Goal: Task Accomplishment & Management: Manage account settings

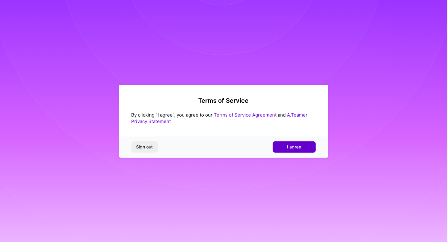
click at [295, 147] on span "I agree" at bounding box center [294, 147] width 14 height 6
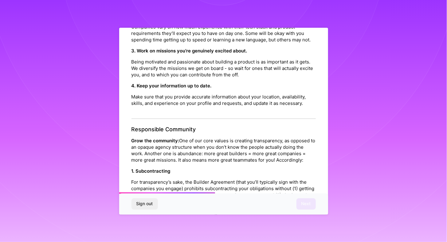
scroll to position [682, 0]
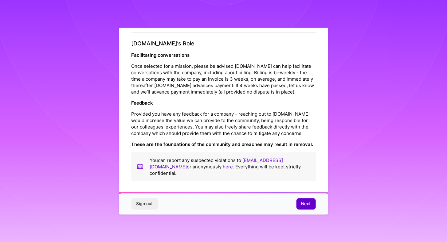
click at [304, 205] on span "Next" at bounding box center [306, 204] width 10 height 6
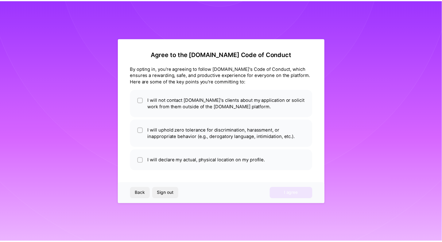
scroll to position [0, 0]
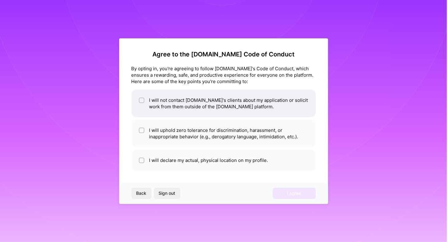
click at [139, 100] on div at bounding box center [142, 101] width 6 height 6
checkbox input "true"
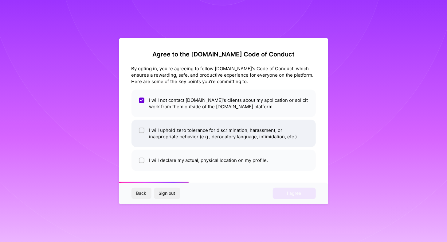
click at [139, 128] on div at bounding box center [142, 131] width 6 height 6
checkbox input "true"
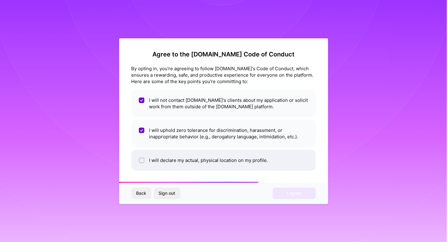
click at [142, 160] on input "checkbox" at bounding box center [142, 161] width 4 height 4
checkbox input "true"
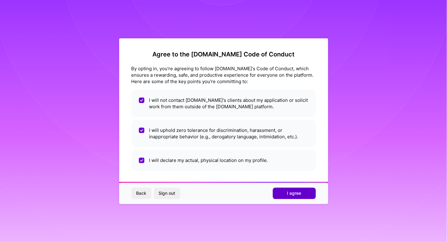
click at [303, 193] on button "I agree" at bounding box center [294, 193] width 43 height 11
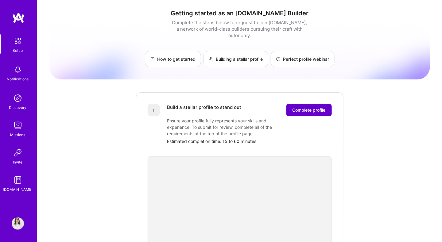
click at [309, 107] on span "Complete profile" at bounding box center [308, 110] width 33 height 6
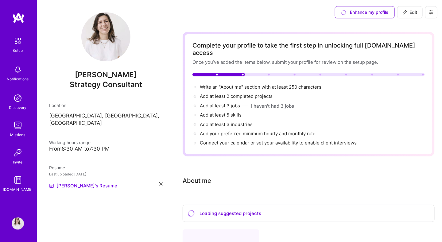
click at [91, 146] on div "From 8:30 AM to 7:30 PM" at bounding box center [106, 149] width 114 height 6
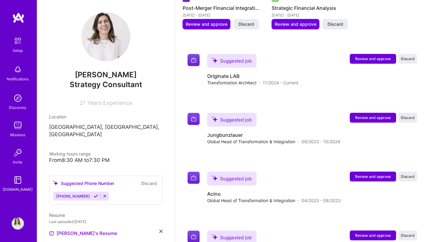
scroll to position [102, 0]
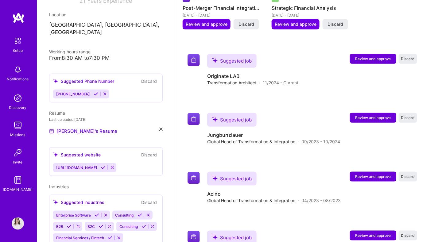
click at [106, 165] on icon at bounding box center [103, 167] width 5 height 5
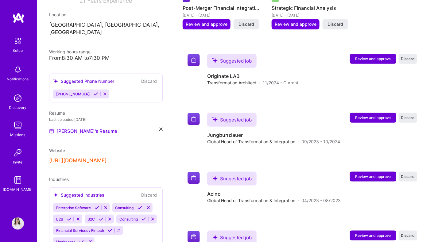
click at [94, 92] on icon at bounding box center [96, 94] width 5 height 5
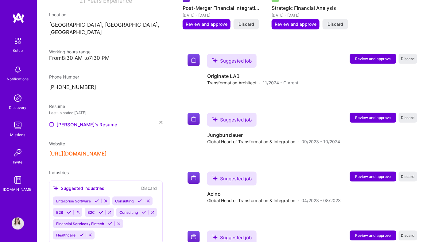
scroll to position [0, 0]
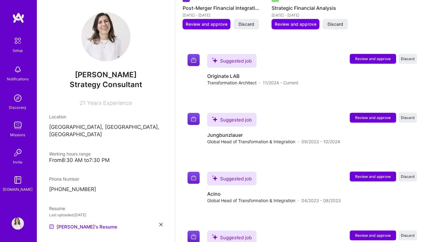
click at [99, 157] on div "From 8:30 AM to 7:30 PM" at bounding box center [106, 160] width 114 height 6
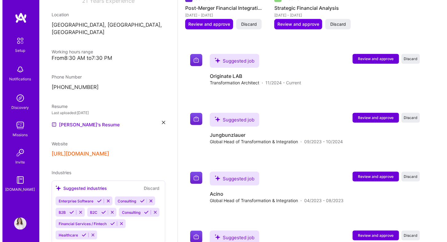
scroll to position [127, 0]
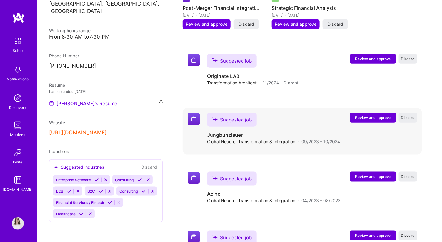
click at [374, 115] on span "Review and approve" at bounding box center [373, 117] width 36 height 5
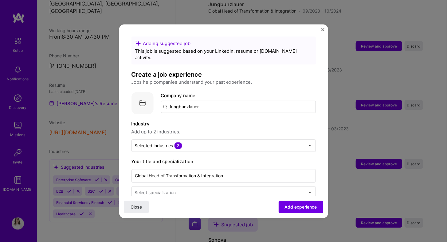
scroll to position [102, 0]
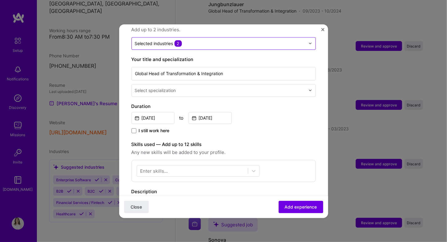
click at [213, 40] on input "text" at bounding box center [220, 43] width 170 height 6
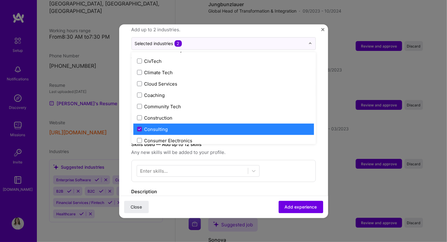
scroll to position [342, 0]
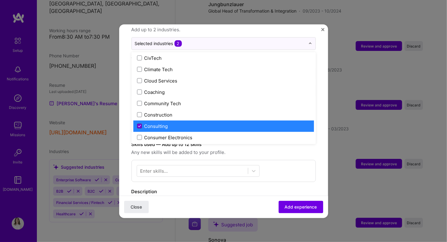
click at [138, 125] on icon at bounding box center [139, 126] width 3 height 2
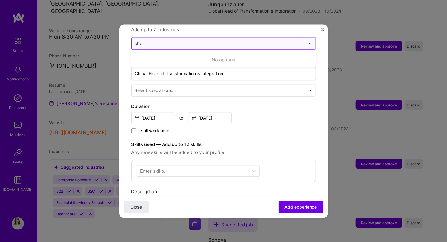
scroll to position [0, 0]
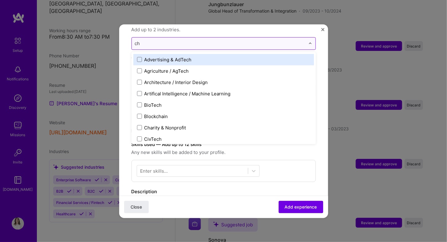
type input "c"
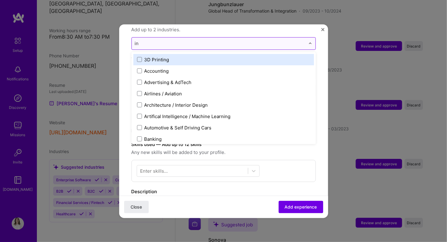
type input "i"
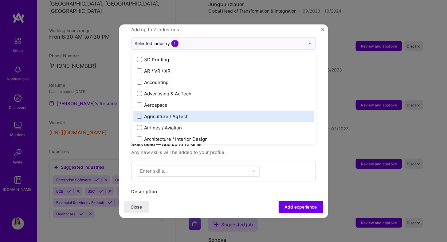
click at [138, 114] on span at bounding box center [139, 116] width 5 height 5
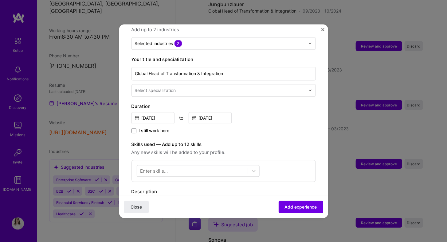
click at [320, 104] on form "Adding suggested job This job is suggested based on your LinkedIn, resume or [D…" at bounding box center [223, 168] width 209 height 469
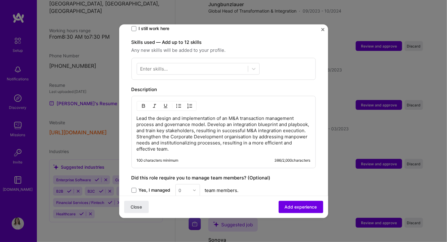
scroll to position [279, 0]
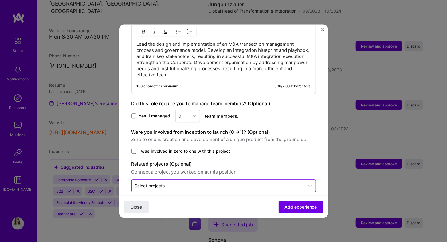
click at [194, 182] on div at bounding box center [218, 186] width 166 height 8
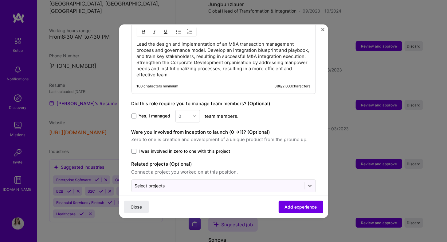
scroll to position [176, 0]
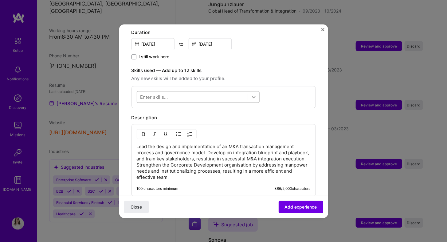
click at [253, 94] on icon at bounding box center [253, 97] width 6 height 6
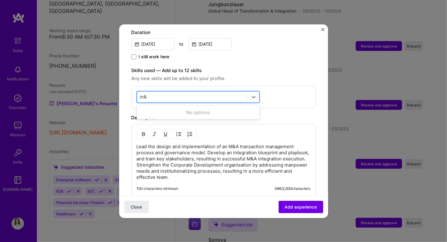
type input "m"
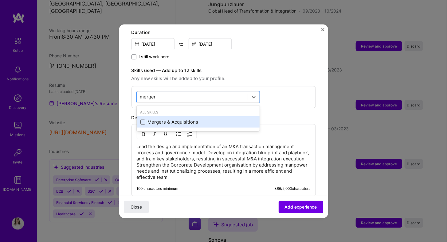
click at [144, 119] on span at bounding box center [142, 121] width 5 height 5
click at [0, 0] on input "checkbox" at bounding box center [0, 0] width 0 height 0
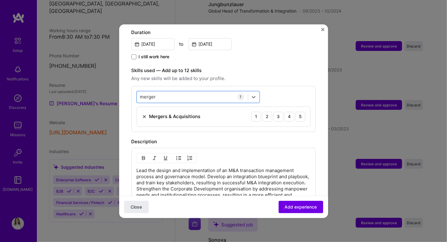
drag, startPoint x: 171, startPoint y: 88, endPoint x: 128, endPoint y: 88, distance: 43.0
click at [128, 88] on form "Adding suggested job This job is suggested based on your LinkedIn, resume or [D…" at bounding box center [223, 106] width 209 height 493
click at [160, 92] on div "merger merger" at bounding box center [192, 97] width 111 height 10
click at [162, 92] on div "merger merger" at bounding box center [192, 97] width 111 height 10
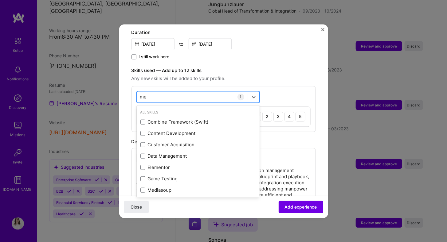
type input "m"
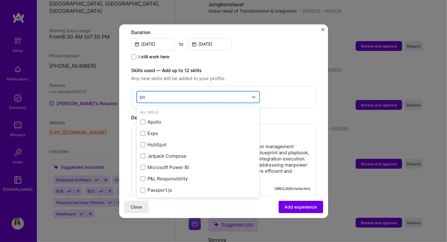
type input "p"
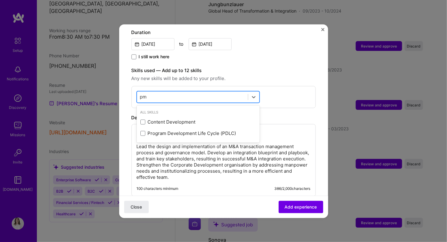
type input "p"
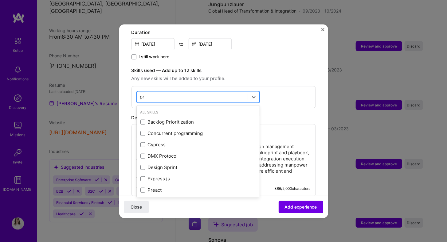
type input "p"
type input "t"
type input "o"
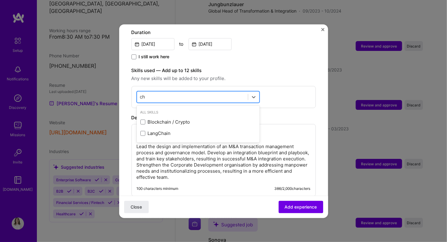
type input "c"
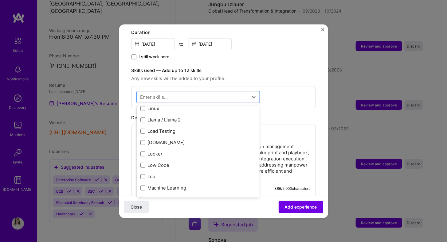
scroll to position [2250, 0]
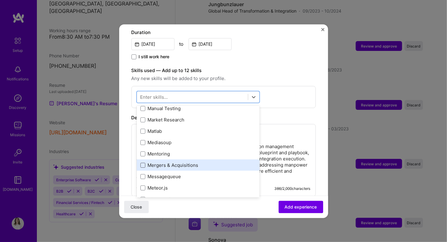
click at [145, 163] on span at bounding box center [142, 165] width 5 height 5
click at [0, 0] on input "checkbox" at bounding box center [0, 0] width 0 height 0
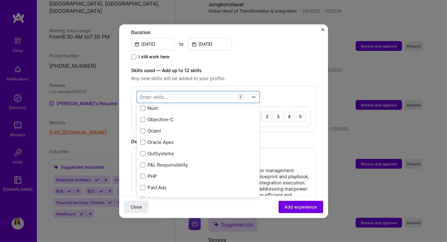
scroll to position [2659, 0]
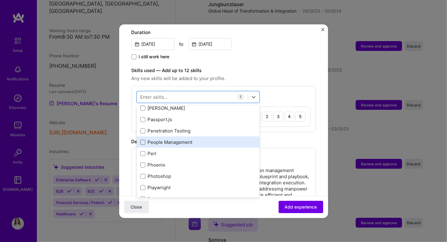
click at [142, 140] on span at bounding box center [142, 142] width 5 height 5
click at [0, 0] on input "checkbox" at bounding box center [0, 0] width 0 height 0
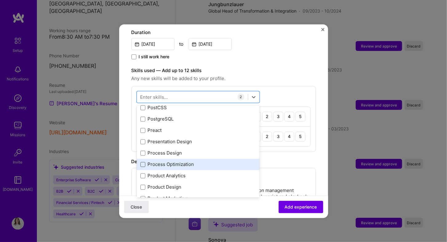
click at [142, 162] on span at bounding box center [142, 164] width 5 height 5
click at [0, 0] on input "checkbox" at bounding box center [0, 0] width 0 height 0
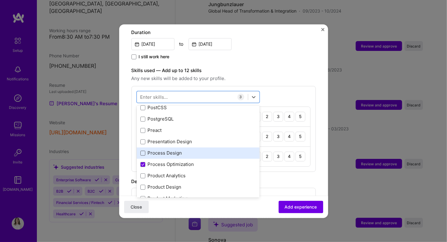
click at [142, 151] on span at bounding box center [142, 153] width 5 height 5
click at [0, 0] on input "checkbox" at bounding box center [0, 0] width 0 height 0
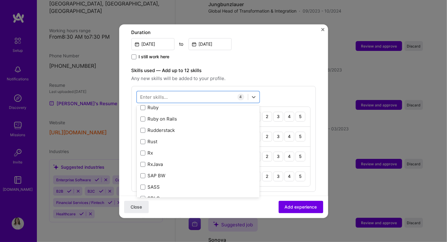
scroll to position [3069, 0]
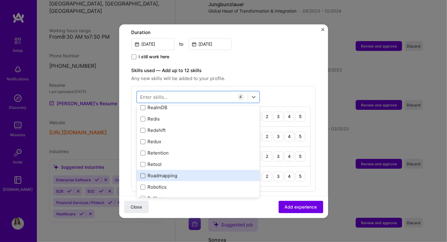
click at [143, 173] on span at bounding box center [142, 175] width 5 height 5
click at [0, 0] on input "checkbox" at bounding box center [0, 0] width 0 height 0
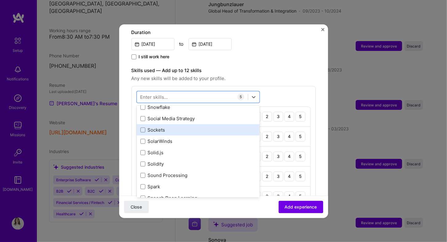
scroll to position [3580, 0]
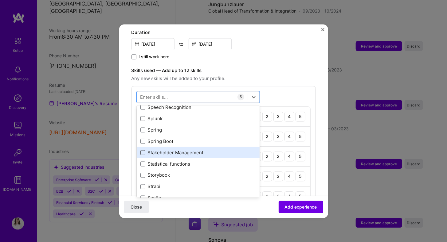
click at [142, 150] on span at bounding box center [142, 152] width 5 height 5
click at [0, 0] on input "checkbox" at bounding box center [0, 0] width 0 height 0
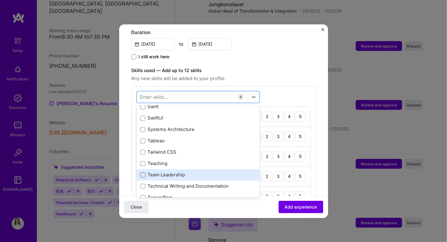
click at [143, 172] on span at bounding box center [142, 174] width 5 height 5
click at [0, 0] on input "checkbox" at bounding box center [0, 0] width 0 height 0
click at [141, 174] on icon at bounding box center [142, 175] width 2 height 2
click at [0, 0] on input "checkbox" at bounding box center [0, 0] width 0 height 0
click at [142, 172] on span at bounding box center [142, 174] width 5 height 5
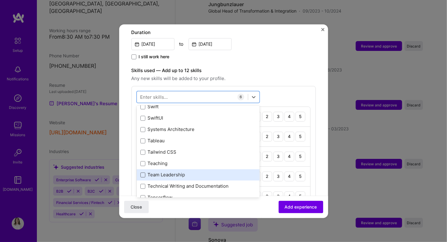
click at [0, 0] on input "checkbox" at bounding box center [0, 0] width 0 height 0
click at [141, 172] on span at bounding box center [142, 174] width 5 height 5
click at [0, 0] on input "checkbox" at bounding box center [0, 0] width 0 height 0
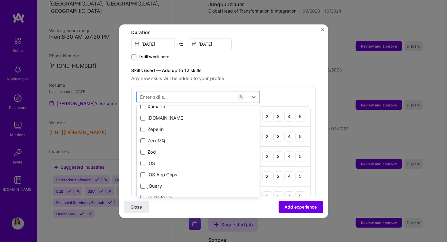
scroll to position [4214, 0]
click at [291, 86] on div "option Team Leadership, deselected. option ZeroMQ focused, 0 of 2. 378 results …" at bounding box center [223, 159] width 184 height 146
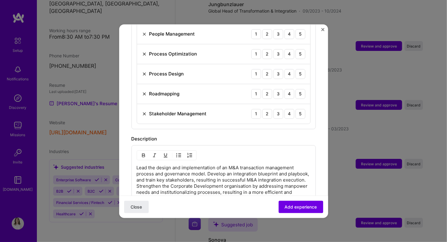
scroll to position [176, 0]
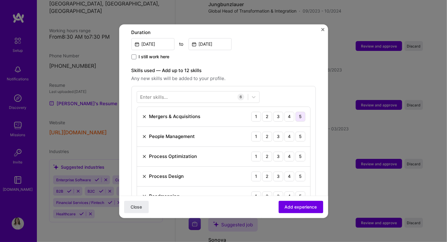
click at [296, 112] on div "5" at bounding box center [300, 117] width 10 height 10
click at [285, 112] on div "4" at bounding box center [289, 117] width 10 height 10
click at [286, 132] on div "4" at bounding box center [289, 137] width 10 height 10
click at [285, 152] on div "4" at bounding box center [289, 157] width 10 height 10
click at [285, 172] on div "4" at bounding box center [289, 177] width 10 height 10
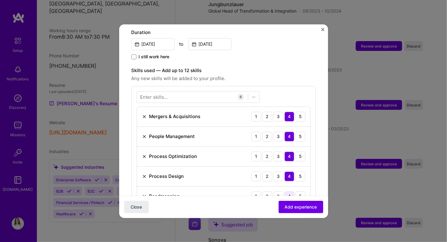
click at [285, 191] on div "4" at bounding box center [289, 196] width 10 height 10
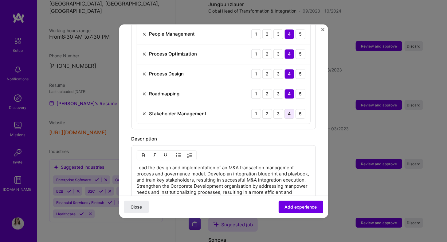
click at [285, 109] on div "4" at bounding box center [289, 114] width 10 height 10
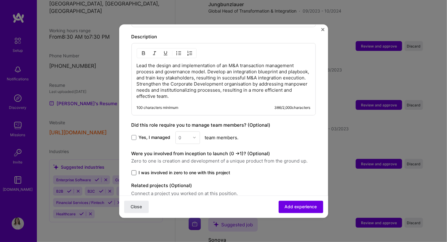
click at [135, 170] on span at bounding box center [133, 172] width 5 height 5
click at [0, 0] on input "I was involved in zero to one with this project" at bounding box center [0, 0] width 0 height 0
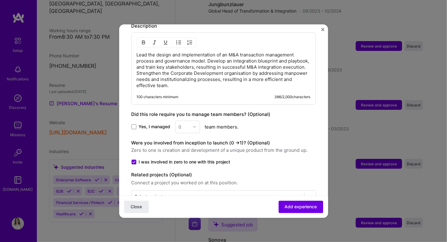
scroll to position [401, 0]
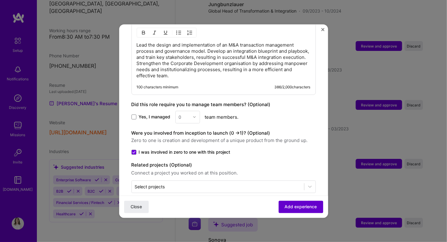
click at [291, 206] on span "Add experience" at bounding box center [300, 207] width 32 height 6
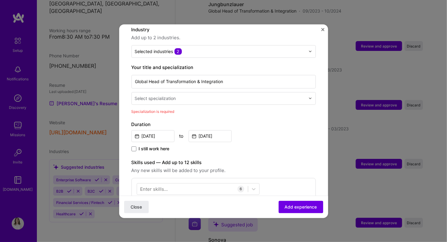
scroll to position [61, 0]
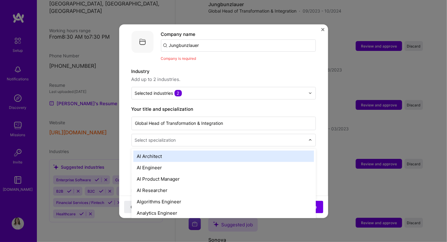
click at [172, 137] on div "Select specialization" at bounding box center [155, 140] width 41 height 6
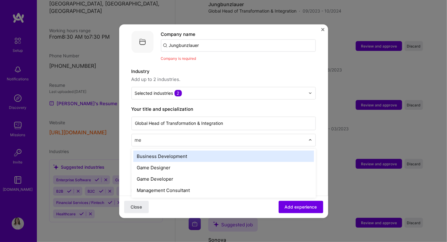
scroll to position [0, 0]
type input "m"
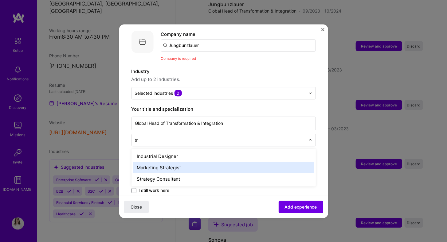
type input "t"
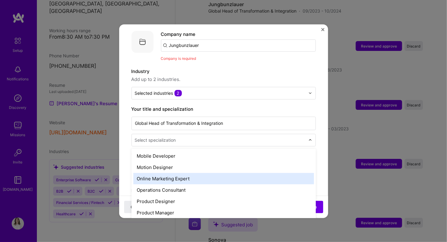
scroll to position [614, 0]
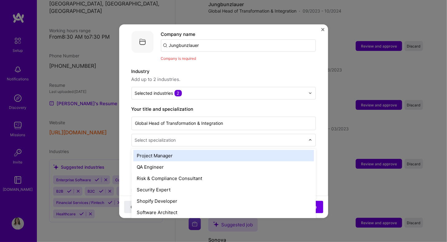
click at [195, 150] on div "Project Manager" at bounding box center [223, 155] width 180 height 11
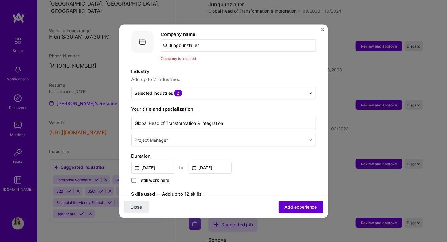
click at [288, 205] on span "Add experience" at bounding box center [300, 207] width 32 height 6
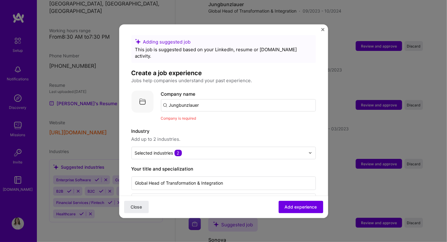
scroll to position [0, 0]
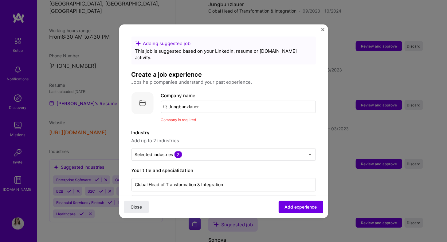
click at [243, 101] on input "Jungbunzlauer" at bounding box center [238, 107] width 155 height 12
click at [292, 206] on span "Add experience" at bounding box center [300, 207] width 32 height 6
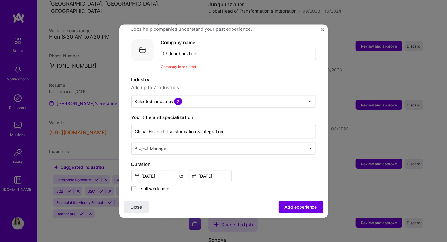
scroll to position [61, 0]
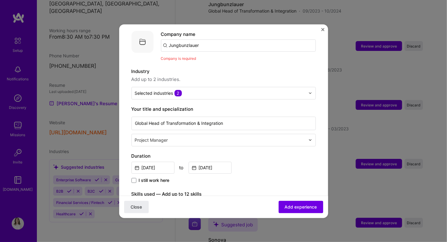
click at [207, 39] on input "Jungbunzlauer" at bounding box center [238, 45] width 155 height 12
type input "J"
type input "Jungbunzlauer"
click at [218, 57] on div "Jungbunzlauer" at bounding box center [214, 62] width 38 height 11
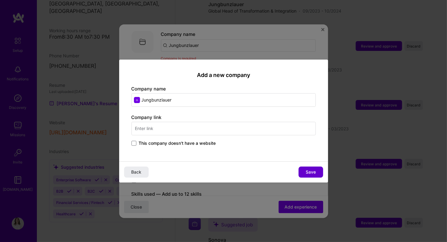
click at [314, 171] on span "Save" at bounding box center [310, 172] width 10 height 6
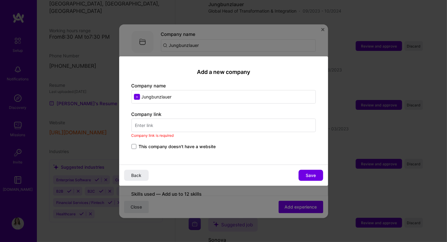
click at [180, 126] on input "text" at bounding box center [223, 126] width 184 height 14
paste input "[URL][DOMAIN_NAME]"
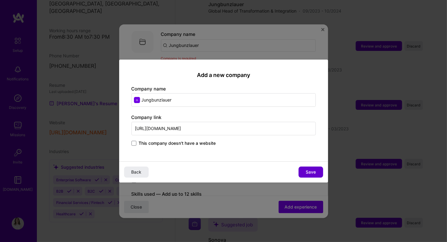
type input "[URL][DOMAIN_NAME]"
click at [316, 173] on button "Save" at bounding box center [310, 172] width 25 height 11
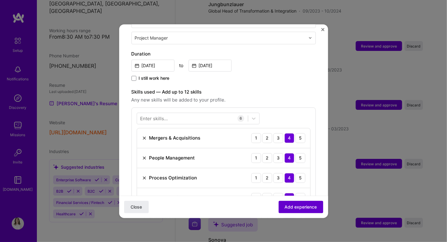
click at [297, 206] on span "Add experience" at bounding box center [300, 207] width 32 height 6
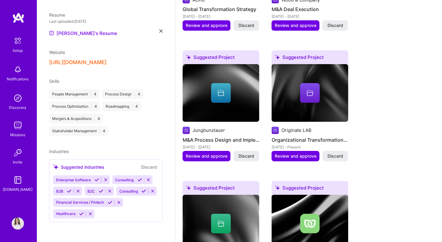
scroll to position [198, 0]
click at [105, 178] on icon at bounding box center [105, 180] width 5 height 5
click at [80, 178] on icon at bounding box center [80, 180] width 5 height 5
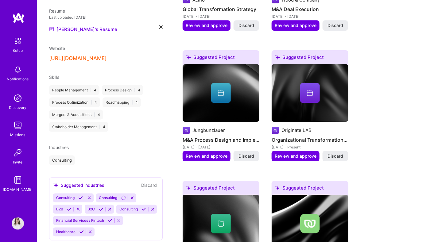
scroll to position [220, 0]
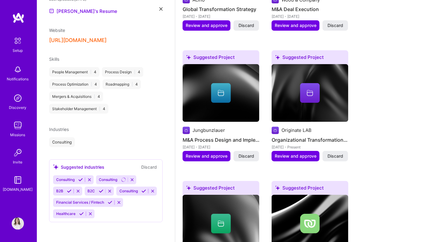
click at [81, 215] on icon at bounding box center [81, 214] width 5 height 5
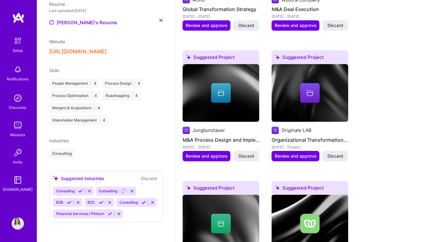
scroll to position [208, 0]
click at [69, 200] on icon at bounding box center [69, 202] width 5 height 5
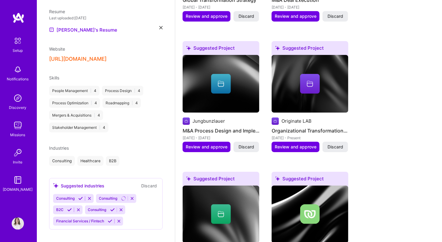
click at [69, 208] on icon at bounding box center [69, 210] width 5 height 5
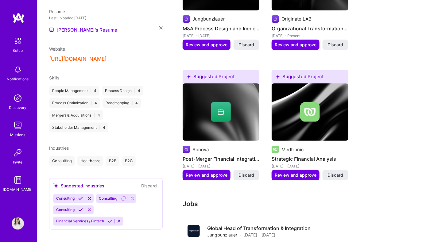
click at [117, 219] on icon at bounding box center [119, 221] width 5 height 5
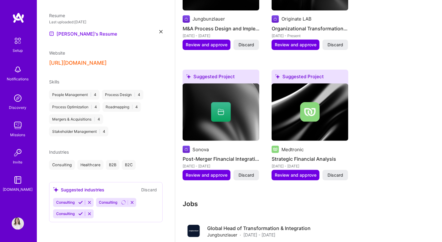
scroll to position [186, 0]
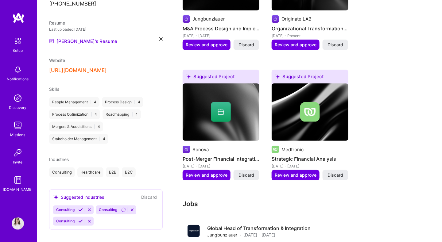
click at [89, 208] on icon at bounding box center [89, 210] width 5 height 5
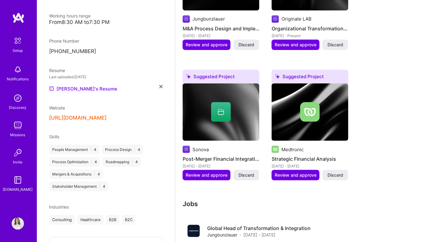
scroll to position [174, 0]
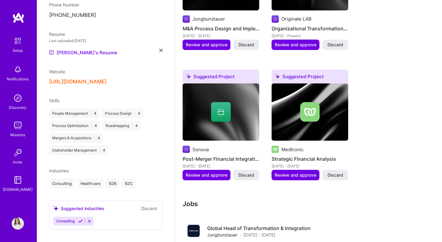
click at [90, 219] on icon at bounding box center [89, 221] width 5 height 5
click at [89, 219] on icon at bounding box center [89, 221] width 5 height 5
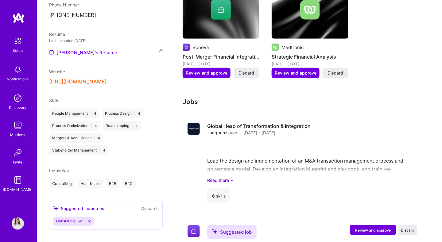
click at [83, 205] on div "Suggested industries" at bounding box center [78, 208] width 51 height 6
click at [84, 205] on div "Suggested industries" at bounding box center [78, 208] width 51 height 6
click at [85, 205] on div "Suggested industries" at bounding box center [78, 208] width 51 height 6
click at [145, 205] on button "Discard" at bounding box center [148, 208] width 19 height 7
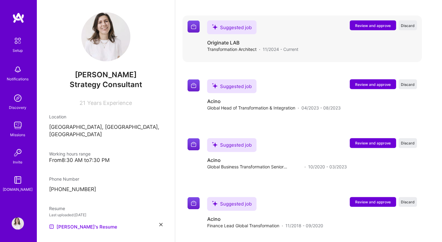
scroll to position [956, 0]
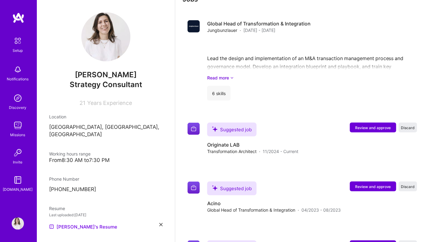
click at [19, 124] on img at bounding box center [18, 125] width 12 height 12
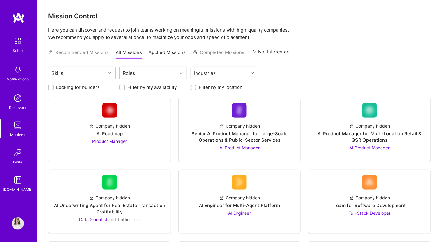
click at [218, 74] on input "text" at bounding box center [218, 73] width 1 height 6
click at [311, 74] on div "Skills Roles Industries" at bounding box center [239, 74] width 383 height 14
click at [194, 88] on input "Filter by my location" at bounding box center [194, 88] width 4 height 4
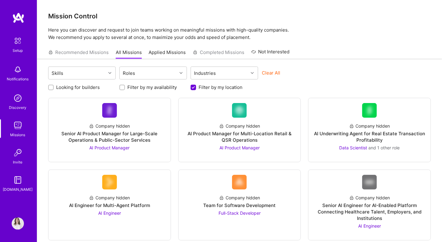
click at [192, 87] on input "Filter by my location" at bounding box center [194, 88] width 6 height 6
checkbox input "false"
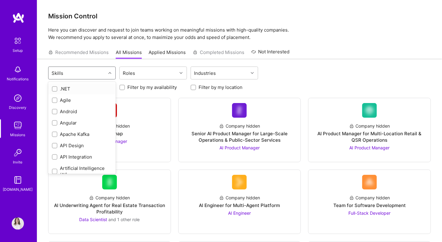
click at [88, 73] on div "Skills" at bounding box center [76, 73] width 57 height 12
click at [102, 72] on div "Skills" at bounding box center [76, 73] width 57 height 12
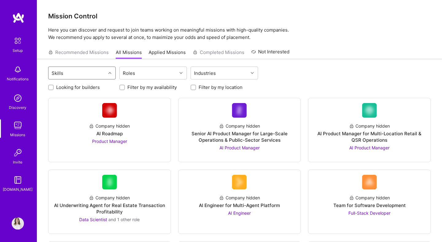
click at [95, 74] on div "Skills" at bounding box center [76, 73] width 57 height 12
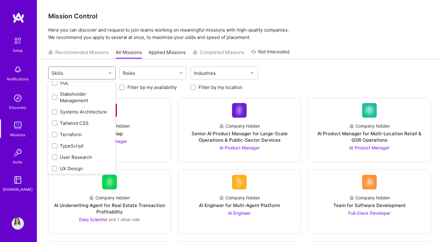
scroll to position [729, 0]
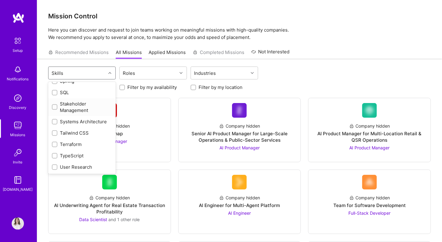
click at [54, 110] on input "checkbox" at bounding box center [55, 107] width 4 height 4
checkbox input "true"
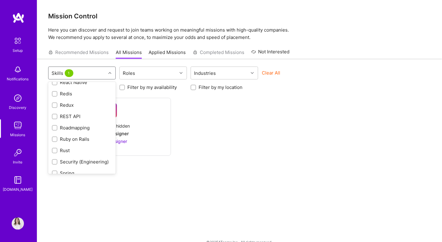
scroll to position [635, 0]
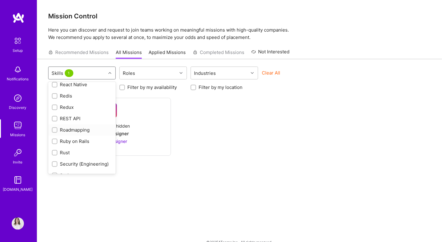
click at [53, 133] on input "checkbox" at bounding box center [55, 130] width 4 height 4
checkbox input "true"
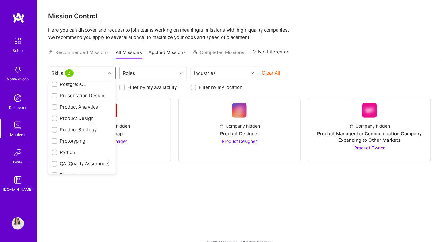
scroll to position [532, 0]
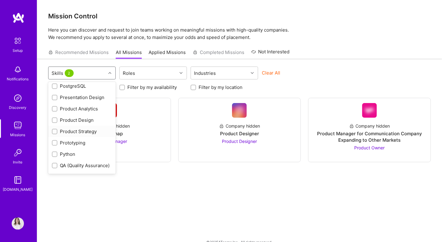
click at [58, 131] on div "Product Strategy" at bounding box center [82, 131] width 60 height 6
checkbox input "true"
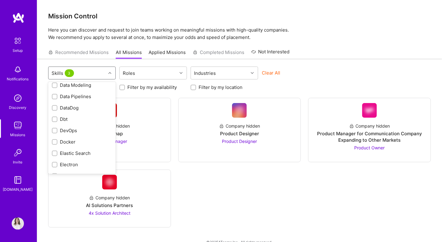
scroll to position [162, 0]
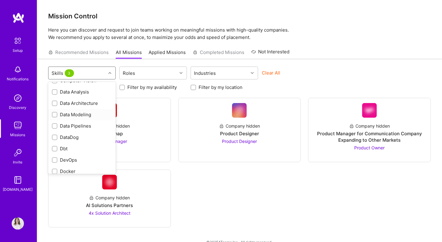
click at [54, 114] on input "checkbox" at bounding box center [55, 115] width 4 height 4
checkbox input "true"
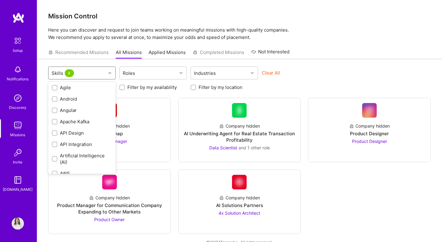
scroll to position [0, 0]
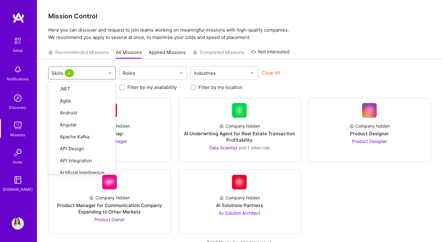
click at [348, 58] on div "Recommended Missions All Missions Applied Missions Completed Missions Not Inter…" at bounding box center [239, 52] width 383 height 13
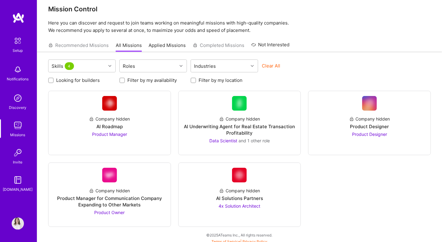
scroll to position [10, 0]
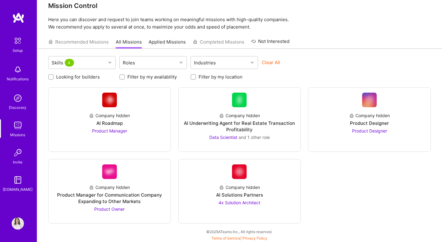
click at [17, 102] on img at bounding box center [18, 98] width 12 height 12
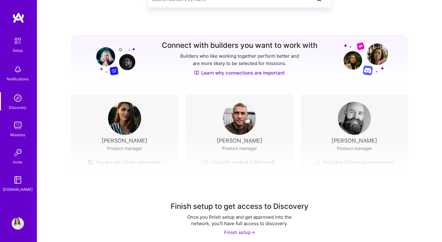
scroll to position [51, 0]
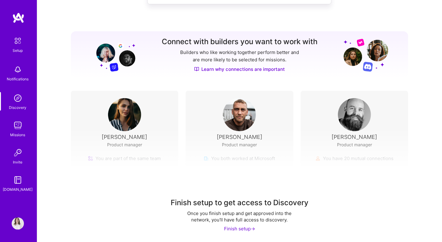
click at [15, 178] on img at bounding box center [18, 180] width 12 height 12
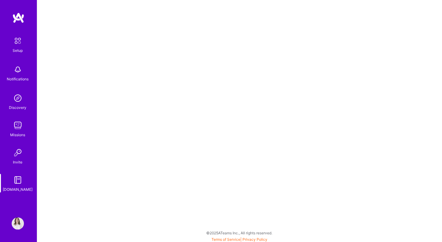
click at [20, 45] on img at bounding box center [17, 40] width 13 height 13
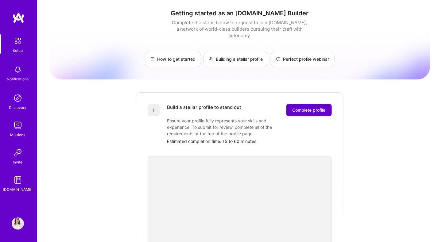
click at [319, 107] on span "Complete profile" at bounding box center [308, 110] width 33 height 6
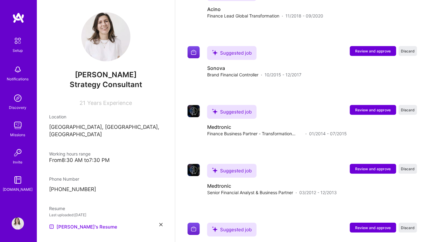
scroll to position [1355, 0]
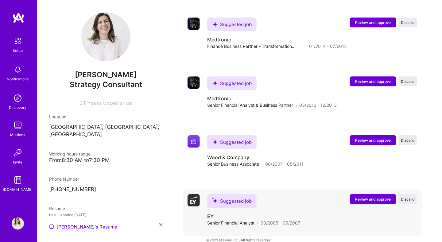
click at [383, 197] on span "Review and approve" at bounding box center [373, 199] width 36 height 5
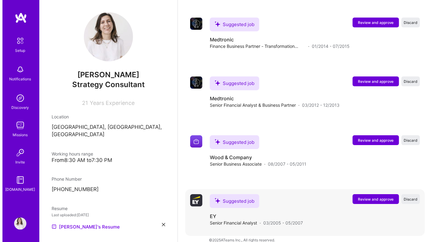
scroll to position [1225, 0]
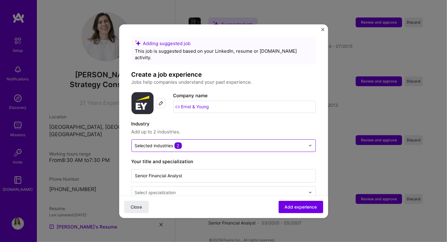
click at [222, 142] on input "text" at bounding box center [220, 145] width 170 height 6
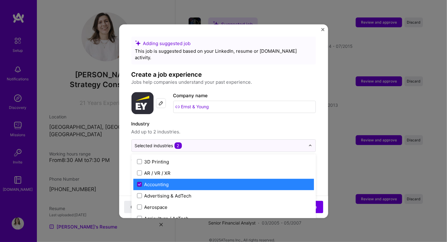
click at [137, 182] on span at bounding box center [139, 184] width 5 height 5
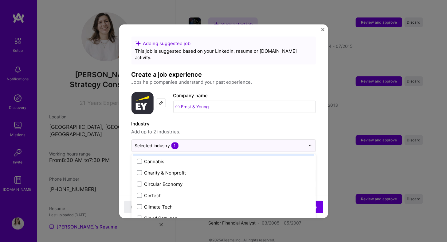
scroll to position [409, 0]
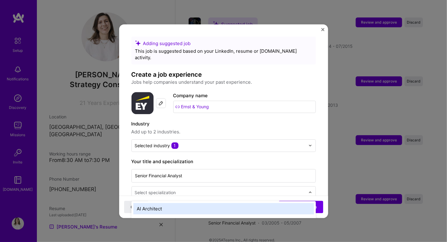
click at [188, 189] on input "text" at bounding box center [221, 192] width 172 height 6
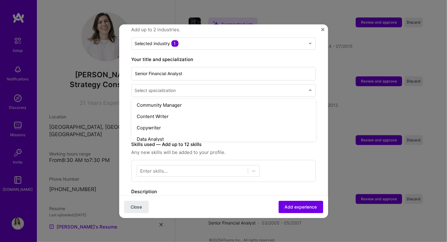
scroll to position [228, 0]
type input "con"
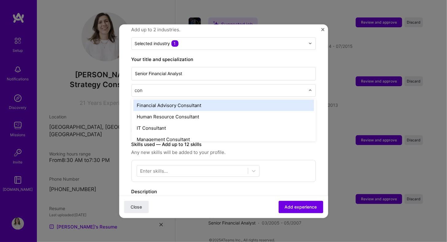
click at [161, 100] on div "Financial Advisory Consultant" at bounding box center [223, 105] width 180 height 11
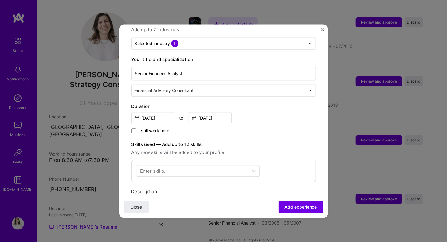
scroll to position [204, 0]
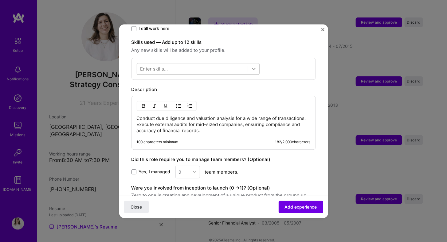
click at [253, 68] on icon at bounding box center [254, 69] width 4 height 2
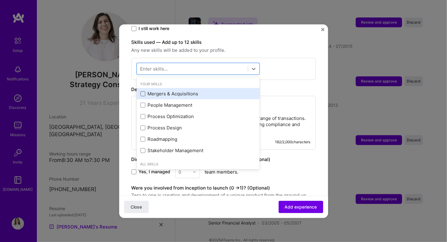
click at [143, 91] on span at bounding box center [142, 93] width 5 height 5
click at [0, 0] on input "checkbox" at bounding box center [0, 0] width 0 height 0
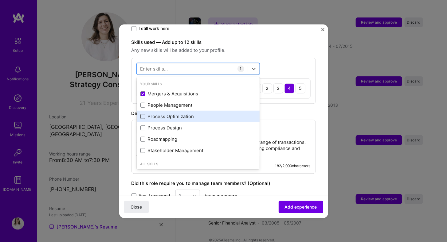
click at [143, 114] on span at bounding box center [142, 116] width 5 height 5
click at [0, 0] on input "checkbox" at bounding box center [0, 0] width 0 height 0
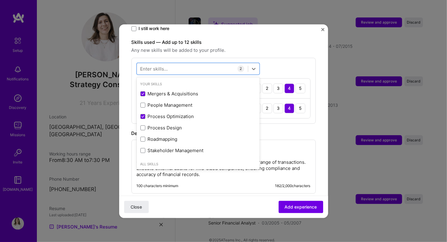
click at [160, 65] on div "Enter skills..." at bounding box center [154, 68] width 28 height 6
click at [170, 64] on div at bounding box center [192, 69] width 111 height 10
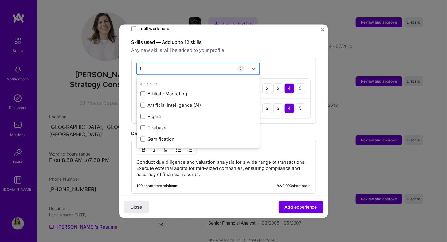
type input "f"
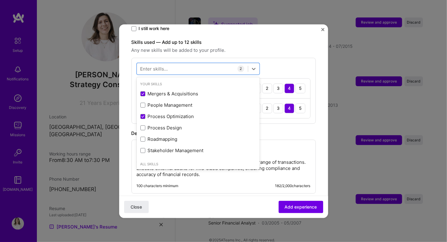
scroll to position [46, 0]
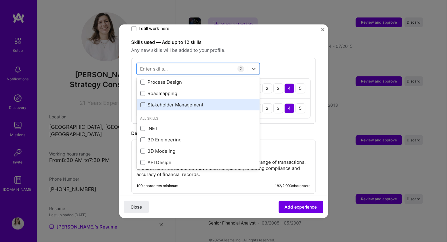
click at [145, 102] on div "Stakeholder Management" at bounding box center [197, 105] width 115 height 6
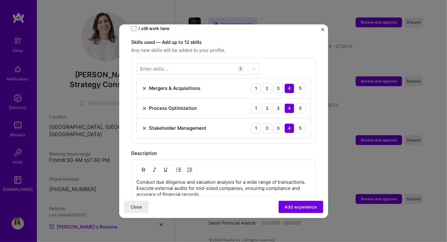
click at [160, 65] on div "Enter skills..." at bounding box center [154, 68] width 28 height 6
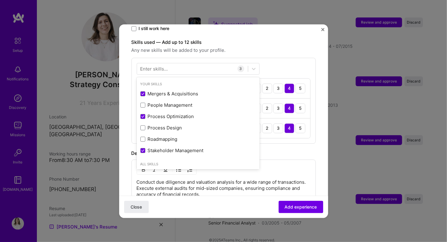
click at [160, 65] on div "Enter skills..." at bounding box center [154, 68] width 28 height 6
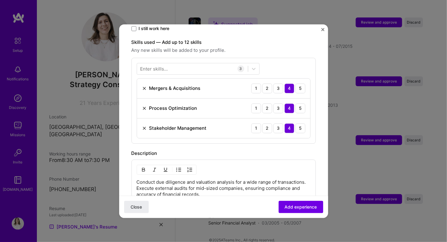
click at [160, 65] on div "Enter skills..." at bounding box center [154, 68] width 28 height 6
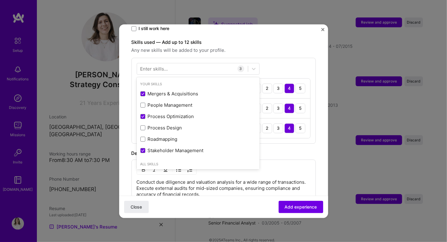
click at [160, 65] on div "Enter skills..." at bounding box center [154, 68] width 28 height 6
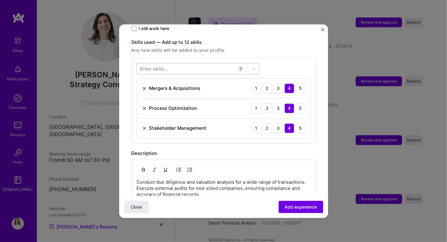
click at [176, 64] on div at bounding box center [192, 69] width 111 height 10
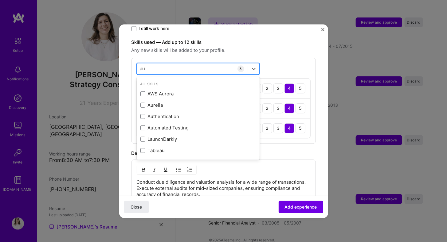
type input "a"
type input "f"
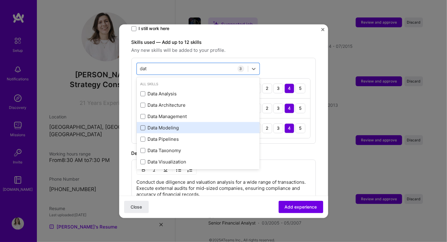
click at [143, 125] on span at bounding box center [142, 127] width 5 height 5
click at [0, 0] on input "checkbox" at bounding box center [0, 0] width 0 height 0
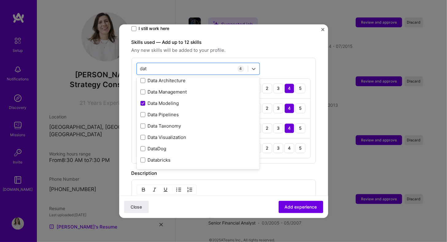
scroll to position [0, 0]
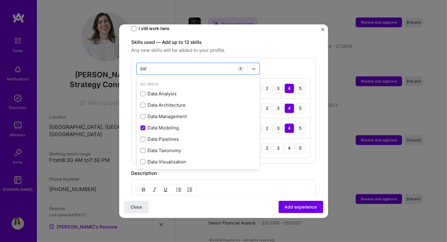
type input "dat"
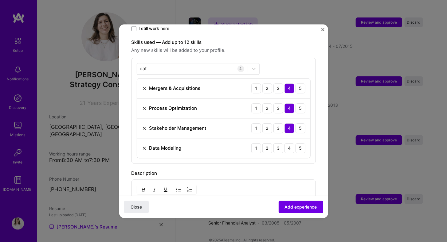
click at [297, 59] on div "dat dat 4 Mergers & Acquisitions 1 2 3 4 5 Process Optimization 1 2 3 4 5 Stake…" at bounding box center [223, 111] width 184 height 106
click at [285, 143] on div "4" at bounding box center [289, 148] width 10 height 10
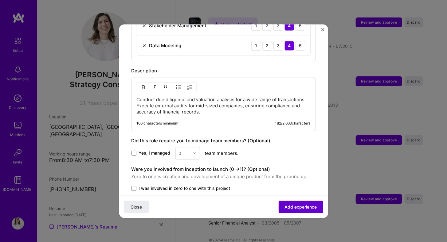
click at [294, 205] on span "Add experience" at bounding box center [300, 207] width 32 height 6
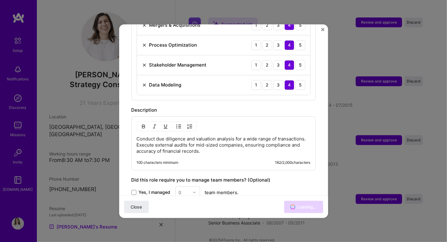
scroll to position [1225, 0]
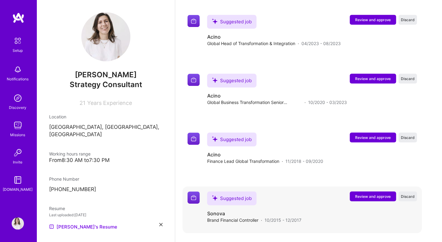
click at [379, 194] on span "Review and approve" at bounding box center [373, 196] width 36 height 5
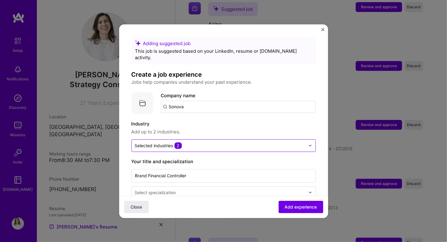
click at [214, 142] on input "text" at bounding box center [220, 145] width 170 height 6
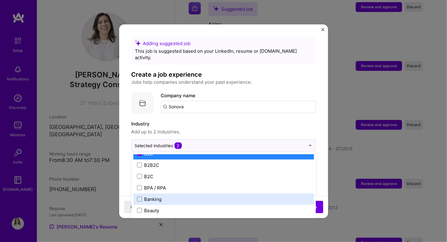
scroll to position [160, 0]
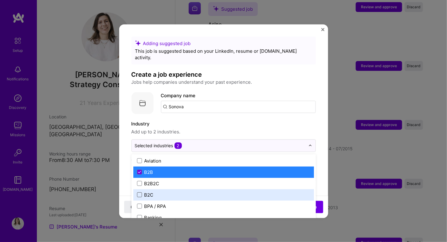
click at [139, 192] on span at bounding box center [139, 194] width 5 height 5
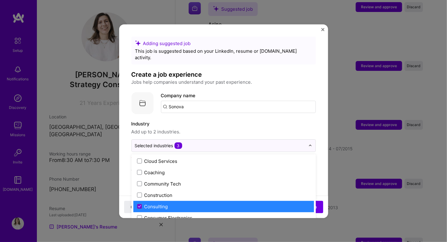
scroll to position [401, 0]
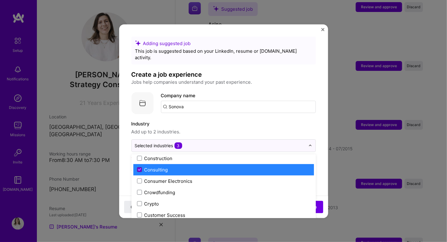
click at [139, 169] on icon at bounding box center [139, 170] width 2 height 2
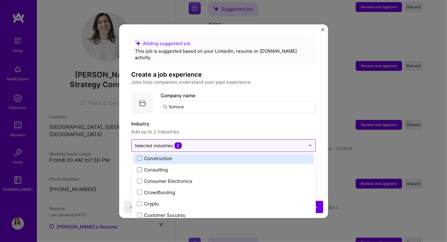
click at [206, 142] on input "text" at bounding box center [220, 145] width 170 height 6
type input "p"
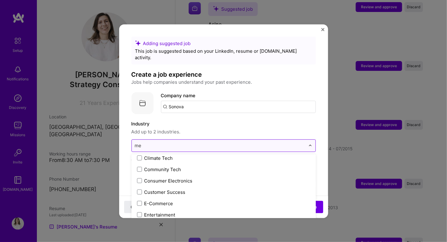
scroll to position [0, 0]
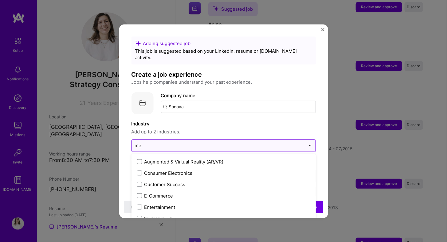
type input "m"
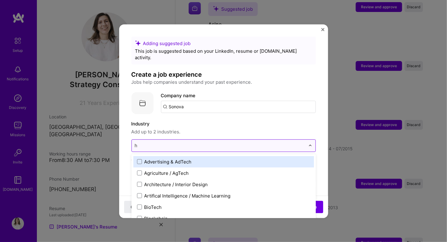
type input "he"
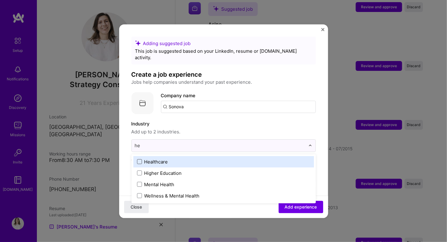
click at [139, 159] on span at bounding box center [139, 161] width 5 height 5
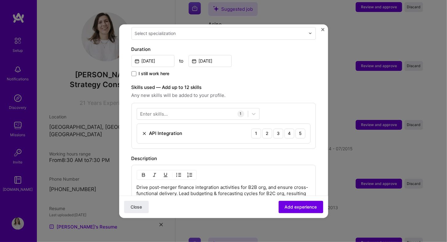
scroll to position [67, 0]
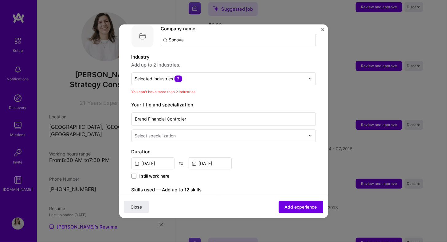
click at [173, 133] on div "Select specialization" at bounding box center [155, 136] width 41 height 6
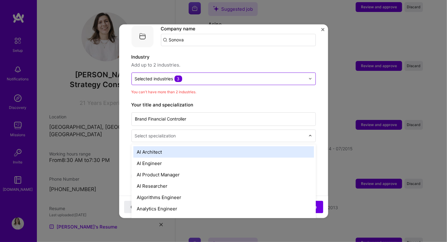
click at [203, 73] on div "Selected industries 3" at bounding box center [220, 79] width 176 height 12
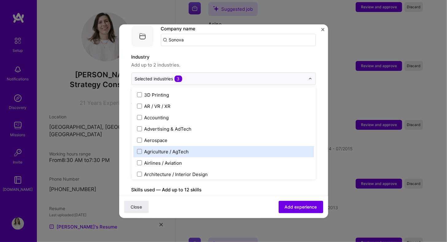
scroll to position [102, 0]
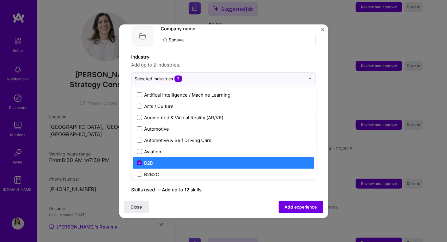
click at [139, 162] on icon at bounding box center [139, 163] width 3 height 2
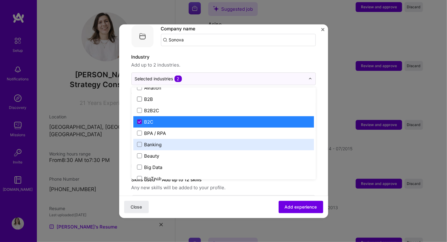
scroll to position [123, 0]
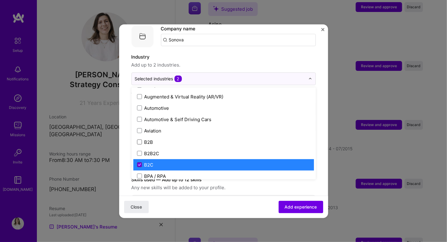
click at [140, 164] on icon at bounding box center [139, 165] width 3 height 2
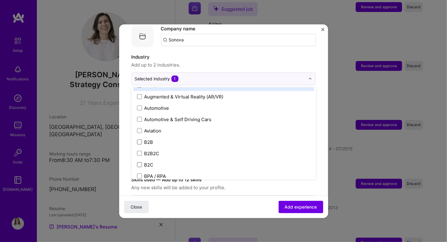
click at [316, 73] on form "Adding suggested job This job is suggested based on your LinkedIn, resume or [D…" at bounding box center [223, 213] width 209 height 487
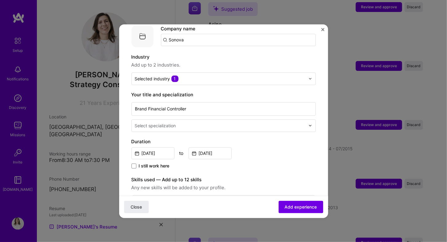
click at [181, 122] on input "text" at bounding box center [221, 125] width 172 height 6
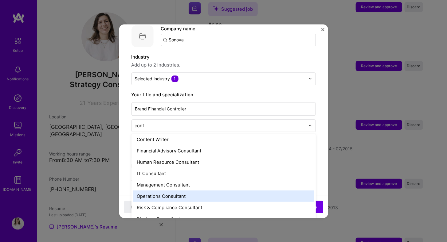
scroll to position [0, 0]
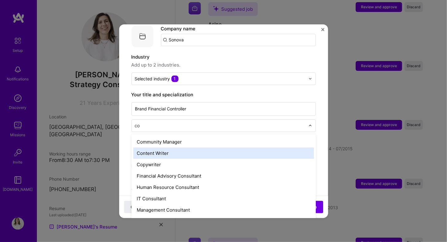
type input "c"
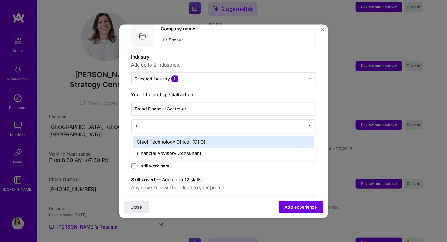
type input "fin"
click at [213, 136] on div "Financial Advisory Consultant" at bounding box center [223, 141] width 180 height 11
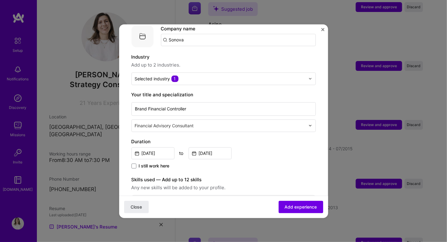
scroll to position [169, 0]
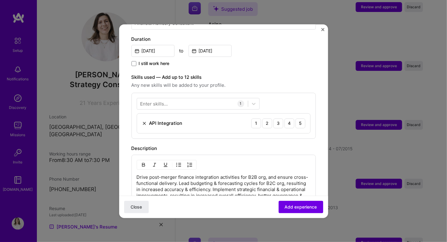
click at [144, 121] on img at bounding box center [144, 123] width 5 height 5
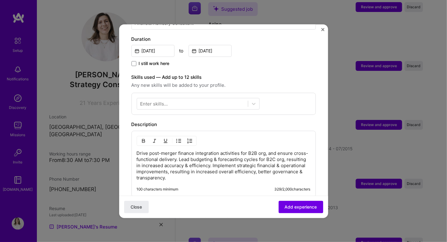
click at [159, 100] on div "Enter skills..." at bounding box center [154, 103] width 28 height 6
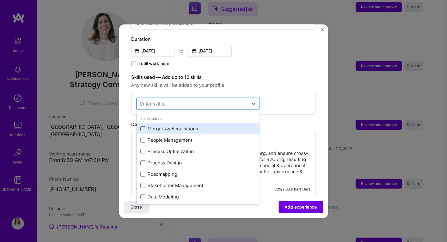
click at [144, 126] on span at bounding box center [142, 128] width 5 height 5
click at [0, 0] on input "checkbox" at bounding box center [0, 0] width 0 height 0
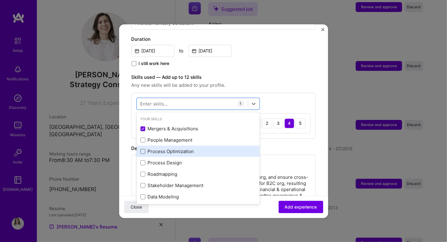
click at [143, 149] on span at bounding box center [142, 151] width 5 height 5
click at [0, 0] on input "checkbox" at bounding box center [0, 0] width 0 height 0
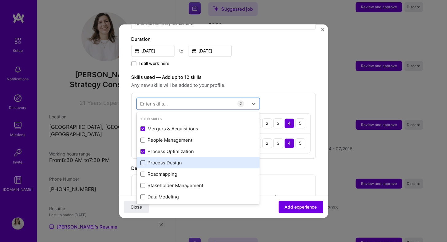
click at [142, 160] on span at bounding box center [142, 162] width 5 height 5
click at [0, 0] on input "checkbox" at bounding box center [0, 0] width 0 height 0
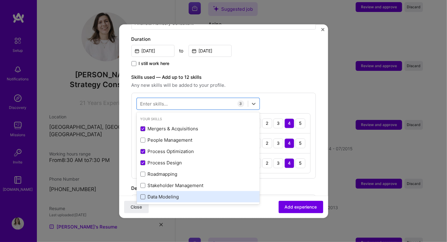
click at [143, 194] on span at bounding box center [142, 196] width 5 height 5
click at [0, 0] on input "checkbox" at bounding box center [0, 0] width 0 height 0
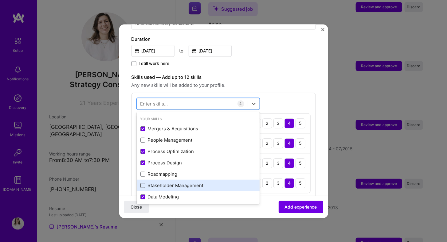
click at [144, 183] on span at bounding box center [142, 185] width 5 height 5
click at [0, 0] on input "checkbox" at bounding box center [0, 0] width 0 height 0
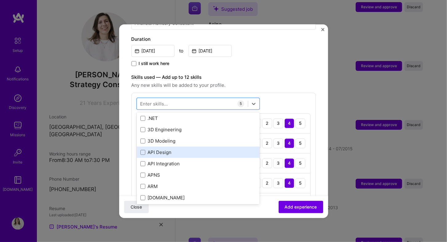
scroll to position [0, 0]
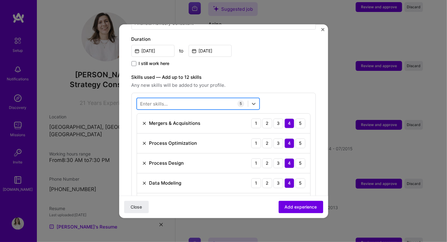
click at [171, 99] on div at bounding box center [192, 104] width 111 height 10
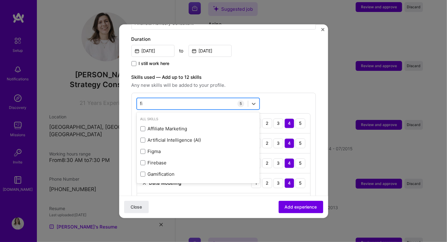
type input "f"
type input "con"
click at [276, 82] on span "Any new skills will be added to your profile." at bounding box center [223, 85] width 184 height 7
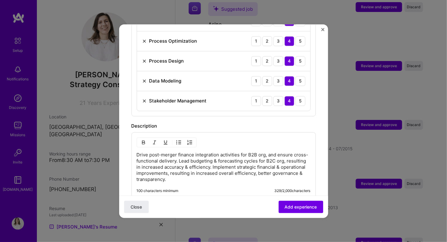
scroll to position [374, 0]
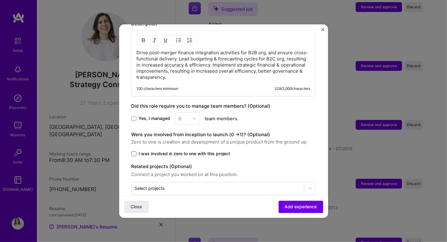
click at [136, 151] on span at bounding box center [133, 153] width 5 height 5
click at [0, 0] on input "I was involved in zero to one with this project" at bounding box center [0, 0] width 0 height 0
click at [222, 185] on input "text" at bounding box center [218, 188] width 166 height 6
click at [133, 153] on icon at bounding box center [133, 154] width 3 height 2
click at [0, 0] on input "I was involved in zero to one with this project" at bounding box center [0, 0] width 0 height 0
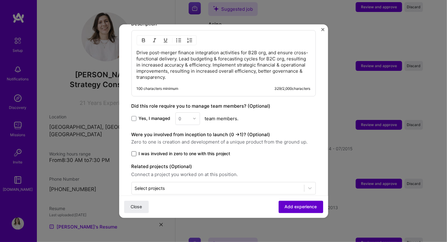
click at [298, 206] on span "Add experience" at bounding box center [300, 207] width 32 height 6
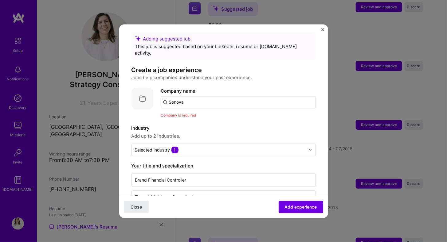
scroll to position [0, 0]
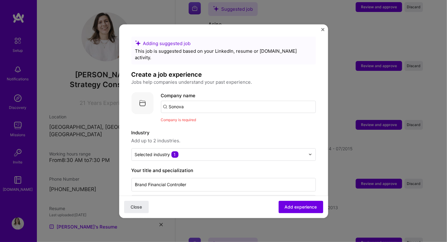
click at [203, 101] on input "Sonova" at bounding box center [238, 107] width 155 height 12
type input "S"
type input "Sonova"
click at [207, 118] on div "Sonova" at bounding box center [205, 123] width 21 height 11
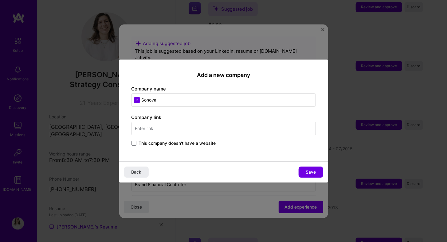
click at [176, 130] on input "text" at bounding box center [223, 129] width 184 height 14
click at [234, 132] on input "[DOMAIN_NAME]" at bounding box center [223, 129] width 184 height 14
type input "[DOMAIN_NAME]"
click at [308, 170] on span "Save" at bounding box center [310, 172] width 10 height 6
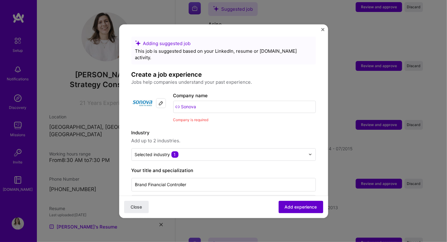
click at [295, 208] on span "Add experience" at bounding box center [300, 207] width 32 height 6
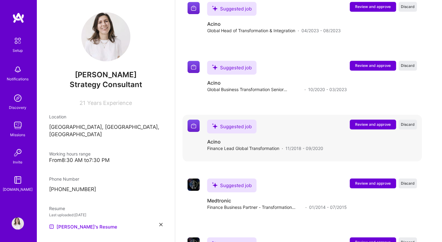
scroll to position [1433, 0]
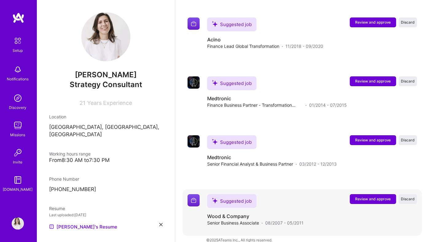
click at [372, 196] on span "Review and approve" at bounding box center [373, 198] width 36 height 5
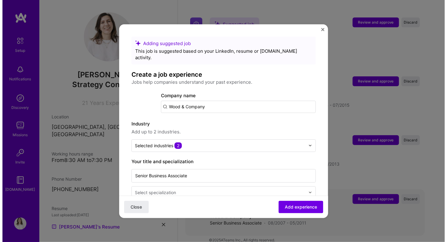
scroll to position [1303, 0]
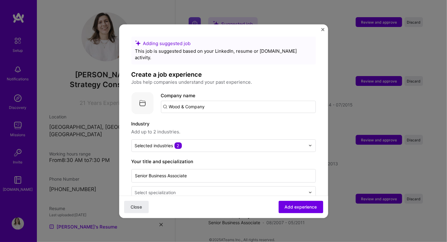
click at [226, 101] on input "Wood & Company" at bounding box center [238, 107] width 155 height 12
type input "W"
type input "wood & company"
click at [226, 118] on div "wood & company" at bounding box center [216, 123] width 43 height 11
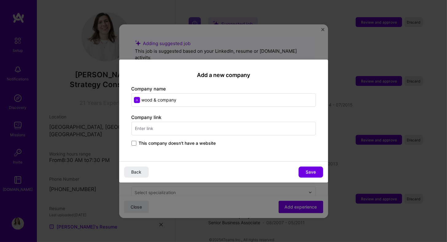
click at [170, 129] on input "text" at bounding box center [223, 129] width 184 height 14
type input "[DOMAIN_NAME]"
click at [308, 170] on span "Save" at bounding box center [310, 172] width 10 height 6
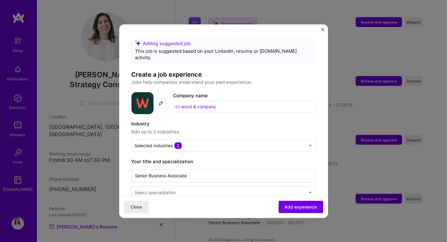
click at [184, 101] on input "wood & company" at bounding box center [244, 107] width 142 height 12
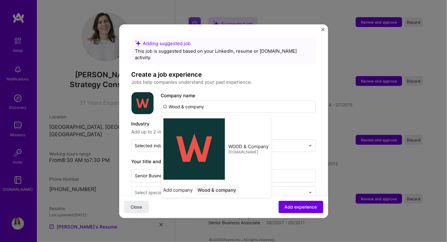
click at [187, 101] on input "Wood & company" at bounding box center [238, 107] width 155 height 12
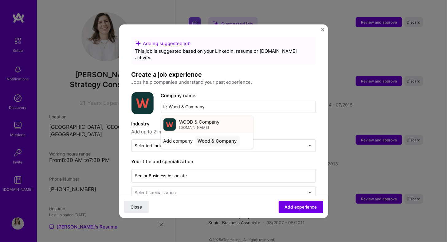
click at [192, 125] on span "[DOMAIN_NAME]" at bounding box center [194, 127] width 30 height 5
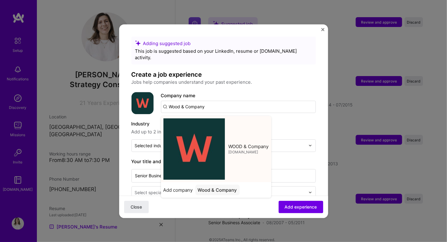
type input "WOOD & Company"
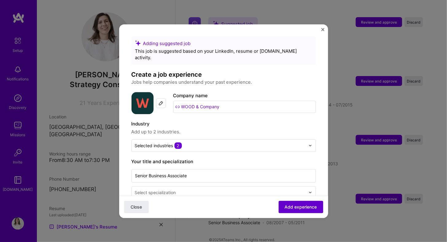
click at [300, 206] on span "Add experience" at bounding box center [300, 207] width 32 height 6
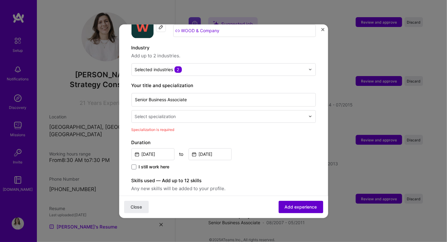
scroll to position [127, 0]
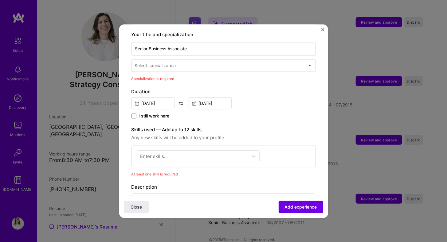
click at [180, 62] on input "text" at bounding box center [221, 65] width 172 height 6
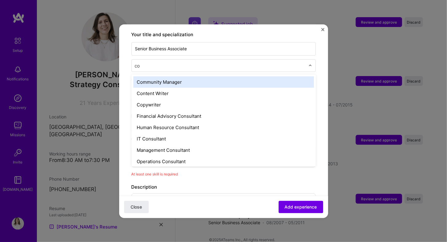
type input "con"
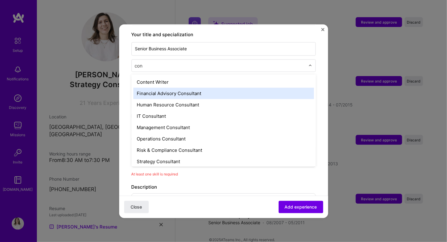
click at [184, 87] on div "Financial Advisory Consultant" at bounding box center [223, 92] width 180 height 11
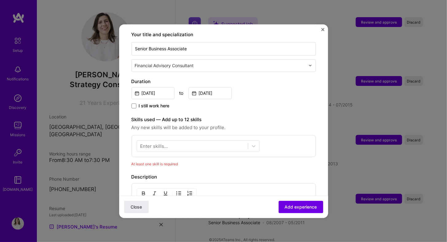
click at [160, 143] on div "Enter skills..." at bounding box center [154, 146] width 28 height 6
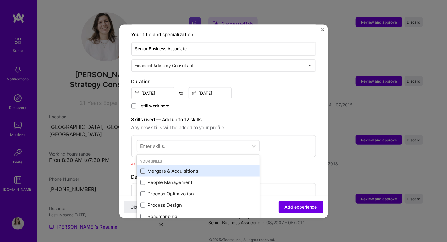
click at [142, 168] on span at bounding box center [142, 170] width 5 height 5
click at [0, 0] on input "checkbox" at bounding box center [0, 0] width 0 height 0
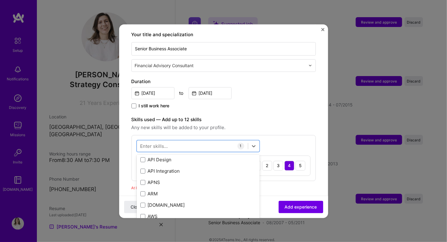
scroll to position [15, 0]
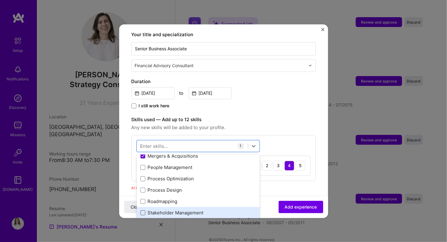
click at [142, 210] on span at bounding box center [142, 212] width 5 height 5
click at [0, 0] on input "checkbox" at bounding box center [0, 0] width 0 height 0
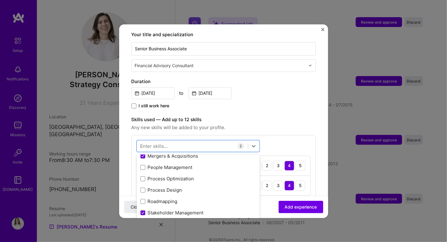
click at [142, 222] on span at bounding box center [142, 224] width 5 height 5
click at [0, 0] on input "checkbox" at bounding box center [0, 0] width 0 height 0
click at [304, 103] on div "I still work here" at bounding box center [223, 106] width 184 height 7
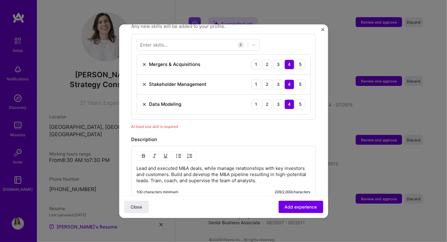
scroll to position [331, 0]
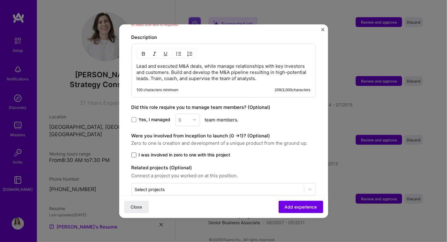
click at [134, 153] on span at bounding box center [133, 155] width 5 height 5
click at [0, 0] on input "I was involved in zero to one with this project" at bounding box center [0, 0] width 0 height 0
click at [297, 206] on span "Add experience" at bounding box center [300, 207] width 32 height 6
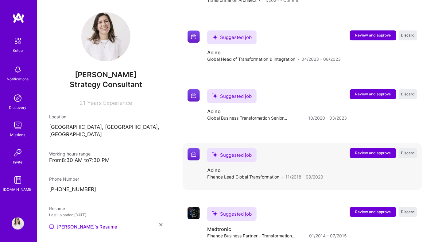
scroll to position [1477, 0]
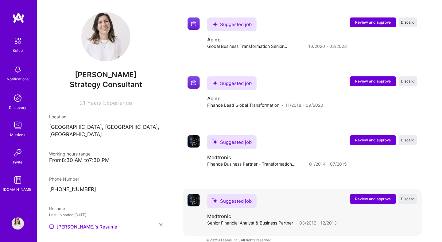
click at [373, 196] on span "Review and approve" at bounding box center [373, 198] width 36 height 5
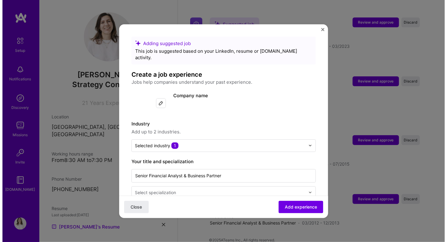
scroll to position [1347, 0]
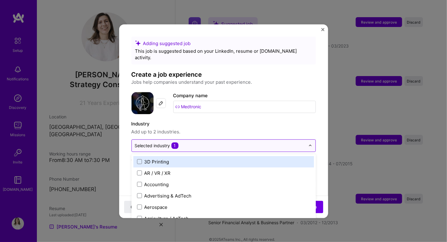
click at [191, 142] on input "text" at bounding box center [220, 145] width 170 height 6
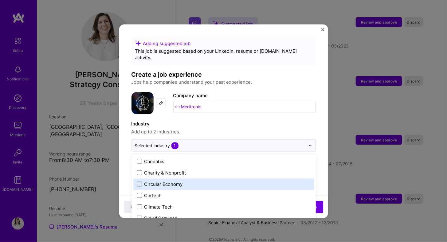
scroll to position [409, 0]
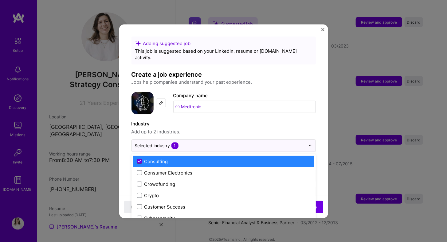
click at [139, 160] on icon at bounding box center [139, 161] width 3 height 2
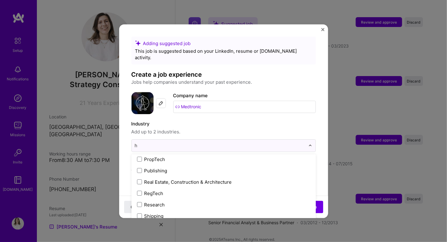
scroll to position [309, 0]
type input "he"
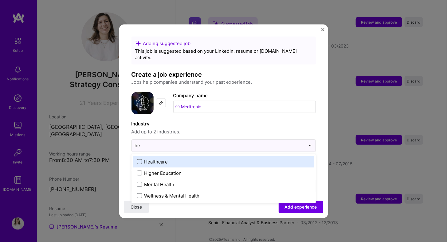
click at [140, 159] on span at bounding box center [139, 161] width 5 height 5
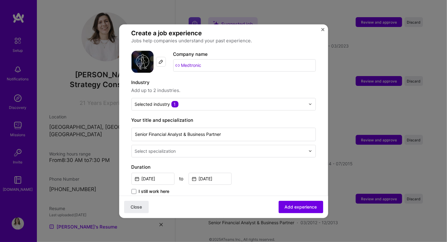
scroll to position [44, 0]
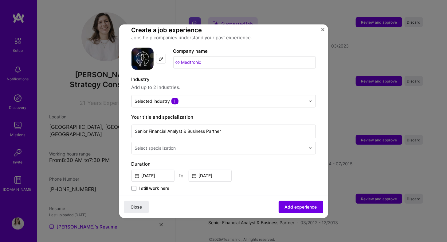
click at [183, 145] on input "text" at bounding box center [221, 148] width 172 height 6
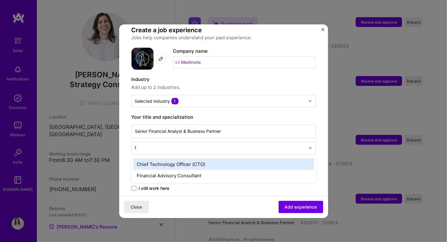
type input "fi"
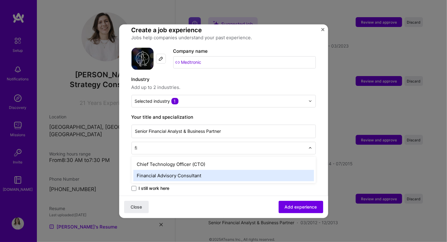
click at [188, 170] on div "Financial Advisory Consultant" at bounding box center [223, 175] width 180 height 11
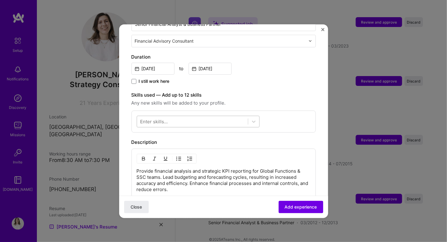
scroll to position [152, 0]
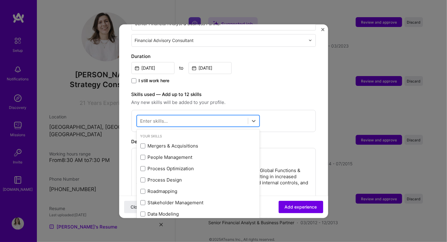
click at [190, 116] on div at bounding box center [192, 121] width 111 height 10
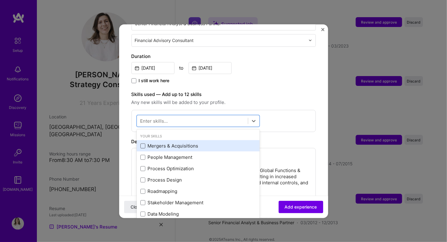
click at [142, 143] on span at bounding box center [142, 145] width 5 height 5
click at [0, 0] on input "checkbox" at bounding box center [0, 0] width 0 height 0
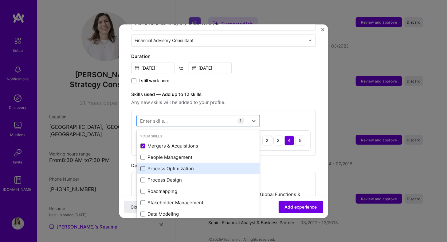
click at [142, 166] on span at bounding box center [142, 168] width 5 height 5
click at [0, 0] on input "checkbox" at bounding box center [0, 0] width 0 height 0
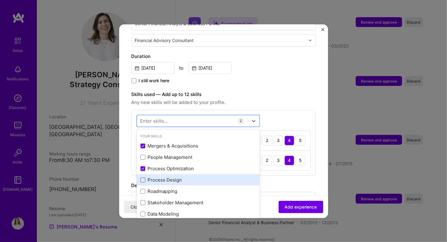
click at [142, 177] on span at bounding box center [142, 179] width 5 height 5
click at [0, 0] on input "checkbox" at bounding box center [0, 0] width 0 height 0
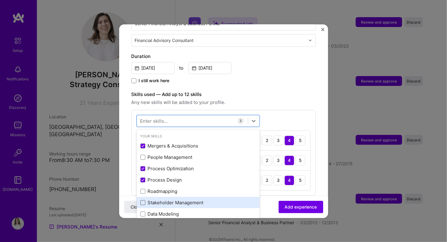
click at [143, 200] on span at bounding box center [142, 202] width 5 height 5
click at [0, 0] on input "checkbox" at bounding box center [0, 0] width 0 height 0
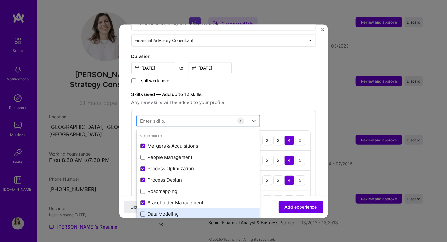
click at [142, 211] on span at bounding box center [142, 213] width 5 height 5
click at [0, 0] on input "checkbox" at bounding box center [0, 0] width 0 height 0
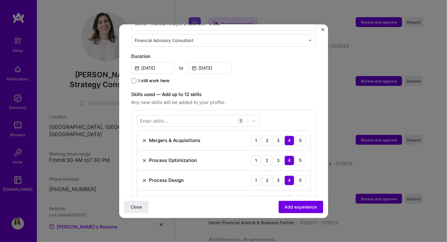
click at [288, 91] on label "Skills used — Add up to 12 skills" at bounding box center [223, 94] width 184 height 7
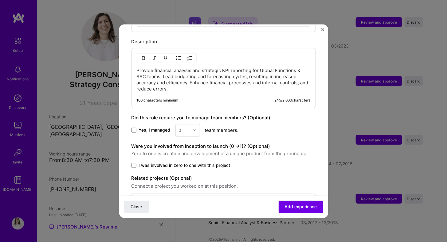
scroll to position [369, 0]
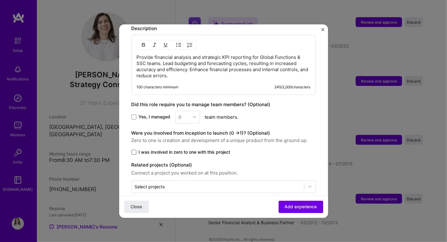
click at [135, 150] on span at bounding box center [133, 152] width 5 height 5
click at [0, 0] on input "I was involved in zero to one with this project" at bounding box center [0, 0] width 0 height 0
click at [297, 207] on span "Add experience" at bounding box center [300, 207] width 32 height 6
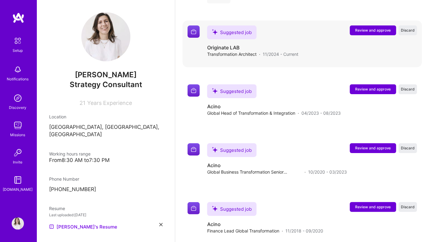
scroll to position [1521, 0]
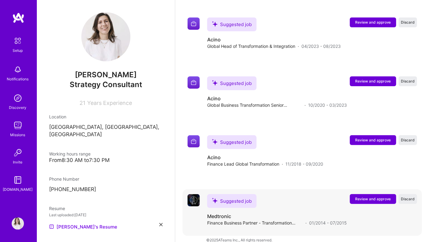
click at [369, 196] on span "Review and approve" at bounding box center [373, 198] width 36 height 5
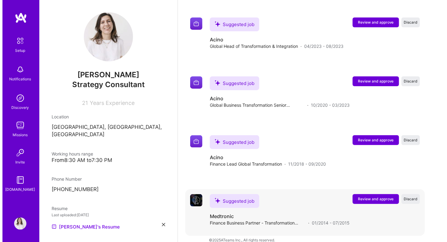
scroll to position [1390, 0]
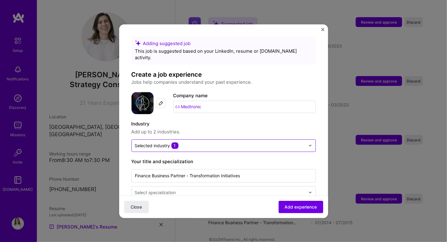
click at [217, 142] on input "text" at bounding box center [220, 145] width 170 height 6
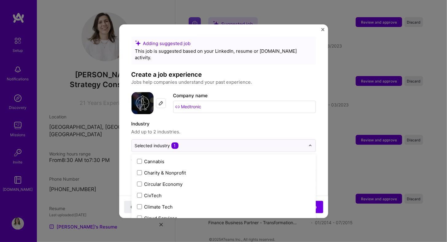
scroll to position [409, 0]
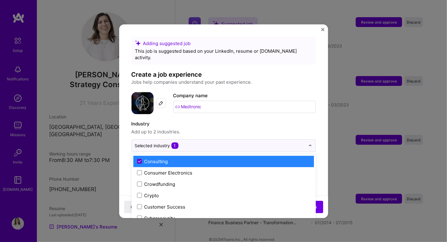
click at [139, 160] on icon at bounding box center [139, 161] width 3 height 2
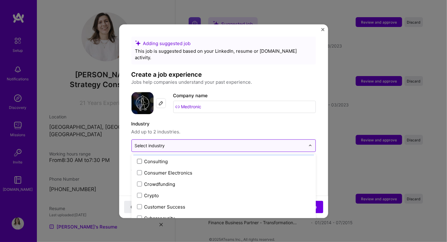
click at [150, 142] on div "Select industry 0" at bounding box center [150, 145] width 30 height 6
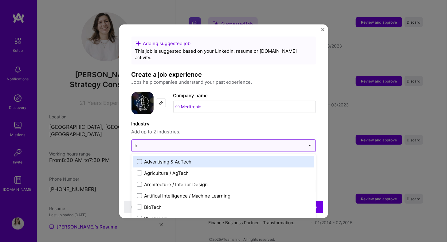
type input "he"
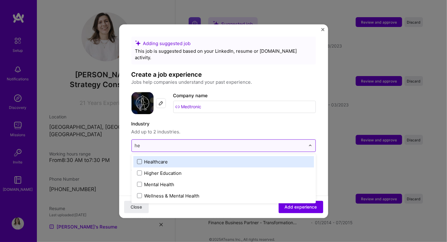
click at [140, 159] on span at bounding box center [139, 161] width 5 height 5
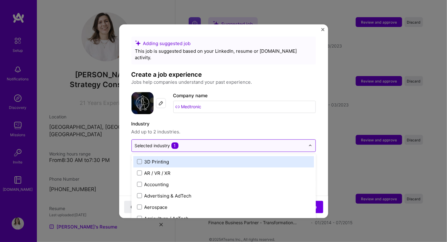
scroll to position [102, 0]
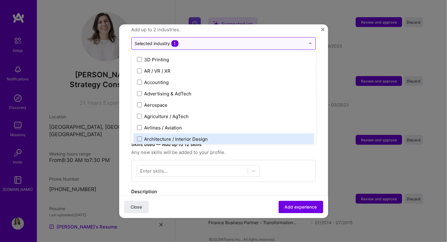
click at [320, 142] on form "Adding suggested job This job is suggested based on your LinkedIn, resume or [D…" at bounding box center [223, 168] width 209 height 469
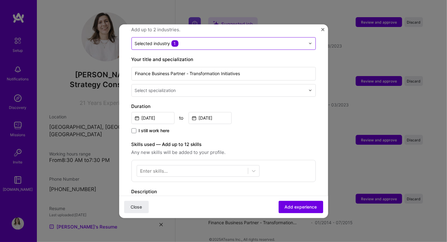
click at [153, 168] on div "Enter skills..." at bounding box center [154, 171] width 28 height 6
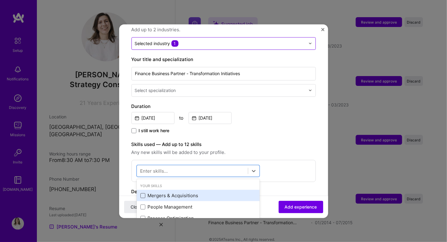
click at [142, 193] on span at bounding box center [142, 195] width 5 height 5
click at [0, 0] on input "checkbox" at bounding box center [0, 0] width 0 height 0
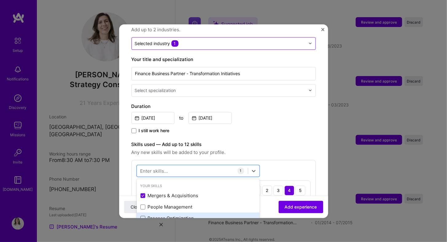
click at [144, 216] on span at bounding box center [142, 218] width 5 height 5
click at [0, 0] on input "checkbox" at bounding box center [0, 0] width 0 height 0
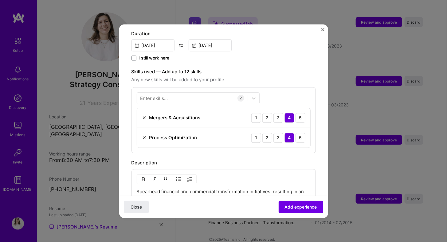
scroll to position [177, 0]
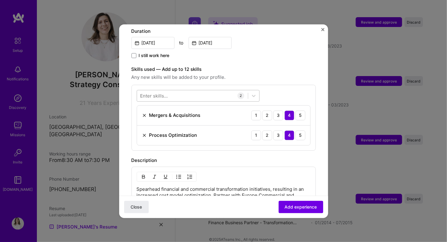
click at [188, 91] on div at bounding box center [192, 96] width 111 height 10
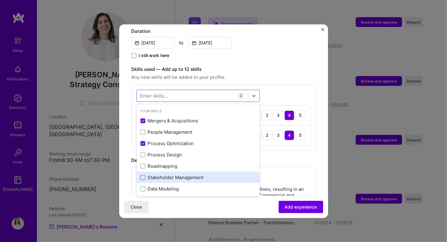
click at [143, 175] on span at bounding box center [142, 177] width 5 height 5
click at [0, 0] on input "checkbox" at bounding box center [0, 0] width 0 height 0
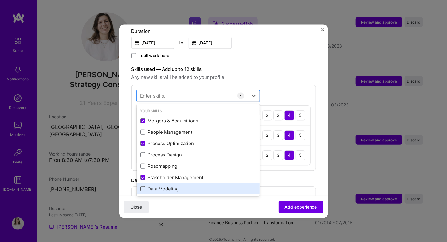
click at [143, 186] on span at bounding box center [142, 188] width 5 height 5
click at [0, 0] on input "checkbox" at bounding box center [0, 0] width 0 height 0
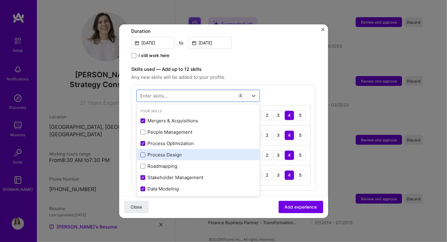
click at [143, 152] on span at bounding box center [142, 154] width 5 height 5
click at [0, 0] on input "checkbox" at bounding box center [0, 0] width 0 height 0
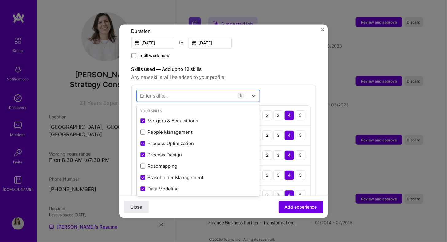
click at [295, 74] on span "Any new skills will be added to your profile." at bounding box center [223, 77] width 184 height 7
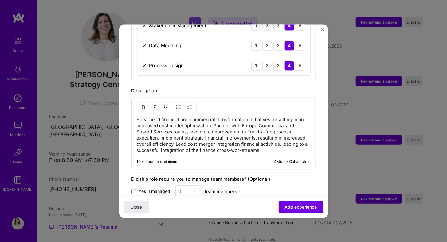
scroll to position [381, 0]
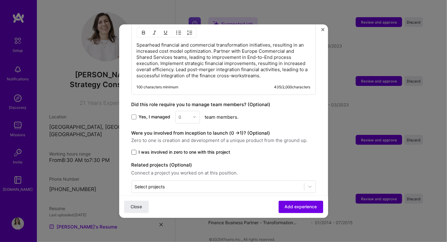
click at [133, 150] on span at bounding box center [133, 152] width 5 height 5
click at [0, 0] on input "I was involved in zero to one with this project" at bounding box center [0, 0] width 0 height 0
click at [305, 207] on span "Add experience" at bounding box center [300, 207] width 32 height 6
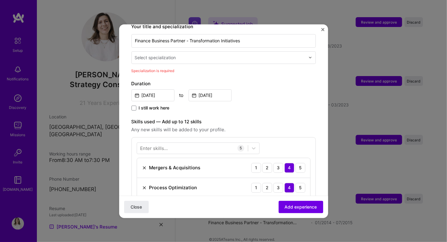
scroll to position [127, 0]
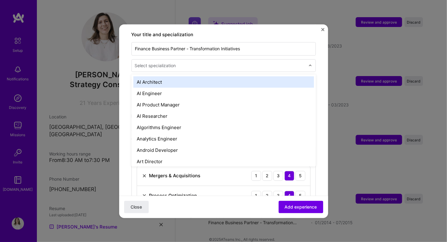
click at [171, 62] on div "Select specialization" at bounding box center [155, 65] width 41 height 6
type input "fi"
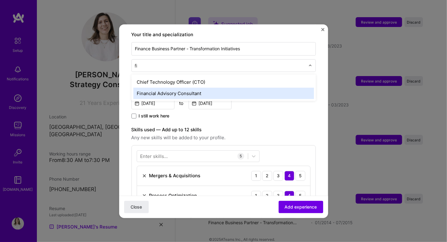
click at [172, 87] on div "Financial Advisory Consultant" at bounding box center [223, 92] width 180 height 11
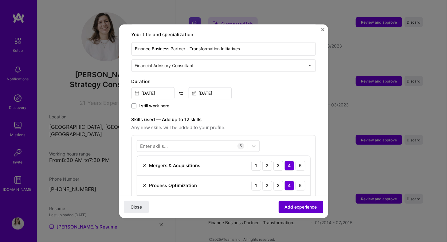
click at [301, 208] on span "Add experience" at bounding box center [300, 207] width 32 height 6
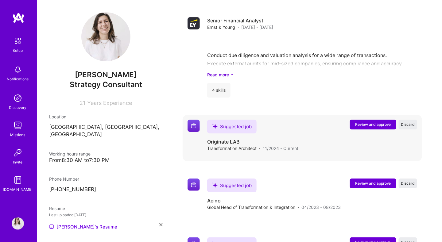
scroll to position [1564, 0]
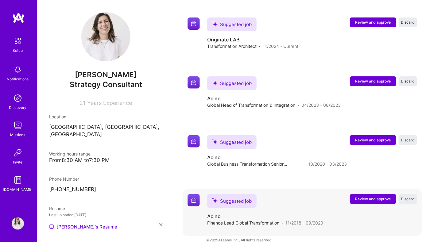
click at [376, 196] on span "Review and approve" at bounding box center [373, 198] width 36 height 5
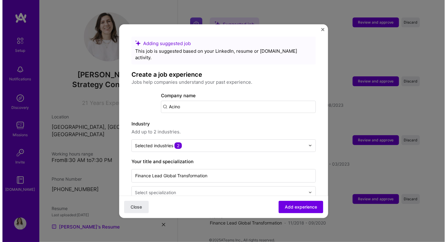
scroll to position [1434, 0]
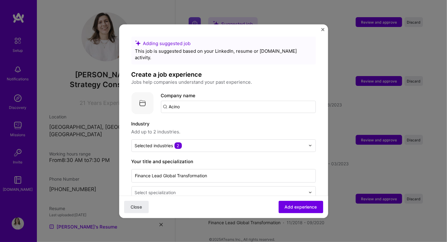
click at [193, 101] on input "Acino" at bounding box center [238, 107] width 155 height 12
type input "A"
type input "Acino"
click at [204, 122] on div "Acino" at bounding box center [203, 123] width 17 height 11
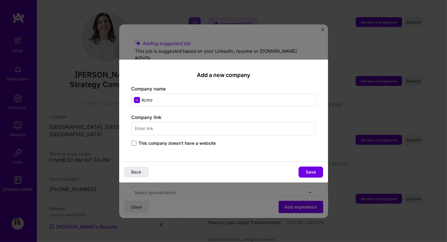
click at [170, 125] on input "text" at bounding box center [223, 129] width 184 height 14
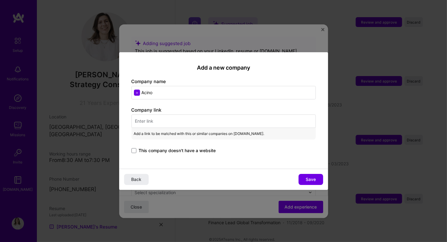
paste input "[URL][DOMAIN_NAME]"
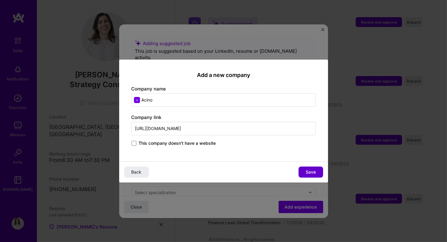
type input "[URL][DOMAIN_NAME]"
click at [315, 172] on span "Save" at bounding box center [310, 172] width 10 height 6
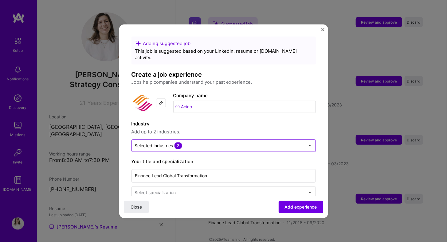
click at [195, 142] on input "text" at bounding box center [220, 145] width 170 height 6
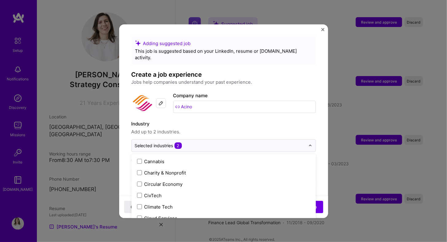
scroll to position [409, 0]
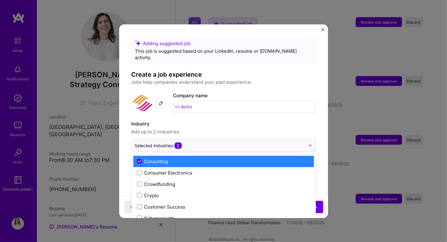
click at [138, 160] on icon at bounding box center [139, 161] width 2 height 2
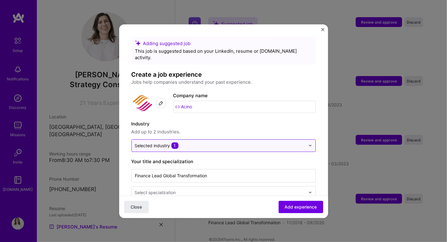
click at [159, 142] on div "Selected industry 1" at bounding box center [157, 145] width 44 height 6
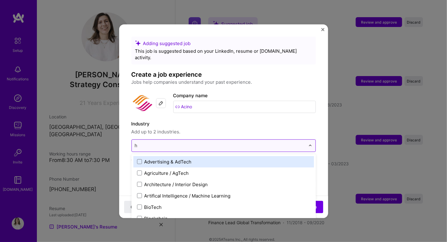
type input "he"
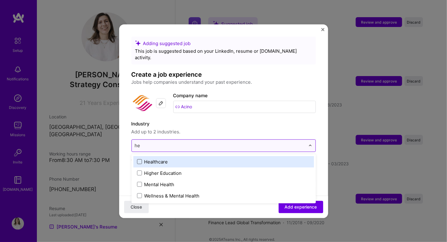
click at [141, 159] on span at bounding box center [139, 161] width 5 height 5
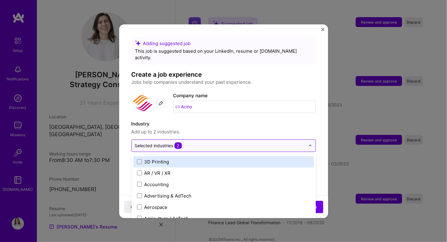
click at [208, 142] on input "text" at bounding box center [220, 145] width 170 height 6
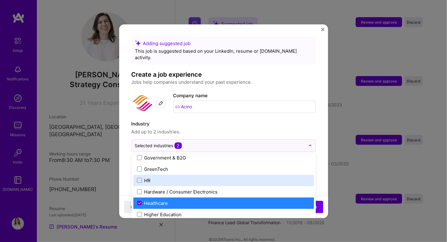
scroll to position [733, 0]
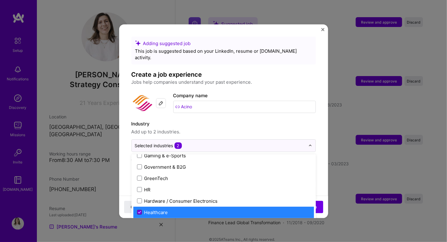
click at [139, 211] on icon at bounding box center [139, 212] width 3 height 2
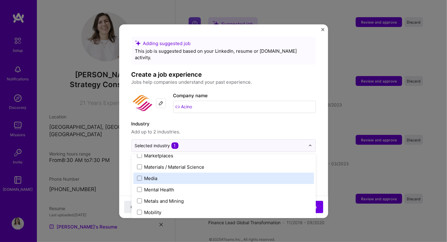
scroll to position [1040, 0]
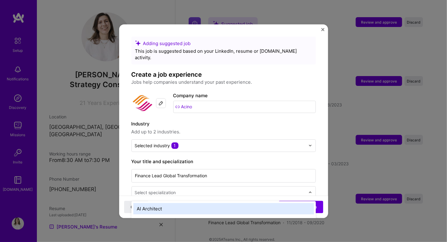
click at [199, 189] on input "text" at bounding box center [221, 192] width 172 height 6
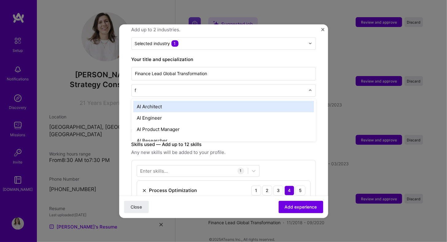
type input "fi"
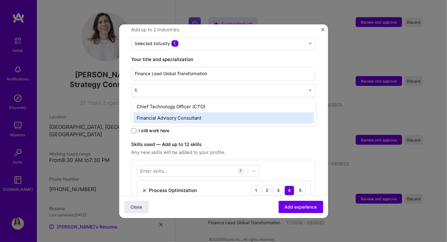
click at [191, 112] on div "Financial Advisory Consultant" at bounding box center [223, 117] width 180 height 11
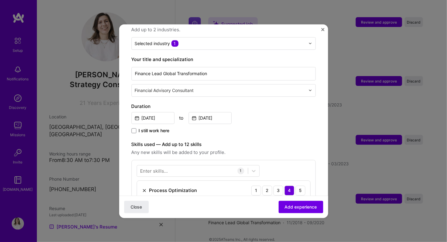
scroll to position [204, 0]
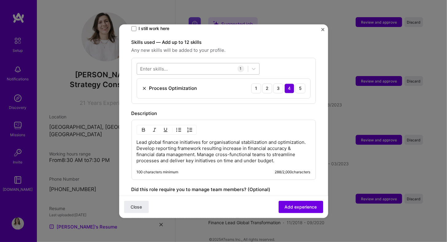
click at [193, 64] on div at bounding box center [192, 69] width 111 height 10
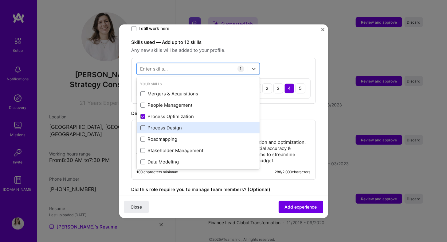
click at [142, 125] on span at bounding box center [142, 127] width 5 height 5
click at [0, 0] on input "checkbox" at bounding box center [0, 0] width 0 height 0
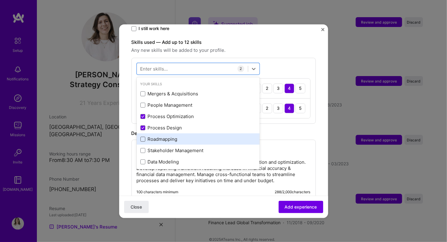
click at [142, 137] on span at bounding box center [142, 139] width 5 height 5
click at [0, 0] on input "checkbox" at bounding box center [0, 0] width 0 height 0
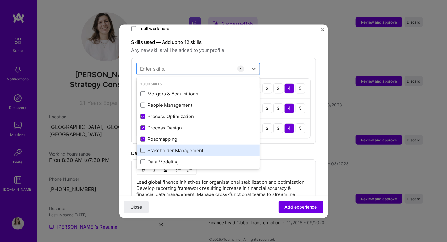
click at [142, 148] on span at bounding box center [142, 150] width 5 height 5
click at [0, 0] on input "checkbox" at bounding box center [0, 0] width 0 height 0
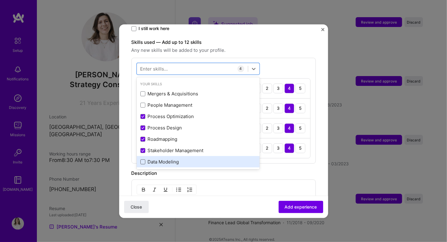
click at [143, 159] on span at bounding box center [142, 161] width 5 height 5
click at [0, 0] on input "checkbox" at bounding box center [0, 0] width 0 height 0
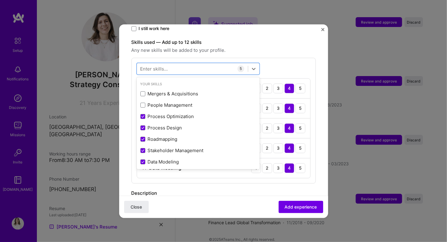
click at [162, 65] on div "Enter skills..." at bounding box center [154, 68] width 28 height 6
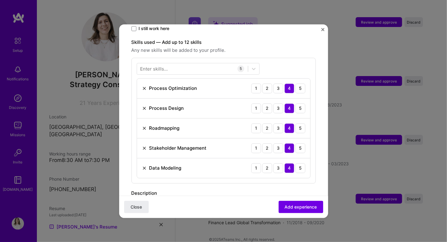
click at [162, 65] on div "Enter skills..." at bounding box center [154, 68] width 28 height 6
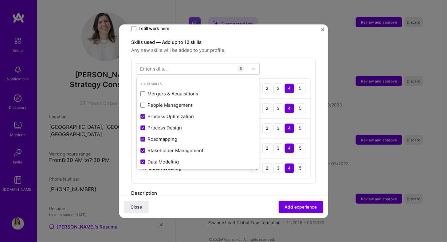
click at [168, 64] on div at bounding box center [192, 69] width 111 height 10
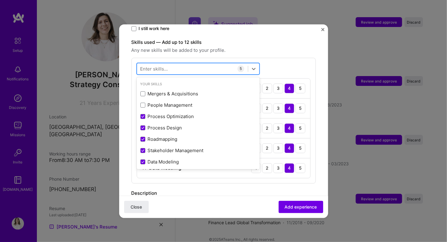
type input "o"
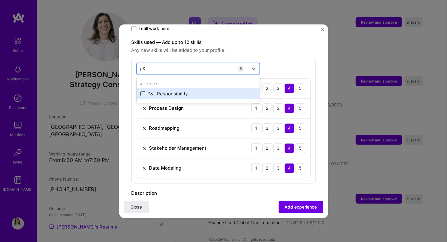
click at [142, 91] on span at bounding box center [142, 93] width 5 height 5
click at [0, 0] on input "checkbox" at bounding box center [0, 0] width 0 height 0
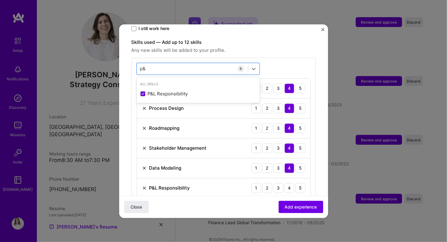
type input "p&"
click at [308, 58] on div "option P&L Responsibility, selected. option P&L Responsibility selected, 0 of 2…" at bounding box center [223, 131] width 184 height 146
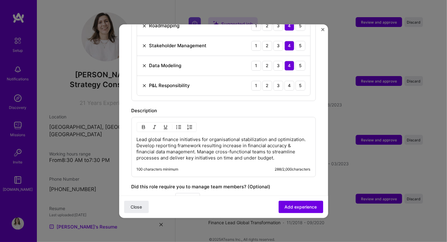
scroll to position [389, 0]
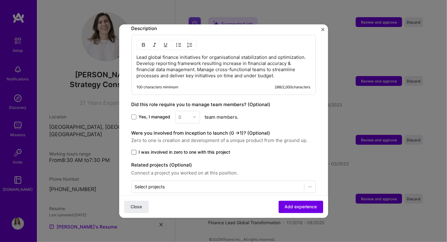
click at [133, 150] on span at bounding box center [133, 152] width 5 height 5
click at [0, 0] on input "I was involved in zero to one with this project" at bounding box center [0, 0] width 0 height 0
click at [132, 114] on span at bounding box center [133, 116] width 5 height 5
click at [0, 0] on input "Yes, I managed" at bounding box center [0, 0] width 0 height 0
click at [187, 114] on input "text" at bounding box center [184, 117] width 11 height 6
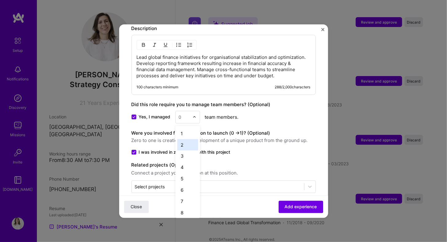
click at [183, 139] on div "2" at bounding box center [187, 144] width 21 height 11
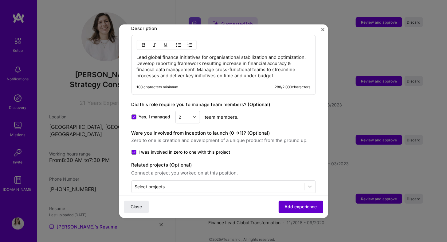
click at [293, 208] on span "Add experience" at bounding box center [300, 207] width 32 height 6
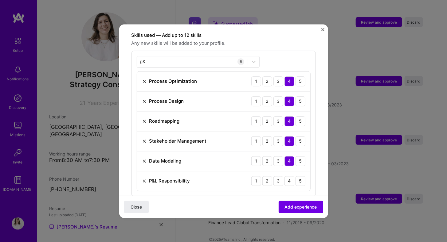
scroll to position [211, 0]
click at [285, 176] on div "4" at bounding box center [289, 181] width 10 height 10
click at [304, 206] on span "Add experience" at bounding box center [300, 207] width 32 height 6
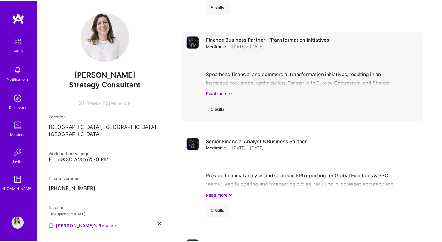
scroll to position [1434, 0]
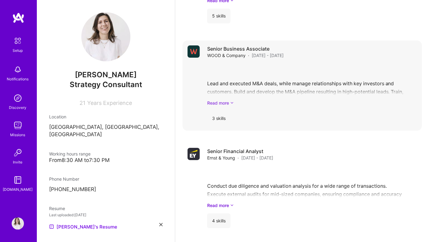
click at [224, 100] on link "Read more" at bounding box center [312, 103] width 210 height 6
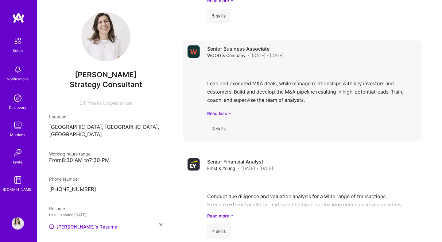
click at [231, 52] on span "WOOD & Company" at bounding box center [226, 55] width 38 height 6
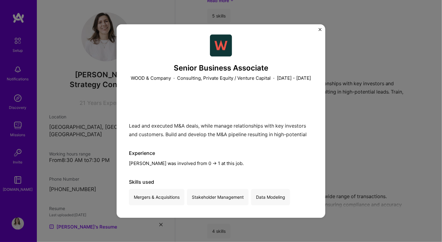
scroll to position [8, 0]
click at [319, 29] on img "Close" at bounding box center [320, 29] width 3 height 3
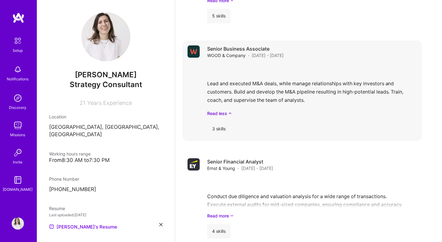
click at [292, 83] on div "Lead and executed M&A deals, while manage relationships with key investors and …" at bounding box center [312, 90] width 210 height 53
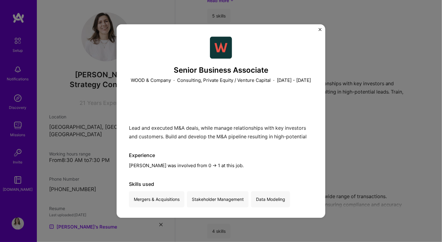
click at [320, 29] on img "Close" at bounding box center [320, 29] width 3 height 3
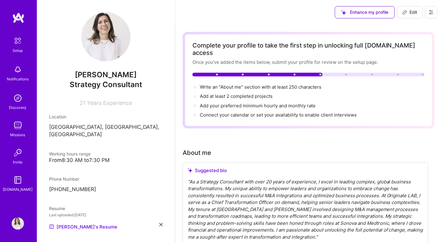
click at [411, 8] on button "Edit" at bounding box center [409, 12] width 25 height 12
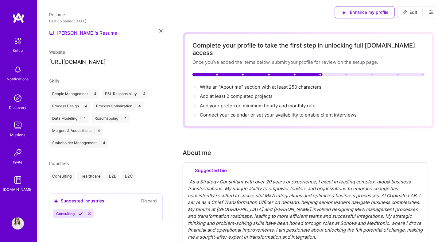
select select "CH"
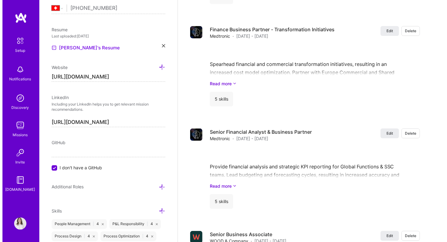
scroll to position [1637, 0]
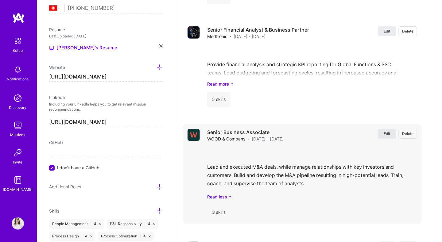
click at [390, 131] on span "Edit" at bounding box center [387, 133] width 7 height 5
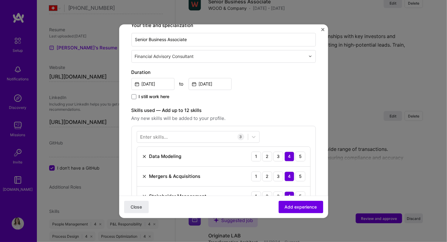
scroll to position [307, 0]
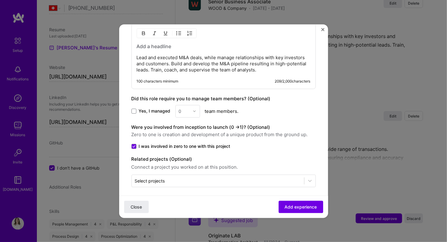
click at [133, 110] on span at bounding box center [133, 111] width 5 height 5
click at [0, 0] on input "Yes, I managed" at bounding box center [0, 0] width 0 height 0
click at [191, 109] on div "0" at bounding box center [184, 111] width 17 height 12
click at [182, 148] on div "3" at bounding box center [187, 150] width 21 height 11
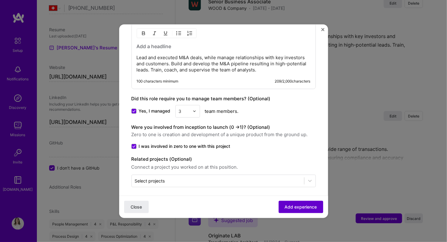
click at [285, 206] on span "Add experience" at bounding box center [300, 207] width 32 height 6
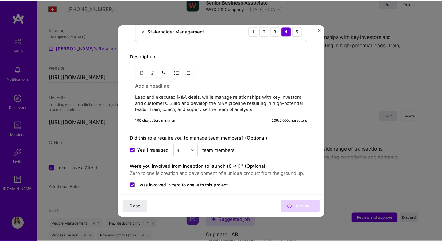
scroll to position [1509, 0]
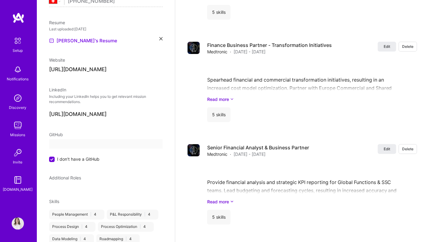
select select "CH"
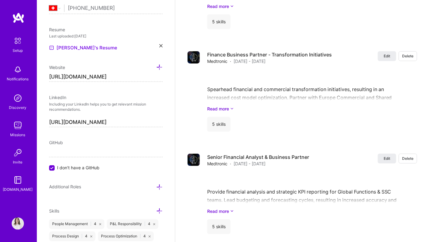
scroll to position [0, 0]
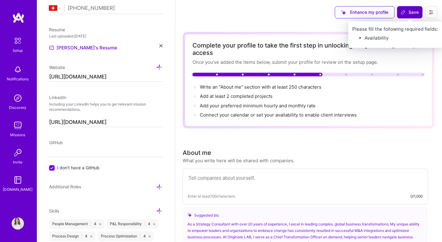
click at [411, 14] on span "Save" at bounding box center [410, 12] width 18 height 6
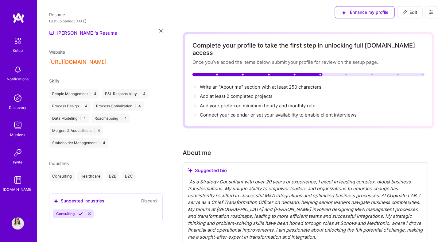
scroll to position [179, 0]
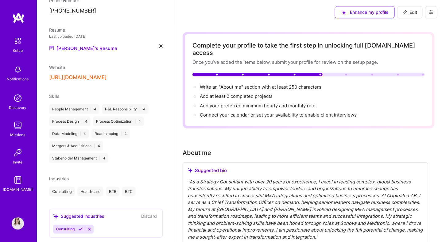
click at [53, 164] on div "[PERSON_NAME] Strategy Consultant 21 Years Experience Location [GEOGRAPHIC_DATA…" at bounding box center [106, 121] width 138 height 242
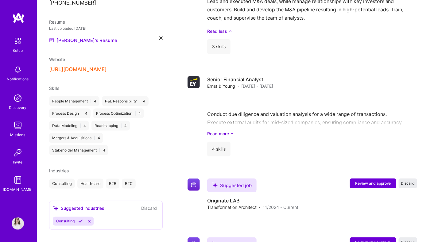
scroll to position [1618, 0]
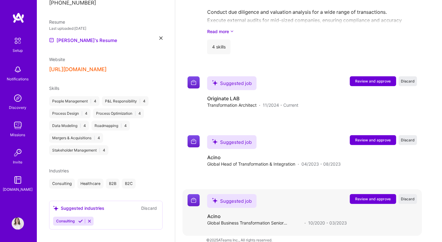
click at [375, 196] on span "Review and approve" at bounding box center [373, 198] width 36 height 5
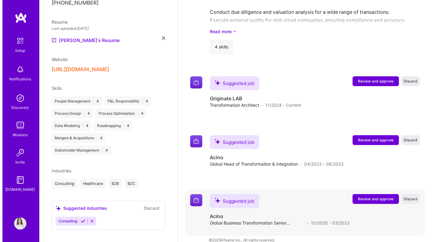
scroll to position [1488, 0]
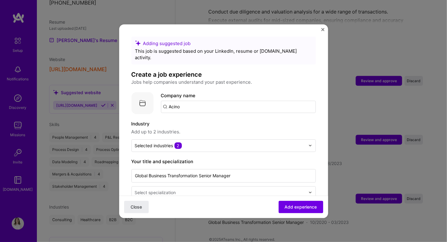
click at [192, 101] on input "Acino" at bounding box center [238, 107] width 155 height 12
drag, startPoint x: 188, startPoint y: 100, endPoint x: 141, endPoint y: 101, distance: 47.0
click at [141, 101] on div "Company logo Company name Acino" at bounding box center [223, 103] width 184 height 22
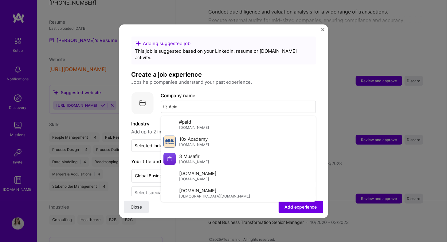
type input "Acino"
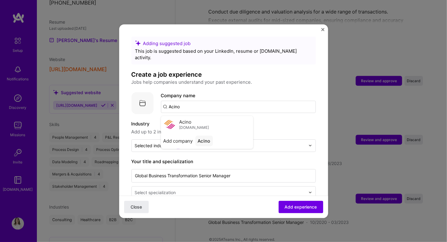
click at [196, 119] on div "Acino [DOMAIN_NAME]" at bounding box center [194, 124] width 30 height 11
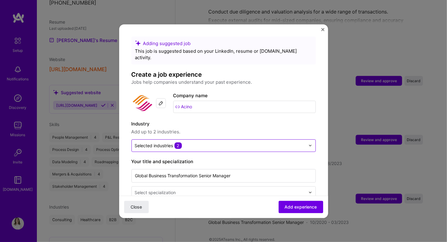
click at [217, 142] on input "text" at bounding box center [220, 145] width 170 height 6
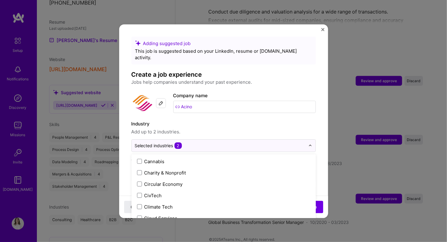
scroll to position [409, 0]
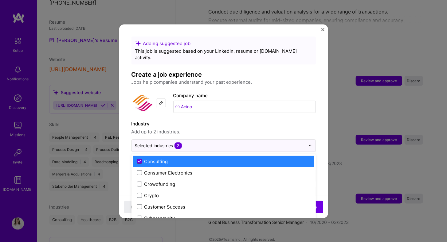
click at [139, 160] on icon at bounding box center [139, 161] width 2 height 2
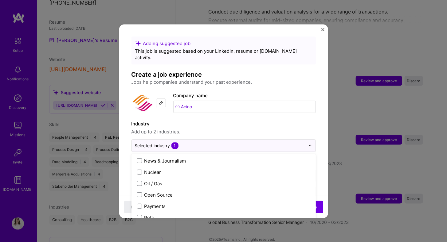
scroll to position [1125, 0]
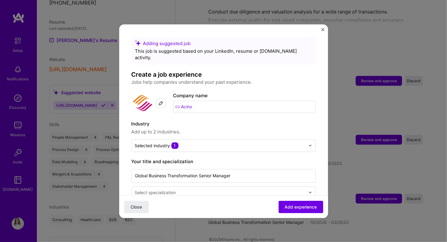
click at [301, 120] on label "Industry" at bounding box center [223, 123] width 184 height 7
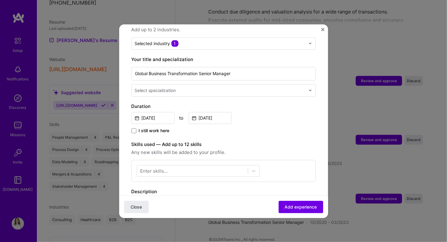
click at [190, 87] on input "text" at bounding box center [221, 90] width 172 height 6
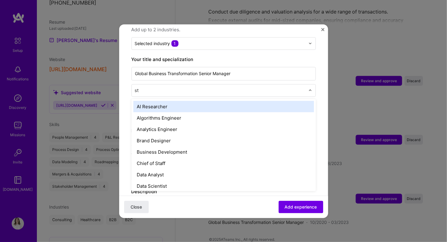
type input "str"
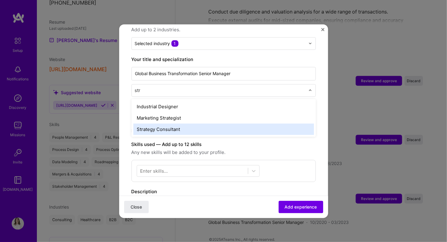
click at [188, 124] on div "Strategy Consultant" at bounding box center [223, 129] width 180 height 11
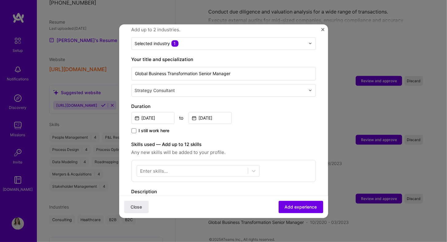
scroll to position [204, 0]
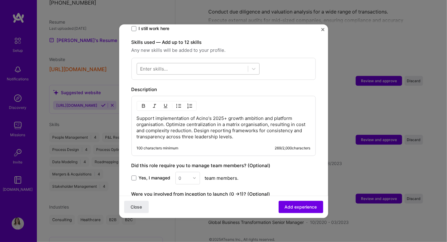
click at [185, 64] on div at bounding box center [192, 69] width 111 height 10
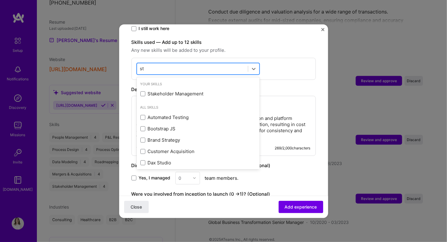
type input "s"
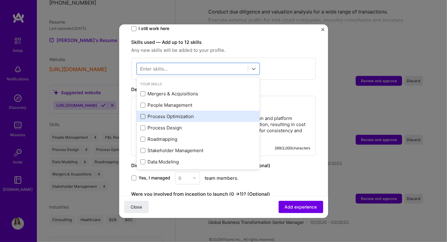
click at [141, 114] on span at bounding box center [142, 116] width 5 height 5
click at [0, 0] on input "checkbox" at bounding box center [0, 0] width 0 height 0
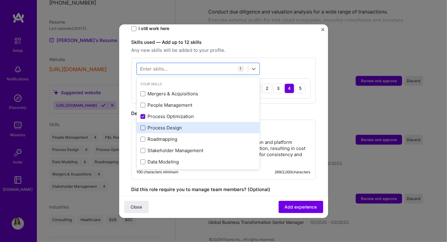
click at [140, 125] on span at bounding box center [142, 127] width 5 height 5
click at [0, 0] on input "checkbox" at bounding box center [0, 0] width 0 height 0
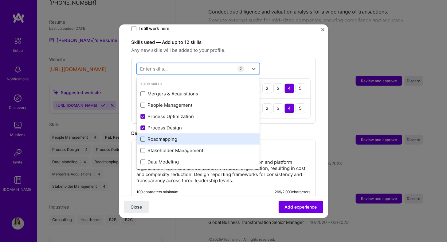
click at [141, 137] on span at bounding box center [142, 139] width 5 height 5
click at [0, 0] on input "checkbox" at bounding box center [0, 0] width 0 height 0
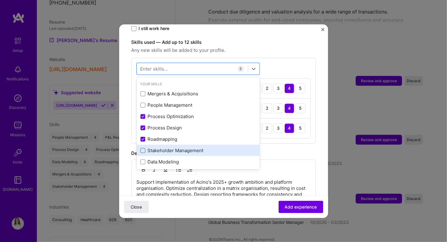
click at [141, 148] on span at bounding box center [142, 150] width 5 height 5
click at [0, 0] on input "checkbox" at bounding box center [0, 0] width 0 height 0
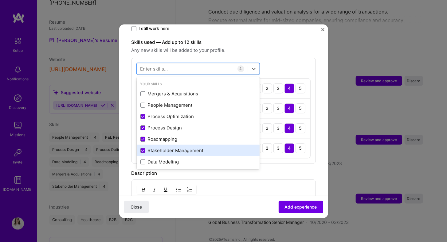
drag, startPoint x: 144, startPoint y: 156, endPoint x: 149, endPoint y: 148, distance: 9.3
click at [144, 159] on span at bounding box center [142, 161] width 5 height 5
click at [0, 0] on input "checkbox" at bounding box center [0, 0] width 0 height 0
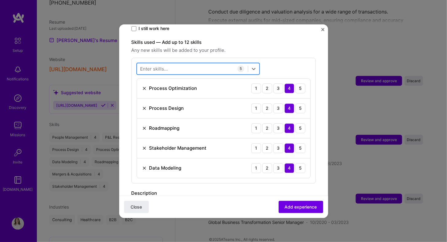
click at [174, 64] on div at bounding box center [192, 69] width 111 height 10
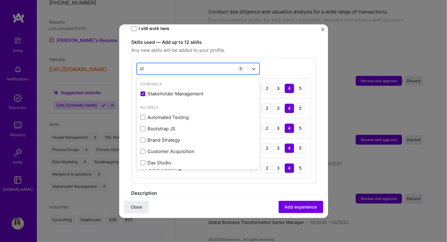
type input "s"
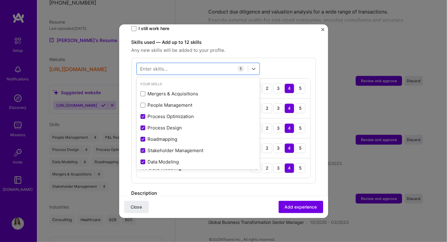
click at [298, 46] on div "Skills used — Add up to 12 skills Any new skills will be added to your profile.…" at bounding box center [223, 111] width 184 height 145
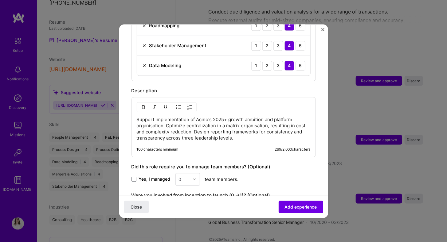
scroll to position [369, 0]
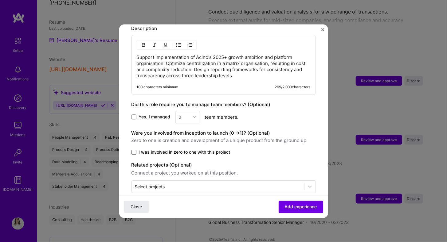
click at [133, 150] on span at bounding box center [133, 152] width 5 height 5
click at [0, 0] on input "I was involved in zero to one with this project" at bounding box center [0, 0] width 0 height 0
click at [304, 204] on span "Add experience" at bounding box center [300, 207] width 32 height 6
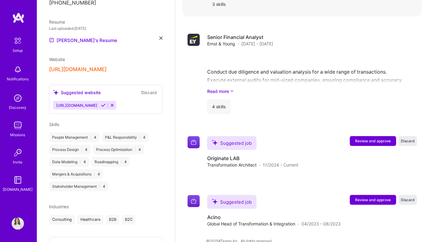
scroll to position [1662, 0]
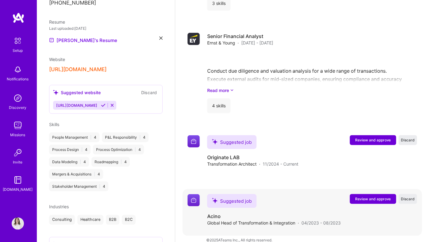
click at [369, 196] on span "Review and approve" at bounding box center [373, 198] width 36 height 5
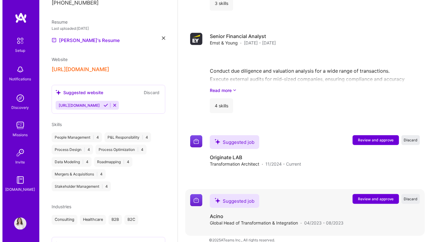
scroll to position [1531, 0]
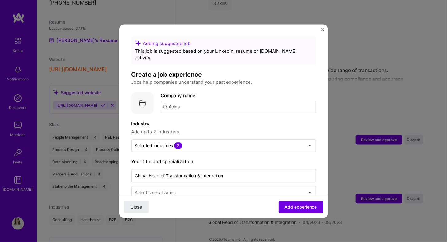
drag, startPoint x: 194, startPoint y: 101, endPoint x: 153, endPoint y: 101, distance: 41.7
click at [153, 101] on div "Company logo Company name Acino" at bounding box center [223, 103] width 184 height 22
click at [192, 119] on div "Acino [DOMAIN_NAME]" at bounding box center [194, 124] width 30 height 11
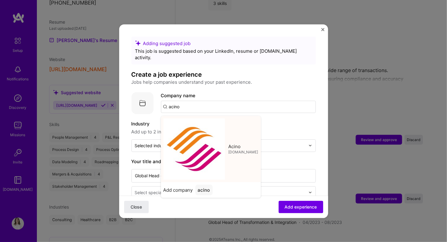
type input "Acino"
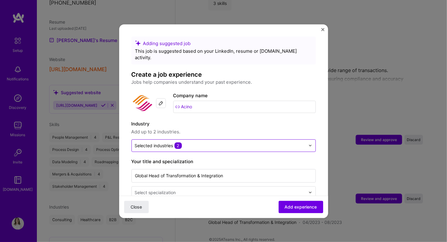
click at [205, 142] on input "text" at bounding box center [220, 145] width 170 height 6
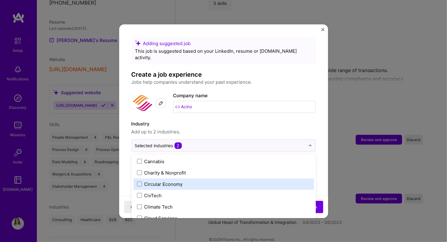
scroll to position [409, 0]
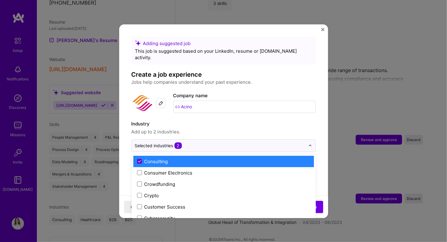
click at [140, 160] on icon at bounding box center [139, 161] width 2 height 2
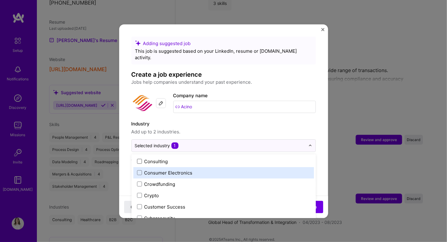
scroll to position [511, 0]
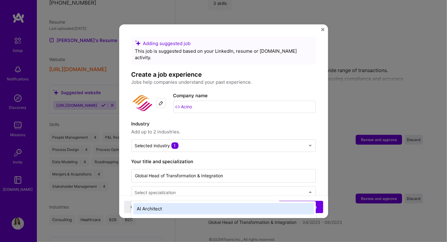
click at [174, 189] on div "Select specialization" at bounding box center [155, 192] width 41 height 6
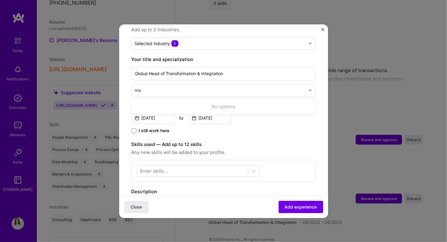
type input "m"
type input "str"
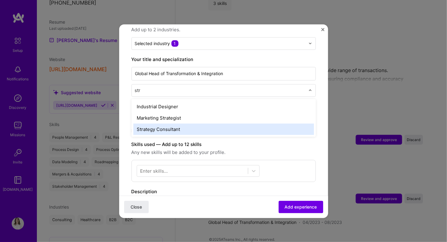
click at [176, 124] on div "Strategy Consultant" at bounding box center [223, 129] width 180 height 11
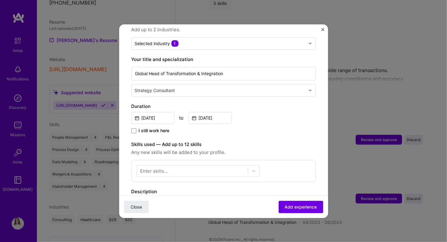
scroll to position [204, 0]
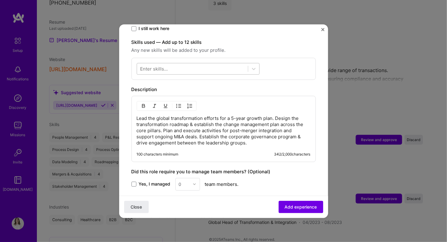
click at [173, 64] on div at bounding box center [192, 69] width 111 height 10
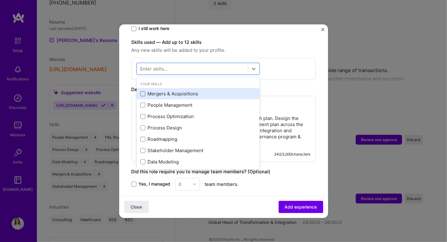
click at [141, 91] on span at bounding box center [142, 93] width 5 height 5
click at [0, 0] on input "checkbox" at bounding box center [0, 0] width 0 height 0
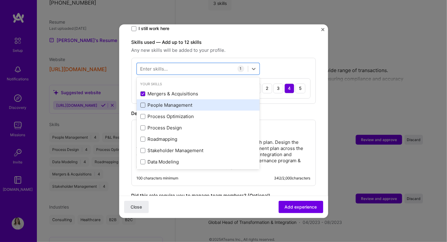
click at [143, 102] on span at bounding box center [142, 104] width 5 height 5
click at [0, 0] on input "checkbox" at bounding box center [0, 0] width 0 height 0
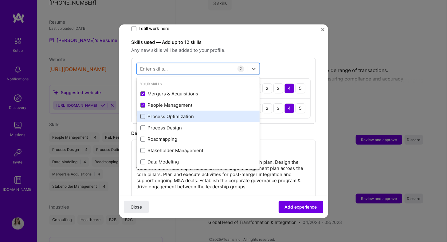
click at [143, 114] on span at bounding box center [142, 116] width 5 height 5
click at [0, 0] on input "checkbox" at bounding box center [0, 0] width 0 height 0
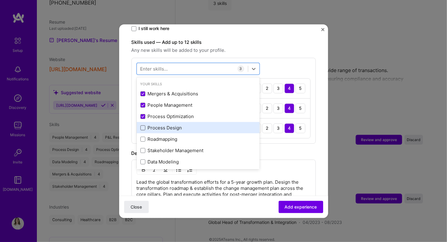
click at [143, 125] on span at bounding box center [142, 127] width 5 height 5
click at [0, 0] on input "checkbox" at bounding box center [0, 0] width 0 height 0
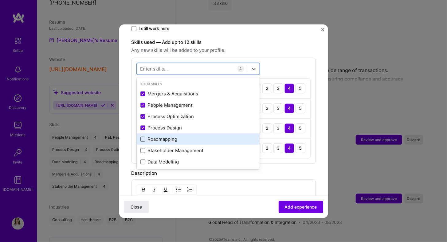
click at [141, 137] on span at bounding box center [142, 139] width 5 height 5
click at [0, 0] on input "checkbox" at bounding box center [0, 0] width 0 height 0
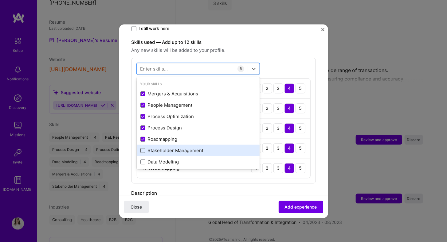
click at [141, 148] on span at bounding box center [142, 150] width 5 height 5
click at [0, 0] on input "checkbox" at bounding box center [0, 0] width 0 height 0
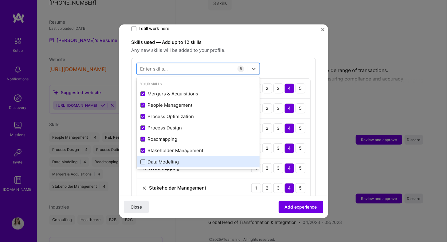
click at [143, 159] on span at bounding box center [142, 161] width 5 height 5
click at [0, 0] on input "checkbox" at bounding box center [0, 0] width 0 height 0
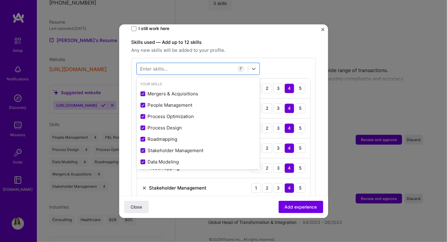
click at [307, 58] on div "option Data Modeling, selected. option Stakeholder Management selected, 0 of 2.…" at bounding box center [223, 141] width 184 height 166
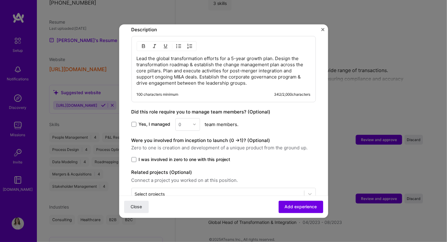
scroll to position [409, 0]
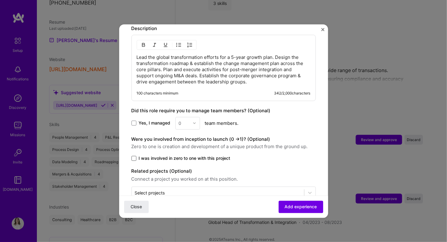
click at [134, 156] on span at bounding box center [133, 158] width 5 height 5
click at [0, 0] on input "I was involved in zero to one with this project" at bounding box center [0, 0] width 0 height 0
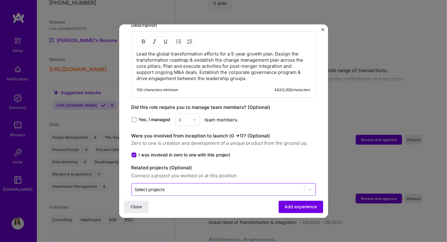
scroll to position [415, 0]
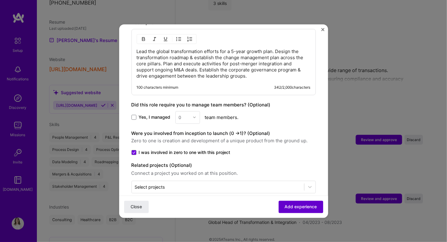
click at [291, 205] on span "Add experience" at bounding box center [300, 207] width 32 height 6
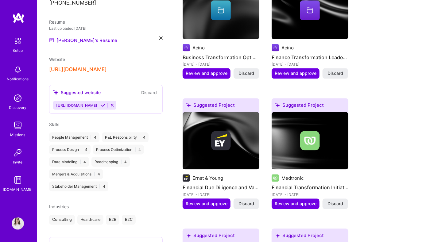
scroll to position [69, 0]
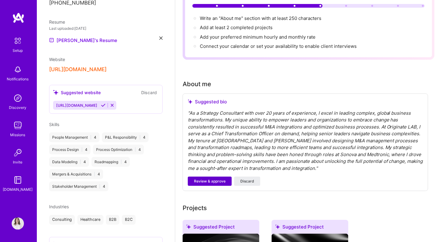
click at [206, 179] on span "Review & approve" at bounding box center [210, 182] width 32 height 6
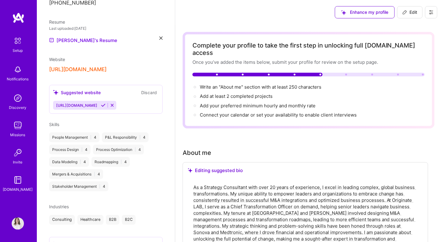
scroll to position [102, 0]
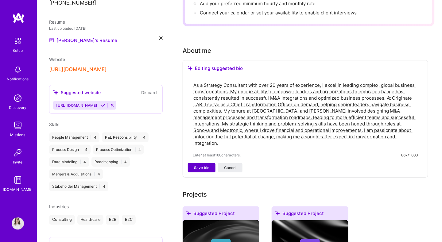
click at [203, 165] on span "Save bio" at bounding box center [201, 168] width 15 height 6
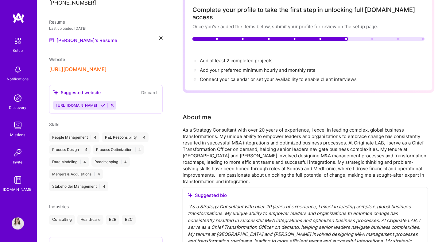
scroll to position [0, 0]
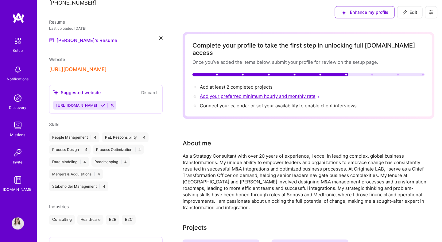
click at [296, 93] on span "Add your preferred minimum hourly and monthly rate →" at bounding box center [260, 96] width 121 height 6
select select "CH"
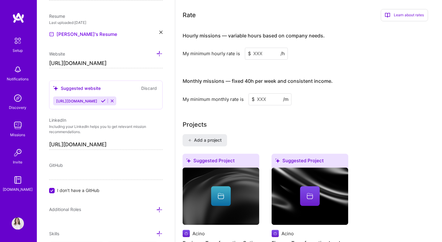
scroll to position [382, 0]
click at [263, 48] on input at bounding box center [266, 54] width 43 height 12
click at [261, 48] on input at bounding box center [266, 54] width 43 height 12
click at [269, 48] on input at bounding box center [266, 54] width 43 height 12
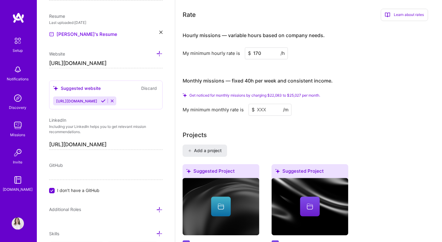
click at [268, 104] on input at bounding box center [270, 110] width 43 height 12
drag, startPoint x: 266, startPoint y: 44, endPoint x: 246, endPoint y: 43, distance: 20.0
click at [246, 48] on input "170" at bounding box center [266, 54] width 43 height 12
type input "200"
click at [259, 55] on div "Hourly missions — variable hours based on company needs. My minimum hourly rate…" at bounding box center [305, 71] width 245 height 90
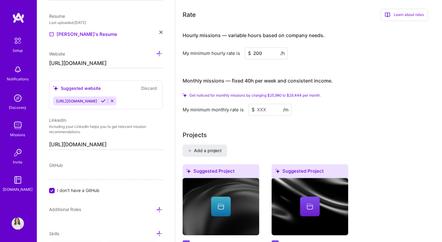
click at [268, 104] on input at bounding box center [270, 110] width 43 height 12
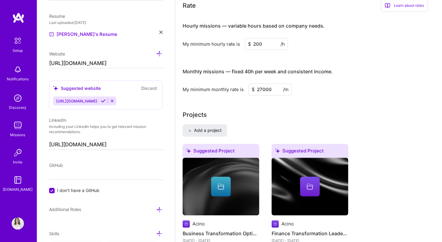
type input "27000"
click at [262, 84] on input "27000" at bounding box center [270, 90] width 43 height 12
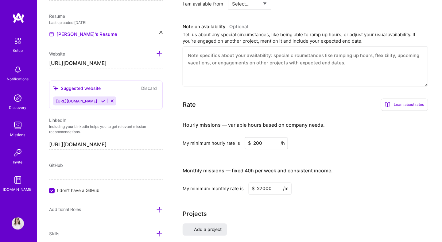
scroll to position [0, 0]
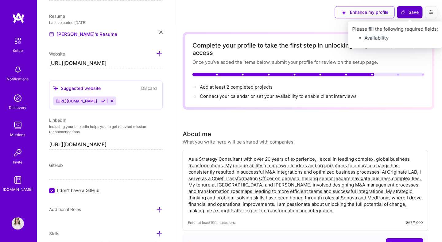
click at [408, 12] on span "Save" at bounding box center [410, 12] width 18 height 6
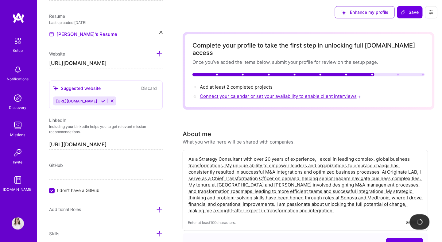
click at [308, 93] on span "Connect your calendar or set your availability to enable client interviews →" at bounding box center [281, 96] width 162 height 6
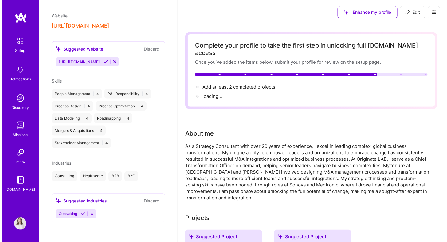
scroll to position [192, 0]
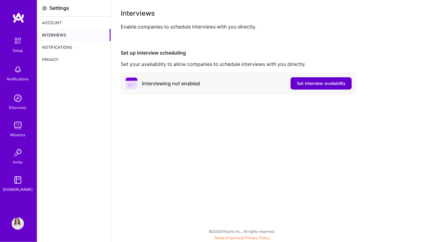
click at [316, 83] on span "Set interview availability" at bounding box center [320, 83] width 49 height 6
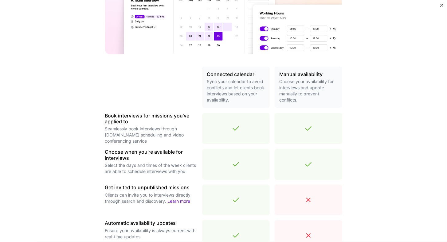
scroll to position [188, 0]
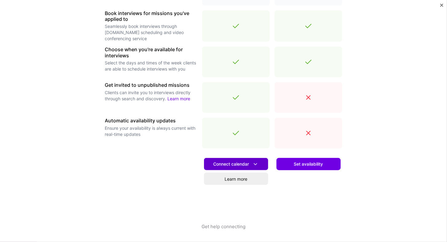
click at [248, 164] on span "Connect calendar" at bounding box center [235, 164] width 45 height 6
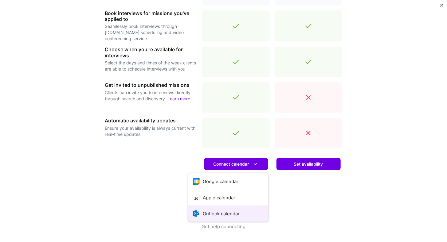
click at [230, 213] on button "Outlook calendar" at bounding box center [228, 214] width 80 height 16
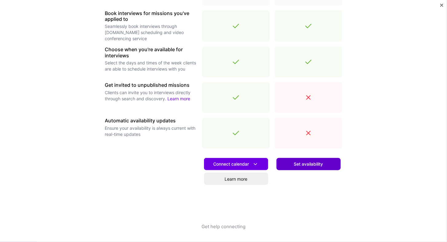
click at [306, 164] on span "Set availability" at bounding box center [308, 164] width 29 height 6
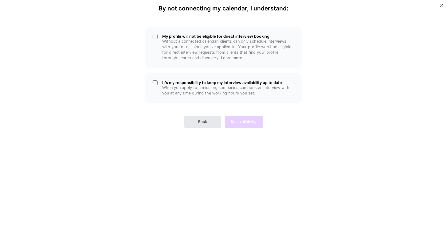
click at [196, 122] on button "Back" at bounding box center [202, 122] width 37 height 12
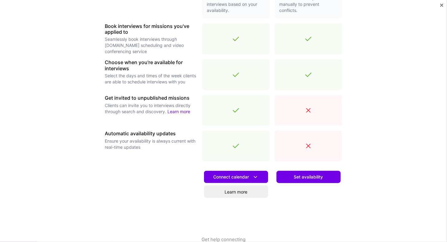
scroll to position [188, 0]
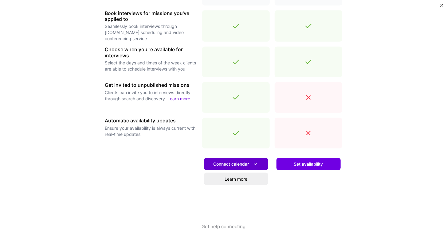
click at [238, 166] on span "Connect calendar" at bounding box center [235, 164] width 45 height 6
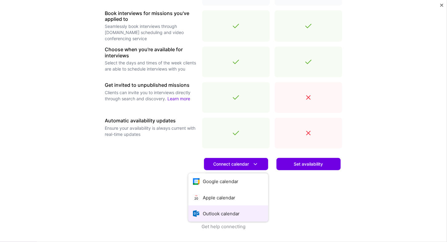
click at [218, 214] on button "Outlook calendar" at bounding box center [228, 214] width 80 height 16
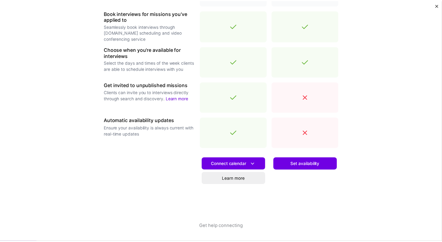
scroll to position [0, 0]
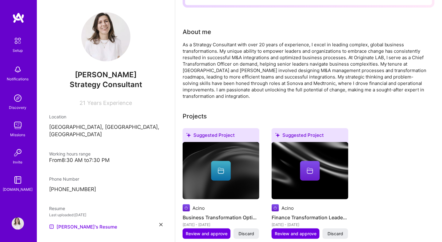
scroll to position [204, 0]
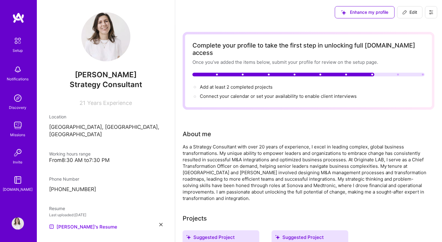
click at [409, 12] on span "Edit" at bounding box center [409, 12] width 15 height 6
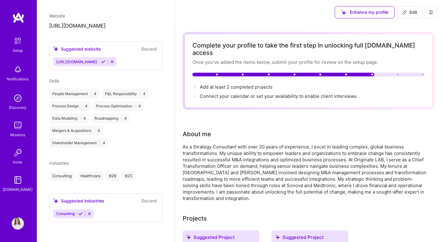
select select "CH"
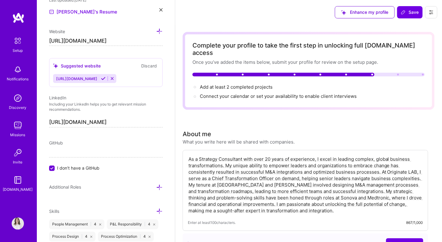
scroll to position [182, 0]
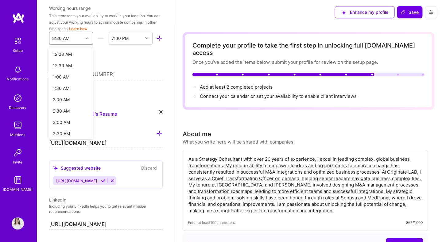
click at [86, 37] on icon at bounding box center [87, 38] width 3 height 3
click at [66, 107] on div "8:00 AM" at bounding box center [71, 110] width 44 height 11
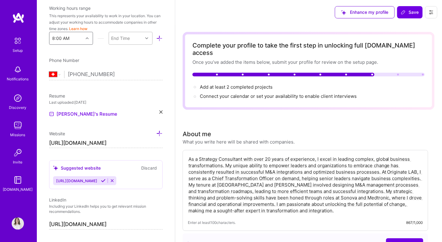
click at [143, 36] on div at bounding box center [148, 38] width 10 height 8
click at [120, 119] on div "7:00 PM" at bounding box center [131, 118] width 44 height 11
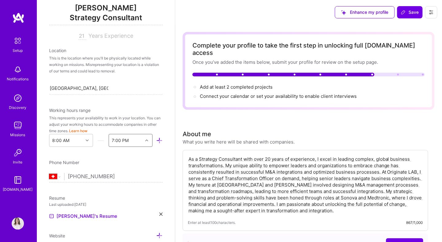
click at [81, 87] on input "[GEOGRAPHIC_DATA], [GEOGRAPHIC_DATA], [GEOGRAPHIC_DATA]" at bounding box center [79, 88] width 59 height 6
drag, startPoint x: 65, startPoint y: 88, endPoint x: 37, endPoint y: 87, distance: 28.0
click at [37, 87] on div "Edit photo Andreea Stanescu Strategy Consultant 21 Years Experience Location Th…" at bounding box center [106, 121] width 138 height 242
type input "Zurich, Switzerland"
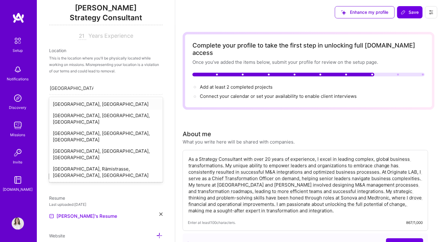
click at [72, 103] on div "Zürich, Switzerland" at bounding box center [106, 104] width 114 height 11
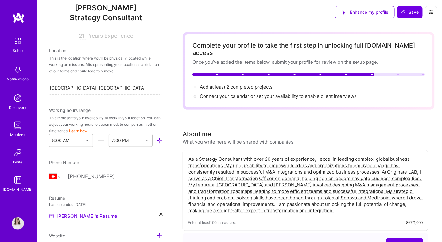
scroll to position [182, 0]
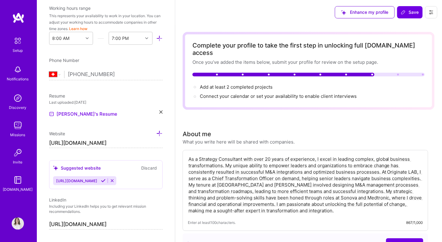
click at [106, 179] on icon at bounding box center [103, 181] width 5 height 5
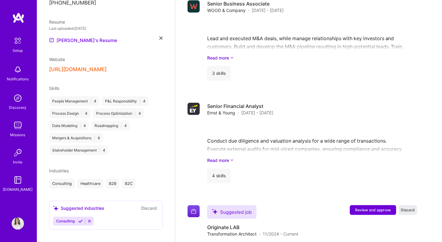
scroll to position [1637, 0]
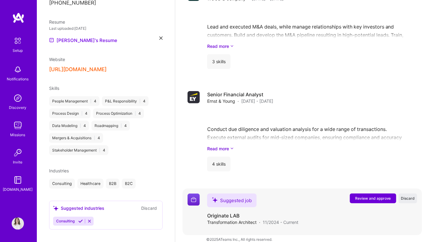
click at [374, 196] on span "Review and approve" at bounding box center [373, 198] width 36 height 5
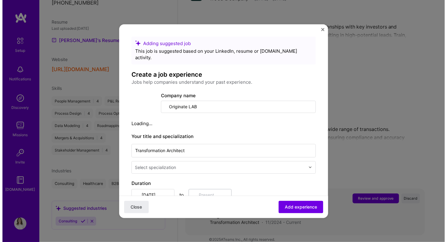
scroll to position [1506, 0]
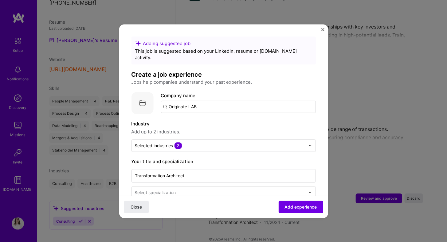
drag, startPoint x: 213, startPoint y: 99, endPoint x: 149, endPoint y: 93, distance: 64.4
click at [149, 93] on div "Company logo Company name Originate LAB" at bounding box center [223, 103] width 184 height 22
type input "Originate LAB"
click at [215, 118] on div "Originate LAB" at bounding box center [213, 123] width 36 height 11
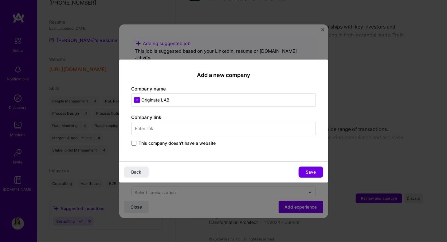
click at [163, 126] on input "text" at bounding box center [223, 129] width 184 height 14
type input "www.originatelab.ch"
click at [318, 171] on button "Save" at bounding box center [310, 172] width 25 height 11
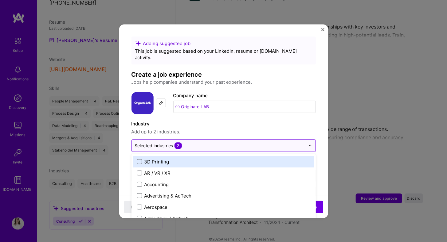
click at [191, 142] on input "text" at bounding box center [220, 145] width 170 height 6
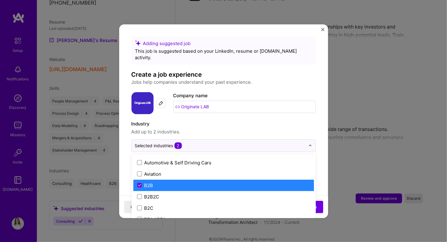
scroll to position [150, 0]
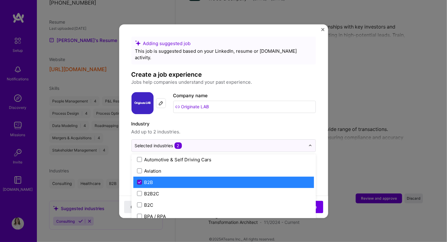
click at [138, 181] on icon at bounding box center [139, 182] width 3 height 2
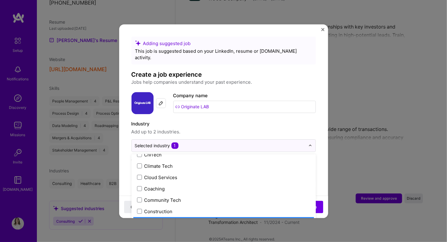
scroll to position [357, 0]
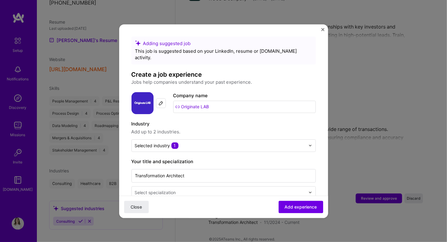
scroll to position [102, 0]
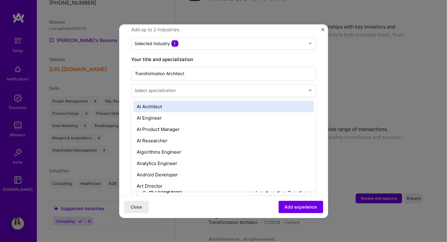
click at [163, 87] on div "Select specialization" at bounding box center [155, 90] width 41 height 6
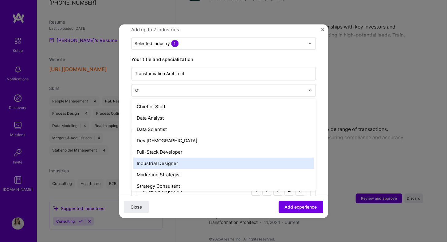
type input "s"
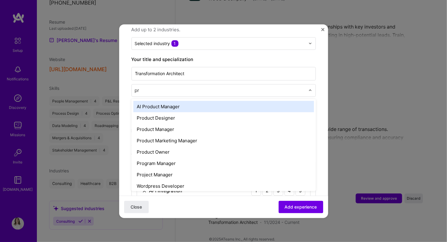
type input "pro"
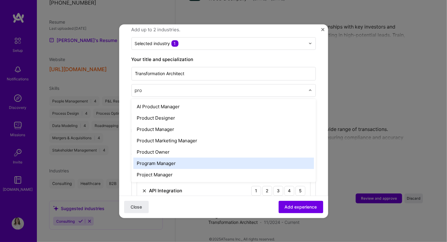
click at [167, 158] on div "Program Manager" at bounding box center [223, 163] width 180 height 11
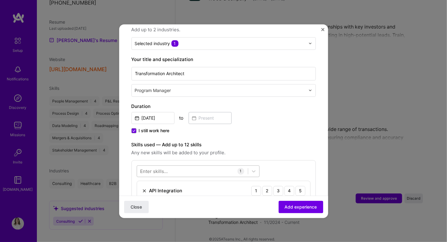
click at [189, 166] on div at bounding box center [192, 171] width 111 height 10
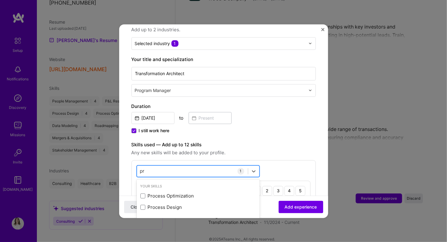
type input "p"
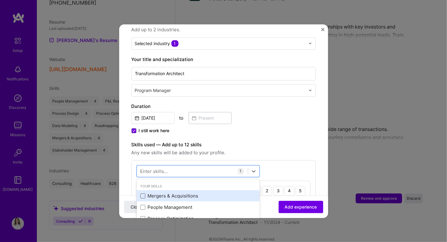
click at [143, 194] on span at bounding box center [142, 196] width 5 height 5
click at [0, 0] on input "checkbox" at bounding box center [0, 0] width 0 height 0
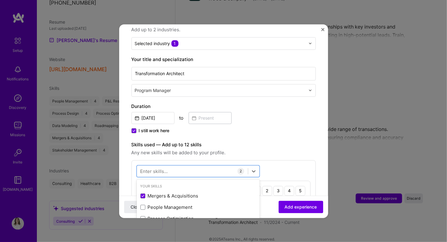
scroll to position [204, 0]
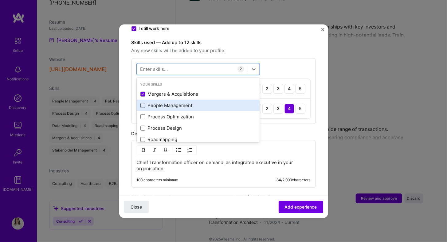
click at [141, 103] on span at bounding box center [142, 105] width 5 height 5
click at [0, 0] on input "checkbox" at bounding box center [0, 0] width 0 height 0
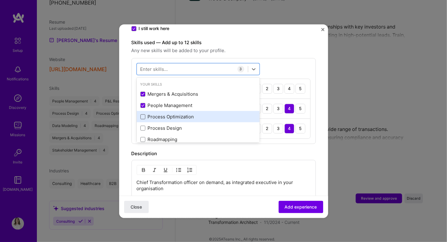
click at [142, 114] on span at bounding box center [142, 116] width 5 height 5
click at [0, 0] on input "checkbox" at bounding box center [0, 0] width 0 height 0
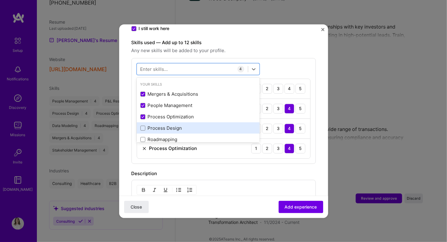
drag, startPoint x: 143, startPoint y: 119, endPoint x: 143, endPoint y: 124, distance: 5.2
click at [143, 126] on span at bounding box center [142, 128] width 5 height 5
click at [0, 0] on input "checkbox" at bounding box center [0, 0] width 0 height 0
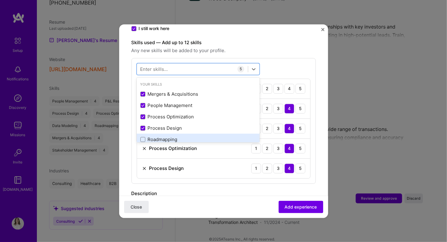
drag, startPoint x: 143, startPoint y: 131, endPoint x: 156, endPoint y: 126, distance: 13.8
click at [143, 137] on span at bounding box center [142, 139] width 5 height 5
click at [0, 0] on input "checkbox" at bounding box center [0, 0] width 0 height 0
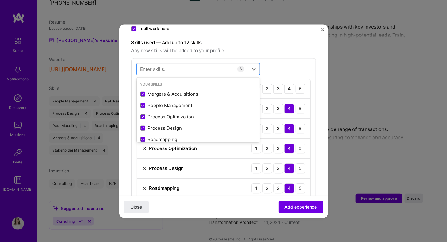
scroll to position [45, 0]
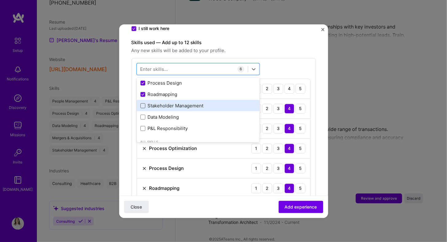
click at [142, 103] on span at bounding box center [142, 105] width 5 height 5
click at [0, 0] on input "checkbox" at bounding box center [0, 0] width 0 height 0
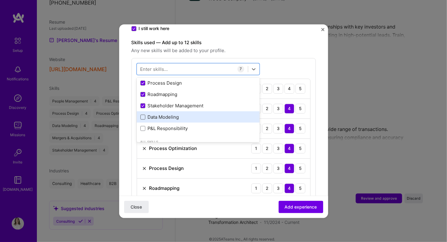
click at [143, 114] on span at bounding box center [142, 116] width 5 height 5
click at [0, 0] on input "checkbox" at bounding box center [0, 0] width 0 height 0
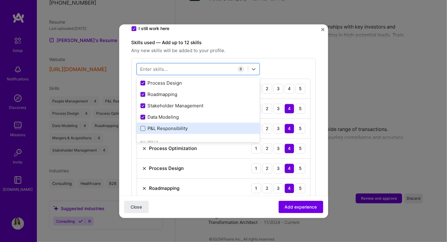
click at [143, 126] on span at bounding box center [142, 128] width 5 height 5
click at [0, 0] on input "checkbox" at bounding box center [0, 0] width 0 height 0
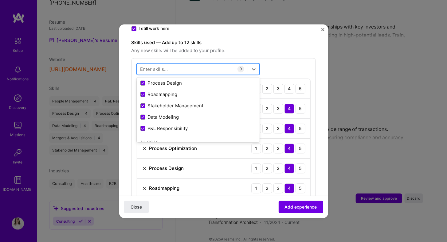
click at [176, 64] on div at bounding box center [192, 69] width 111 height 10
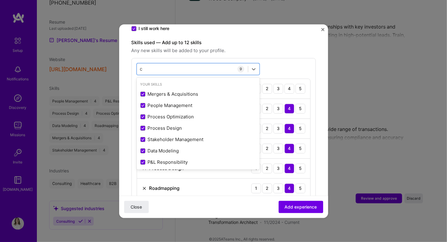
type input "c"
click at [315, 48] on form "Adding suggested job This job is suggested based on your LinkedIn, resume or A.…" at bounding box center [223, 146] width 209 height 628
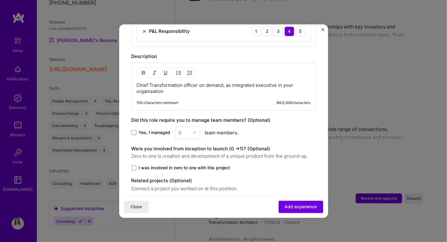
scroll to position [423, 0]
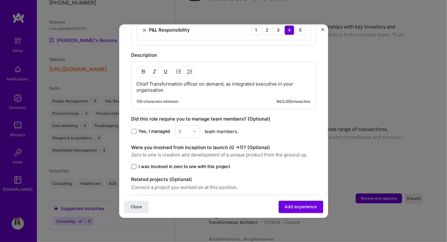
click at [133, 164] on span at bounding box center [133, 166] width 5 height 5
click at [0, 0] on input "I was involved in zero to one with this project" at bounding box center [0, 0] width 0 height 0
click at [292, 208] on span "Add experience" at bounding box center [300, 207] width 32 height 6
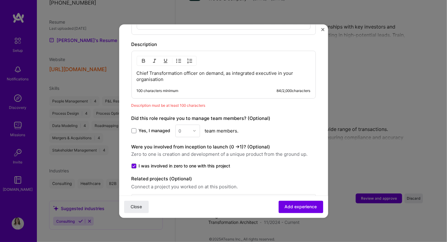
scroll to position [436, 0]
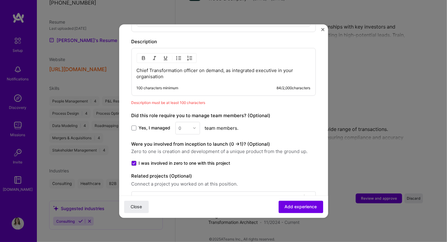
click at [176, 68] on p "Chief Transformation officer on demand, as integrated executive in your organis…" at bounding box center [224, 74] width 174 height 12
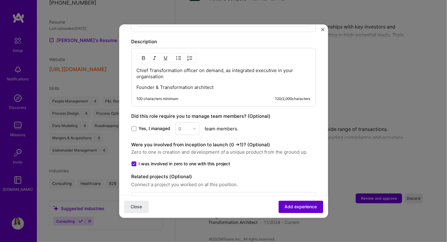
click at [296, 206] on span "Add experience" at bounding box center [300, 207] width 32 height 6
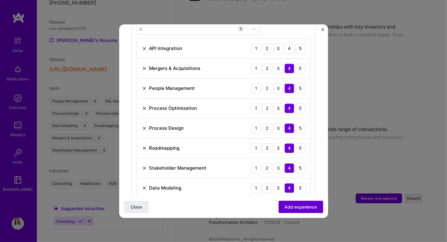
scroll to position [211, 0]
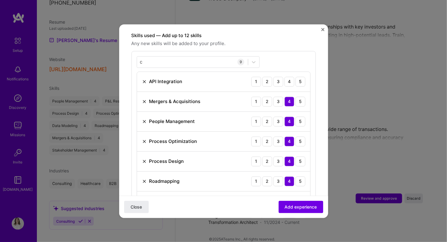
click at [145, 79] on img at bounding box center [144, 81] width 5 height 5
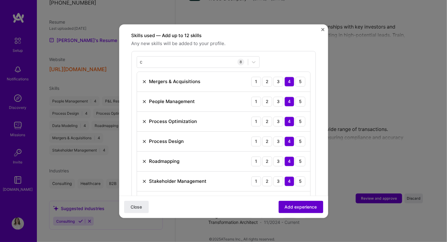
click at [300, 208] on span "Add experience" at bounding box center [300, 207] width 32 height 6
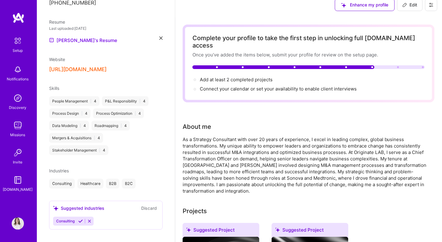
scroll to position [0, 0]
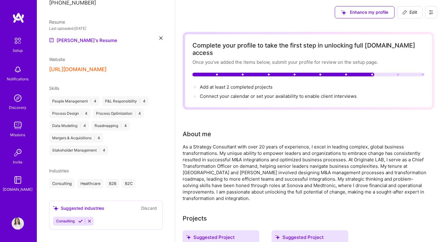
click at [407, 12] on icon at bounding box center [404, 12] width 5 height 5
select select "CH"
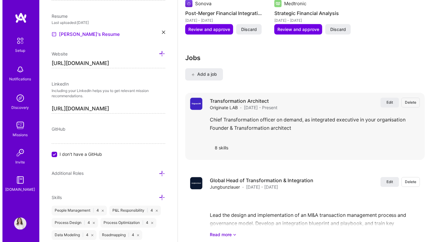
scroll to position [1227, 0]
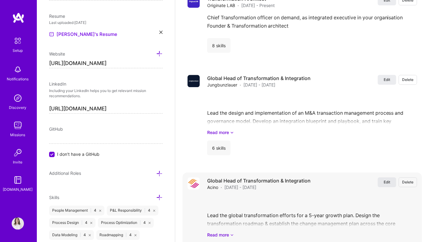
click at [395, 177] on button "Edit" at bounding box center [387, 182] width 18 height 10
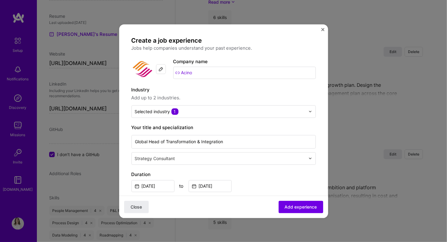
click at [192, 155] on div at bounding box center [221, 159] width 172 height 8
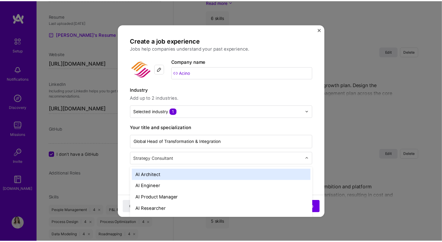
scroll to position [1246, 0]
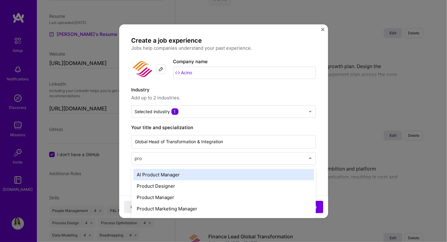
type input "prog"
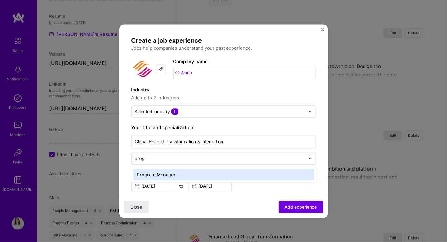
click at [191, 172] on div "Program Manager" at bounding box center [223, 174] width 180 height 11
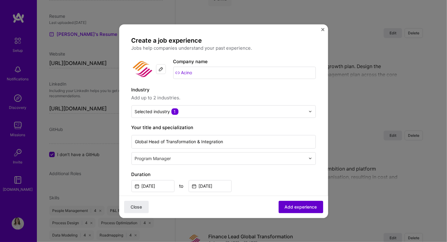
click at [300, 208] on span "Add experience" at bounding box center [300, 207] width 32 height 6
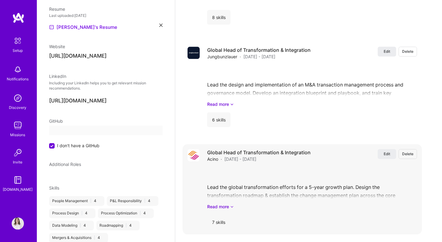
select select "CH"
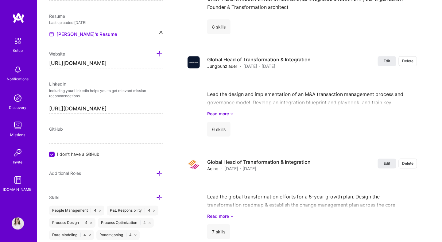
scroll to position [30, 0]
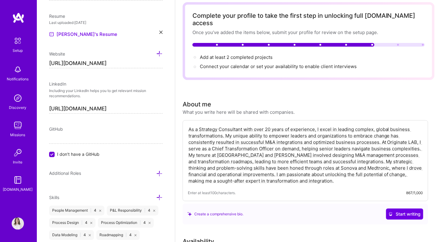
drag, startPoint x: 188, startPoint y: 119, endPoint x: 322, endPoint y: 173, distance: 144.3
click at [322, 173] on textarea "As a Strategy Consultant with over 20 years of experience, I excel in leading c…" at bounding box center [305, 155] width 235 height 59
paste textarea "With a strong foundation in business transformation and strategic leadership, I…"
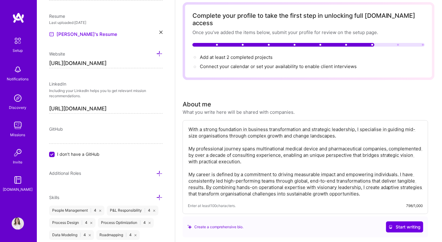
click at [302, 135] on textarea "With a strong foundation in business transformation and strategic leadership, I…" at bounding box center [305, 162] width 235 height 72
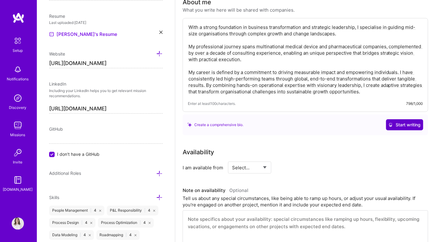
type textarea "With a strong foundation in business transformation and strategic leadership, I…"
click at [405, 122] on span "Start writing" at bounding box center [405, 125] width 32 height 6
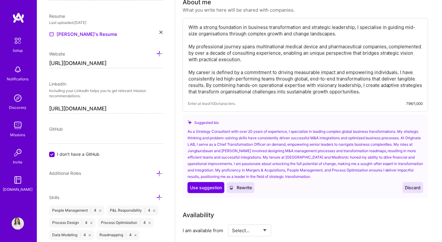
click at [413, 185] on span "Discard" at bounding box center [413, 188] width 16 height 6
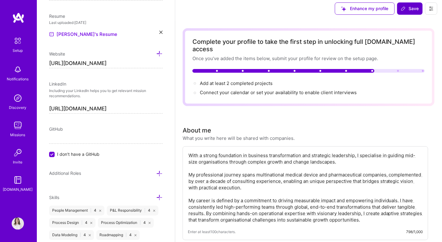
scroll to position [0, 0]
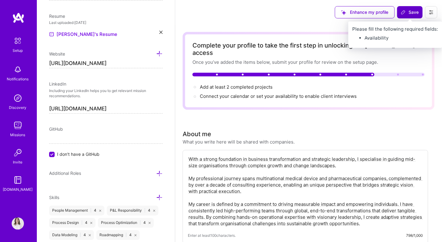
click at [404, 9] on button "Save" at bounding box center [409, 12] width 25 height 12
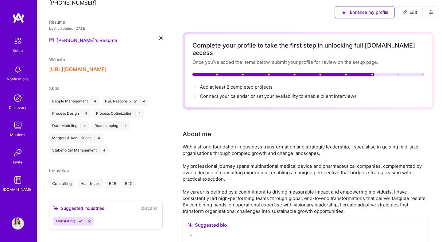
click at [413, 13] on span "Edit" at bounding box center [409, 12] width 15 height 6
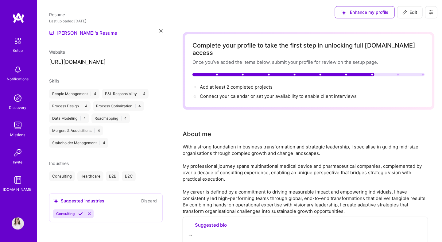
select select "CH"
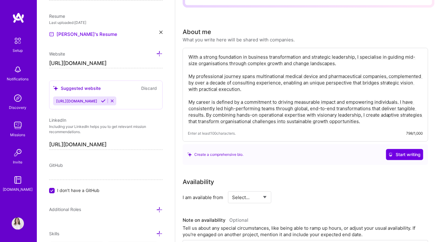
scroll to position [0, 0]
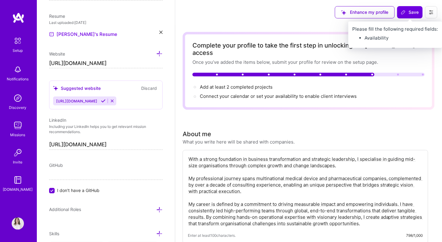
click at [409, 11] on span "Save" at bounding box center [410, 12] width 18 height 6
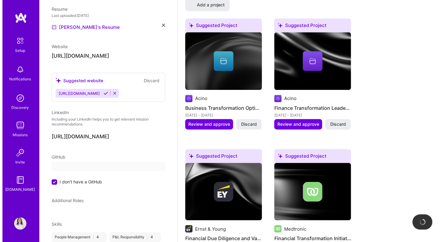
scroll to position [192, 0]
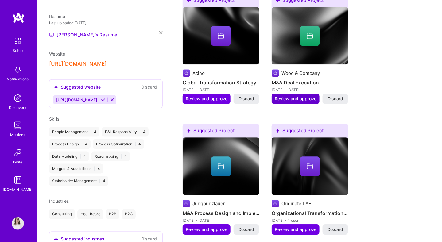
click at [298, 96] on span "Review and approve" at bounding box center [296, 99] width 42 height 6
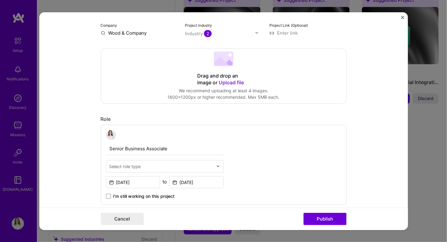
scroll to position [0, 0]
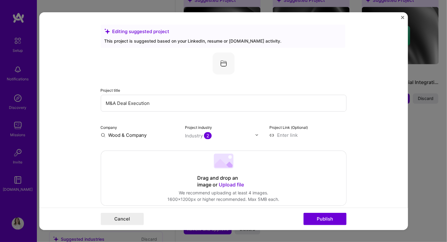
click at [184, 105] on input "M&A Deal Execution" at bounding box center [223, 103] width 245 height 17
click at [125, 103] on input "M&A Deal Execution" at bounding box center [223, 103] width 245 height 17
click at [124, 102] on input "M&A Deal Execution" at bounding box center [223, 103] width 245 height 17
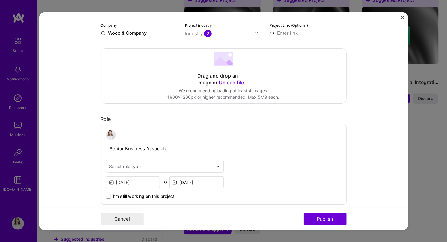
scroll to position [204, 0]
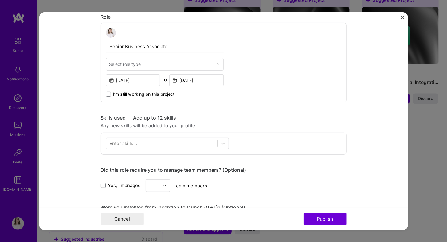
type input "M&A Deals Execution"
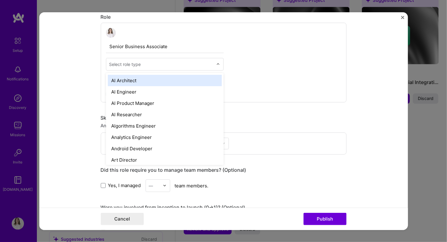
click at [151, 61] on input "text" at bounding box center [161, 64] width 104 height 6
type input "pr"
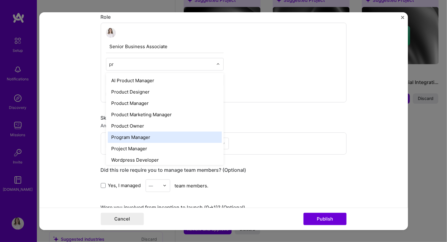
click at [147, 136] on div "Program Manager" at bounding box center [165, 136] width 114 height 11
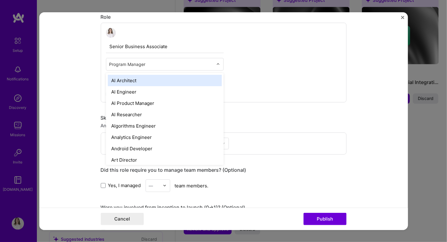
drag, startPoint x: 155, startPoint y: 62, endPoint x: 77, endPoint y: 62, distance: 77.3
click at [78, 62] on form "Editing suggested project This project is suggested based on your LinkedIn, res…" at bounding box center [223, 121] width 368 height 218
type input "stra"
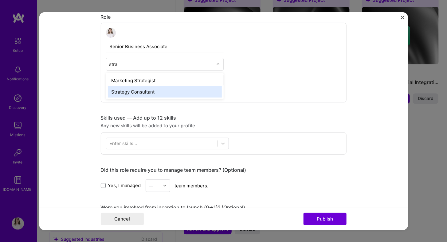
click at [121, 90] on div "Strategy Consultant" at bounding box center [165, 91] width 114 height 11
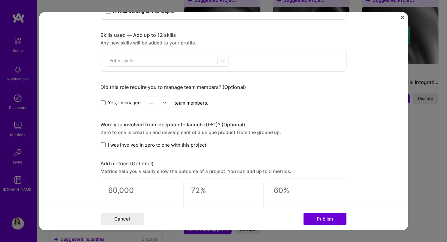
scroll to position [291, 0]
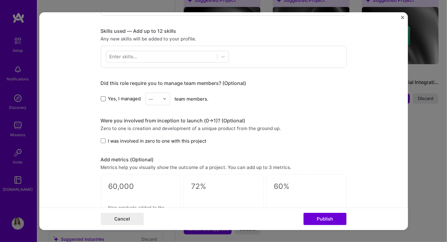
click at [101, 96] on span at bounding box center [103, 98] width 5 height 5
click at [0, 0] on input "Yes, I managed" at bounding box center [0, 0] width 0 height 0
click at [163, 97] on img at bounding box center [165, 99] width 4 height 4
click at [153, 133] on div "3" at bounding box center [157, 137] width 21 height 11
click at [101, 138] on span at bounding box center [103, 140] width 5 height 5
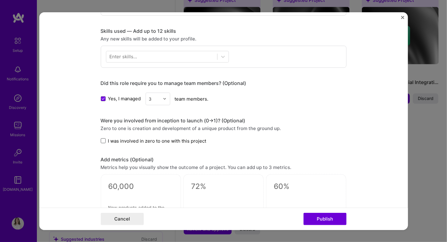
click at [0, 0] on input "I was involved in zero to one with this project" at bounding box center [0, 0] width 0 height 0
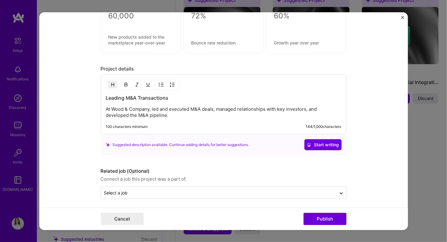
scroll to position [462, 0]
click at [316, 217] on button "Publish" at bounding box center [324, 219] width 43 height 12
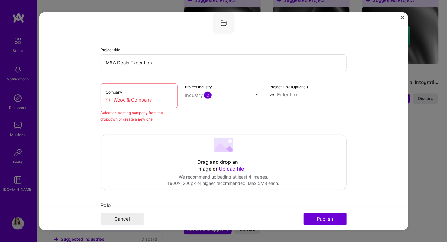
scroll to position [40, 0]
click at [132, 100] on input "Wood & Company" at bounding box center [139, 100] width 67 height 6
drag, startPoint x: 156, startPoint y: 101, endPoint x: 98, endPoint y: 100, distance: 57.7
click at [98, 100] on form "Editing suggested project This project is suggested based on your LinkedIn, res…" at bounding box center [223, 121] width 368 height 218
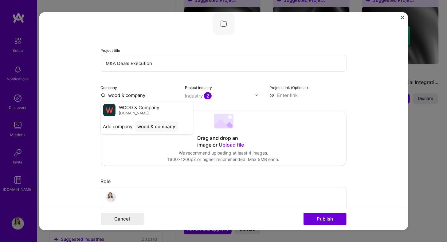
click at [126, 111] on span "[DOMAIN_NAME]" at bounding box center [134, 113] width 30 height 5
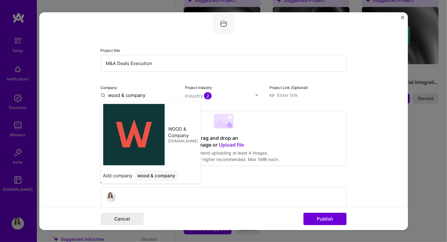
type input "WOOD & Company"
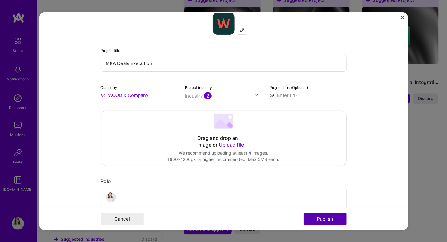
click at [325, 219] on button "Publish" at bounding box center [324, 219] width 43 height 12
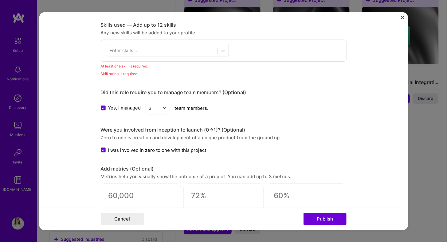
scroll to position [306, 0]
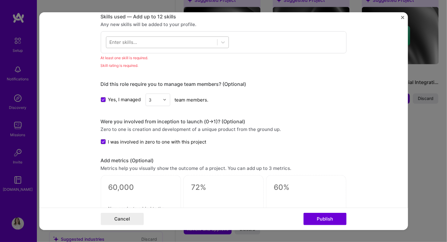
click at [149, 43] on div at bounding box center [161, 42] width 111 height 10
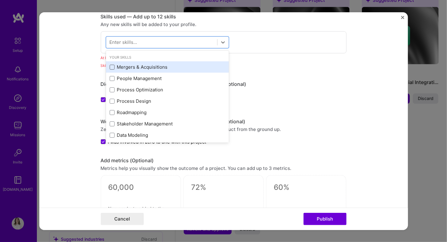
click at [110, 65] on span at bounding box center [112, 67] width 5 height 5
click at [0, 0] on input "checkbox" at bounding box center [0, 0] width 0 height 0
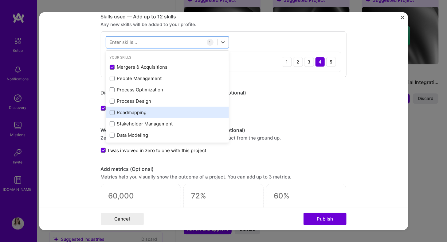
click at [110, 111] on span at bounding box center [112, 112] width 5 height 5
click at [0, 0] on input "checkbox" at bounding box center [0, 0] width 0 height 0
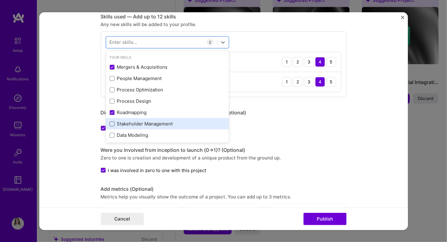
click at [110, 123] on span at bounding box center [112, 124] width 5 height 5
click at [0, 0] on input "checkbox" at bounding box center [0, 0] width 0 height 0
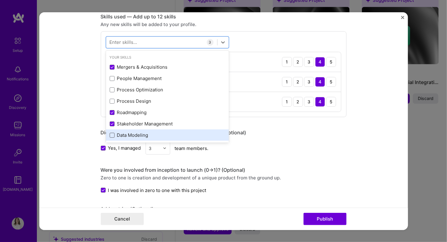
click at [110, 133] on span at bounding box center [112, 135] width 5 height 5
click at [0, 0] on input "checkbox" at bounding box center [0, 0] width 0 height 0
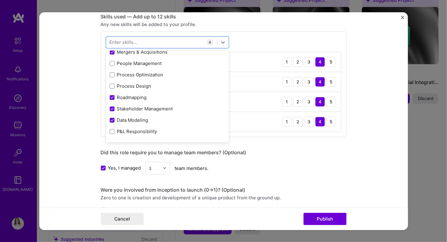
scroll to position [25, 0]
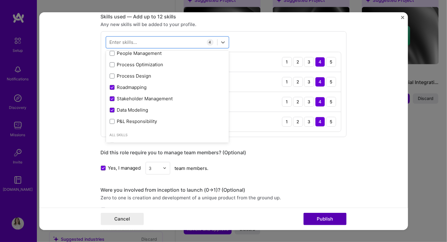
click at [324, 218] on button "Publish" at bounding box center [324, 219] width 43 height 12
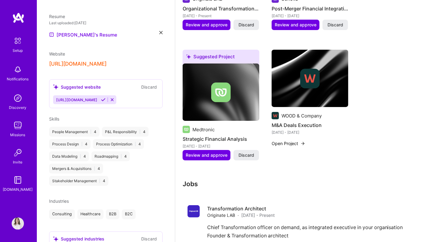
scroll to position [614, 0]
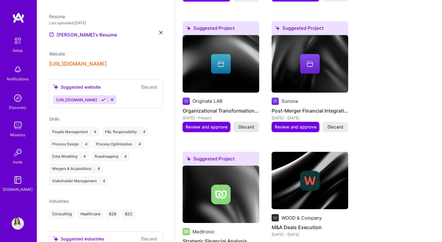
click at [246, 124] on span "Discard" at bounding box center [246, 127] width 16 height 6
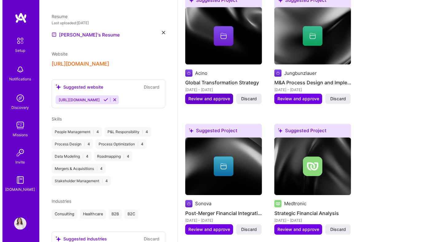
scroll to position [409, 0]
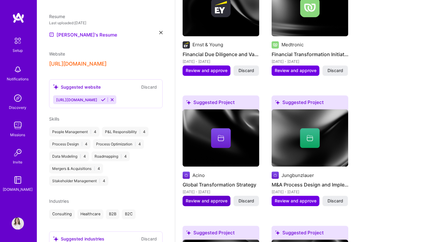
click at [211, 198] on span "Review and approve" at bounding box center [207, 201] width 42 height 6
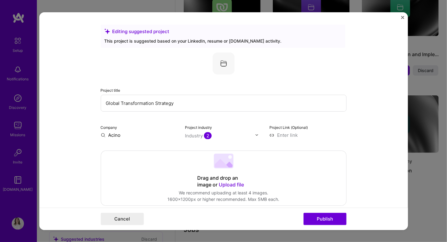
click at [188, 103] on input "Global Transformation Strategy" at bounding box center [223, 103] width 245 height 17
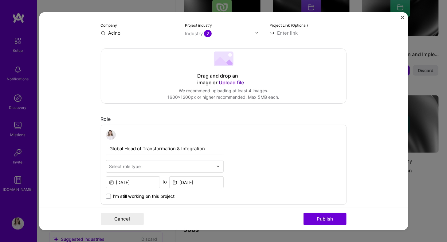
click at [183, 165] on input "text" at bounding box center [161, 166] width 104 height 6
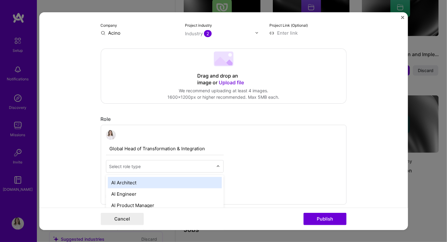
scroll to position [436, 0]
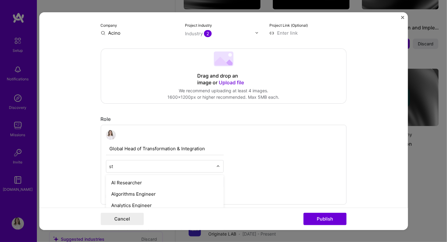
type input "s"
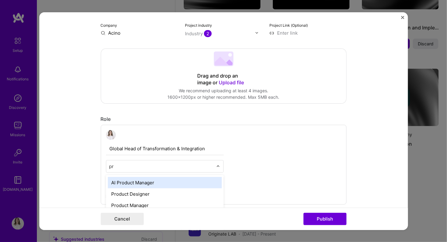
type input "pro"
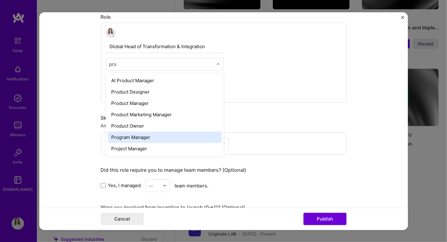
click at [151, 133] on div "Program Manager" at bounding box center [165, 136] width 114 height 11
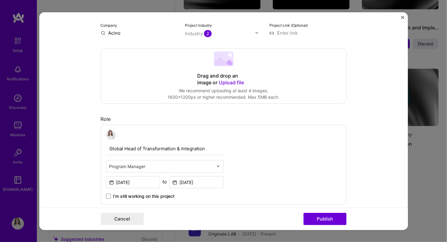
scroll to position [0, 0]
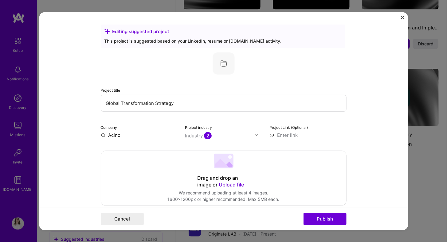
drag, startPoint x: 183, startPoint y: 102, endPoint x: 87, endPoint y: 99, distance: 96.4
click at [87, 99] on form "Editing suggested project This project is suggested based on your LinkedIn, res…" at bounding box center [223, 121] width 368 height 218
type input "D"
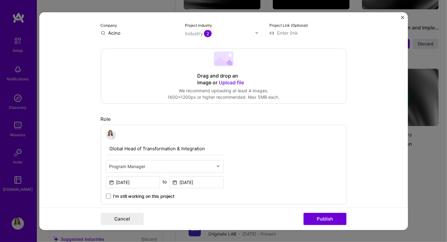
scroll to position [204, 0]
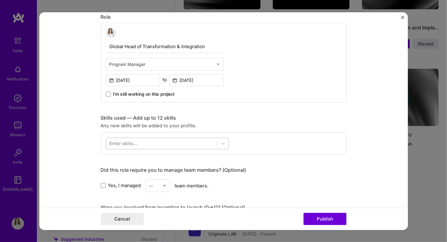
type input "Transformation Program 5 years plan & execution"
click at [136, 142] on div at bounding box center [161, 143] width 111 height 10
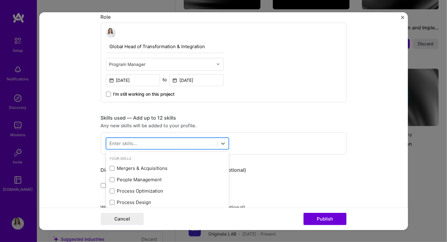
scroll to position [438, 0]
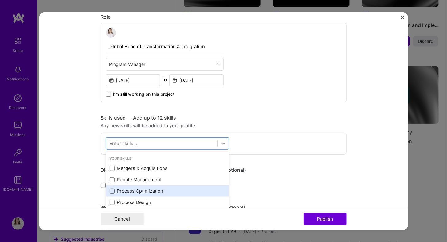
click at [110, 190] on span at bounding box center [112, 191] width 5 height 5
click at [0, 0] on input "checkbox" at bounding box center [0, 0] width 0 height 0
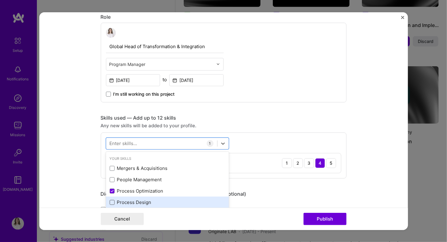
click at [110, 200] on span at bounding box center [112, 202] width 5 height 5
click at [0, 0] on input "checkbox" at bounding box center [0, 0] width 0 height 0
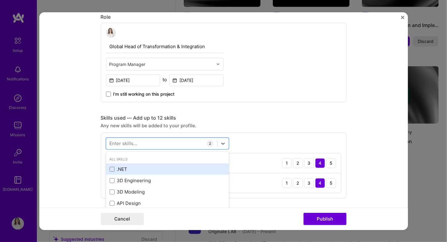
scroll to position [0, 0]
click at [111, 168] on span at bounding box center [112, 168] width 5 height 5
click at [0, 0] on input "checkbox" at bounding box center [0, 0] width 0 height 0
click at [110, 167] on icon at bounding box center [111, 168] width 3 height 2
click at [0, 0] on input "checkbox" at bounding box center [0, 0] width 0 height 0
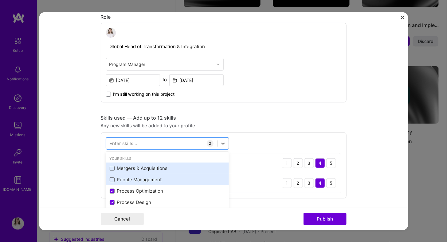
click at [110, 177] on span at bounding box center [112, 179] width 5 height 5
click at [0, 0] on input "checkbox" at bounding box center [0, 0] width 0 height 0
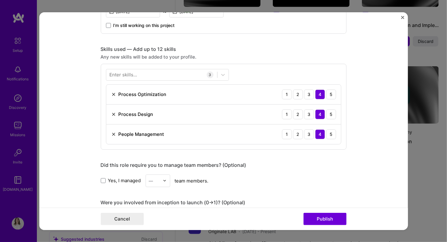
scroll to position [276, 0]
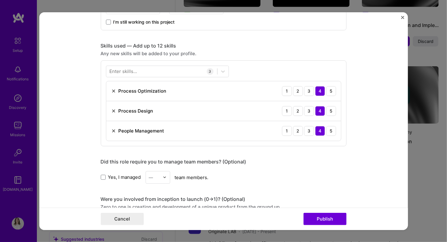
click at [130, 69] on div "Enter skills..." at bounding box center [124, 71] width 28 height 6
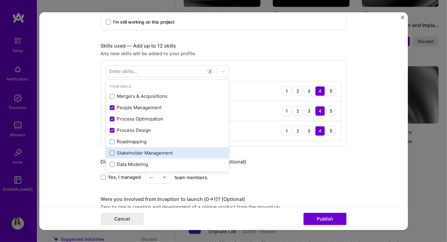
click at [110, 153] on span at bounding box center [112, 153] width 5 height 5
click at [0, 0] on input "checkbox" at bounding box center [0, 0] width 0 height 0
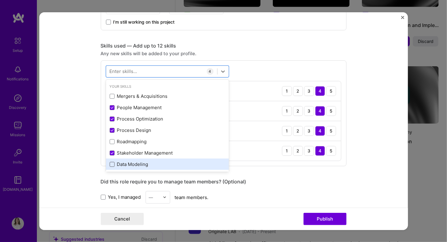
click at [110, 163] on span at bounding box center [112, 164] width 5 height 5
click at [0, 0] on input "checkbox" at bounding box center [0, 0] width 0 height 0
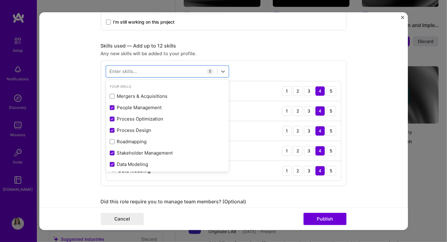
scroll to position [56, 0]
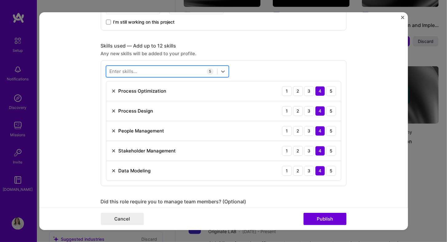
click at [158, 67] on div at bounding box center [161, 71] width 111 height 10
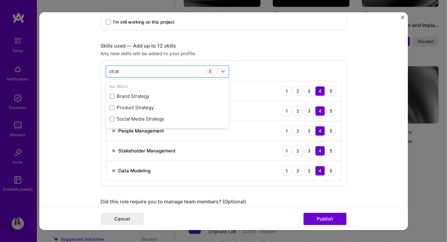
type input "strat"
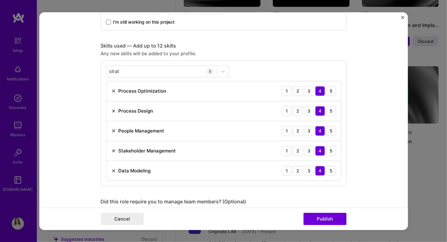
click at [297, 58] on div "Skills used — Add up to 12 skills Any new skills will be added to your profile.…" at bounding box center [223, 114] width 245 height 144
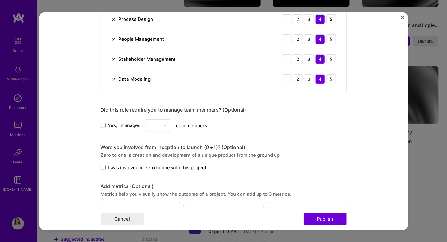
scroll to position [378, 0]
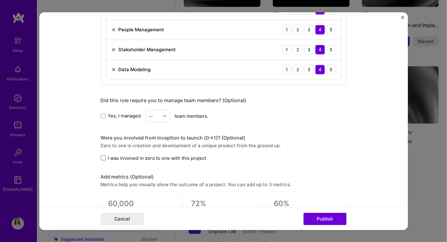
click at [101, 157] on span at bounding box center [103, 158] width 5 height 5
click at [0, 0] on input "I was involved in zero to one with this project" at bounding box center [0, 0] width 0 height 0
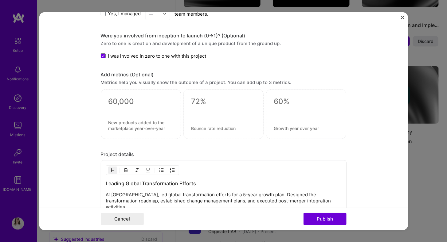
scroll to position [565, 0]
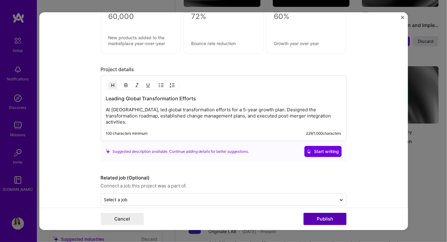
click at [323, 218] on button "Publish" at bounding box center [324, 219] width 43 height 12
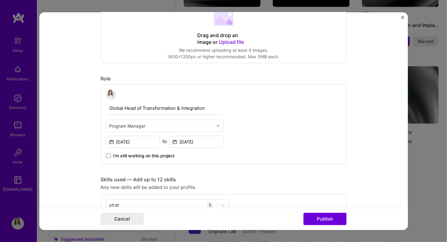
scroll to position [40, 0]
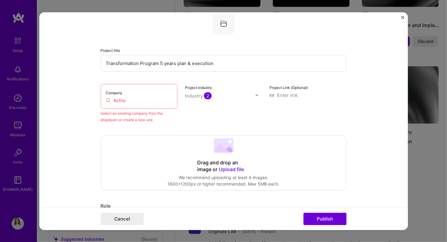
drag, startPoint x: 131, startPoint y: 101, endPoint x: 97, endPoint y: 101, distance: 33.8
click at [97, 101] on form "Editing suggested project This project is suggested based on your LinkedIn, res…" at bounding box center [223, 121] width 368 height 218
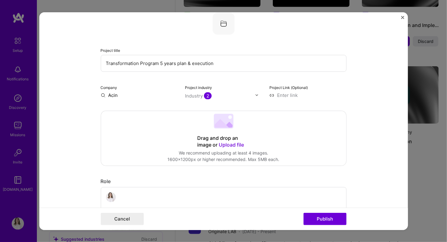
type input "Acino"
drag, startPoint x: 133, startPoint y: 104, endPoint x: 138, endPoint y: 108, distance: 6.0
click at [133, 104] on div "Acino [DOMAIN_NAME]" at bounding box center [134, 109] width 30 height 11
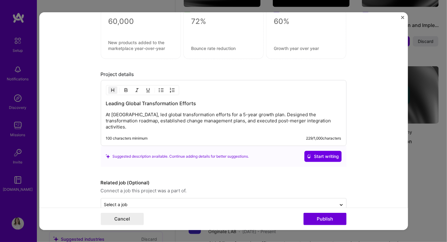
scroll to position [565, 0]
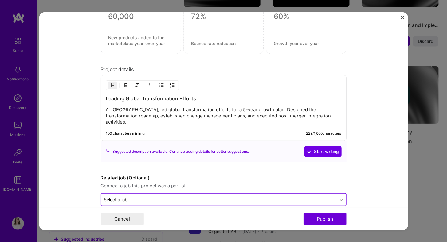
click at [338, 197] on icon at bounding box center [340, 200] width 5 height 6
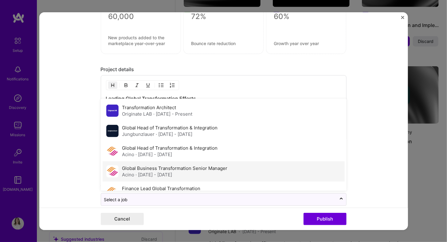
click at [147, 165] on label "Global Business Transformation Senior Manager" at bounding box center [174, 168] width 105 height 6
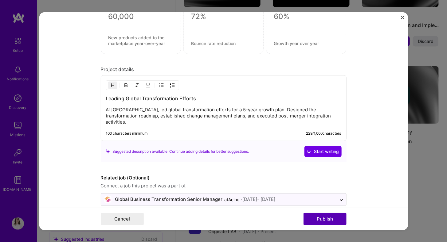
click at [326, 221] on button "Publish" at bounding box center [324, 219] width 43 height 12
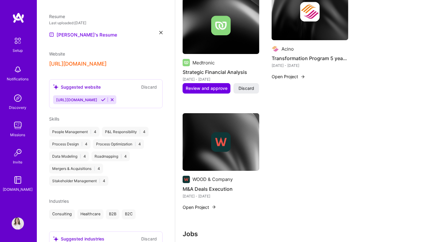
scroll to position [745, 0]
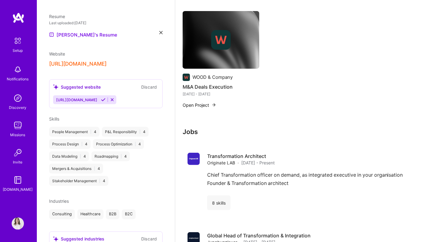
click at [200, 102] on button "Open Project" at bounding box center [200, 105] width 34 height 6
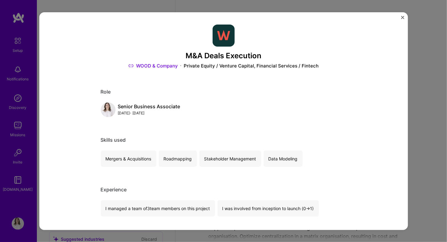
click at [402, 17] on img "Close" at bounding box center [402, 17] width 3 height 3
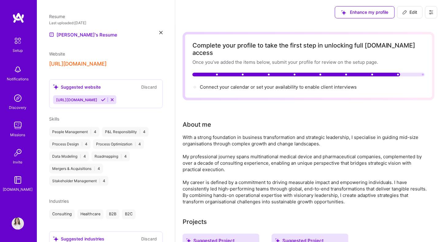
click at [410, 11] on span "Edit" at bounding box center [409, 12] width 15 height 6
select select "CH"
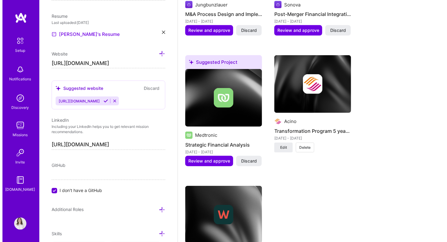
scroll to position [921, 0]
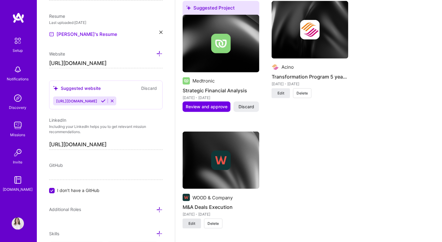
click at [192, 221] on span "Edit" at bounding box center [191, 224] width 7 height 6
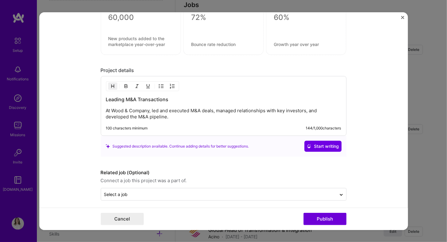
scroll to position [517, 0]
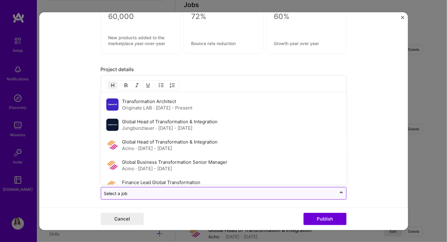
click at [331, 191] on div "Select a job" at bounding box center [218, 194] width 235 height 12
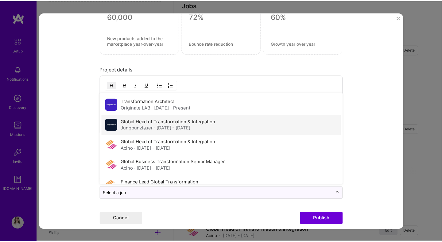
scroll to position [114, 0]
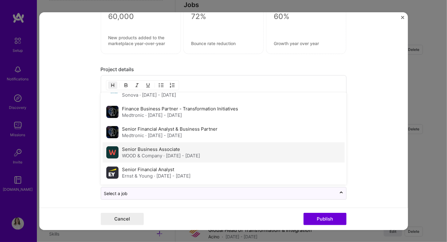
click at [164, 153] on span "· Aug 2007 - May 2011" at bounding box center [182, 156] width 37 height 6
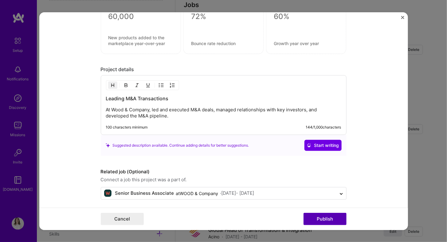
click at [325, 220] on button "Publish" at bounding box center [324, 219] width 43 height 12
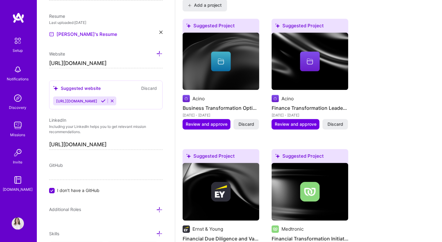
scroll to position [0, 0]
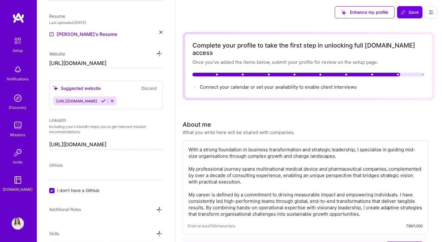
click at [16, 124] on img at bounding box center [18, 125] width 12 height 12
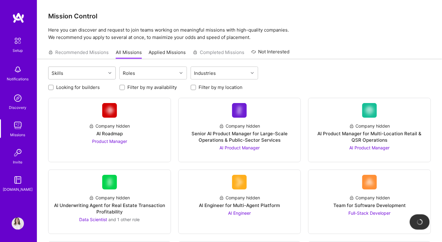
click at [66, 75] on div "Skills" at bounding box center [76, 73] width 57 height 12
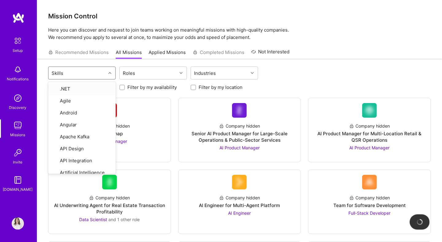
click at [64, 72] on div "Skills" at bounding box center [57, 73] width 15 height 9
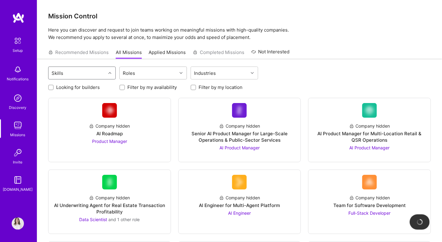
click at [153, 70] on div "Roles" at bounding box center [148, 73] width 57 height 12
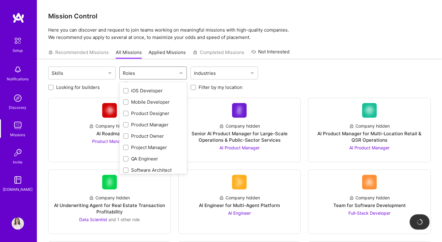
scroll to position [181, 0]
click at [122, 144] on div "Project Manager" at bounding box center [153, 146] width 68 height 11
checkbox input "true"
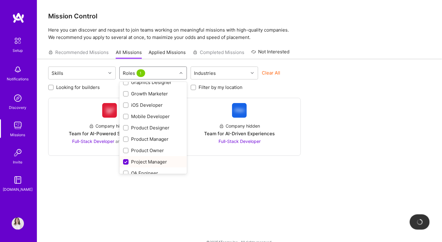
scroll to position [92, 0]
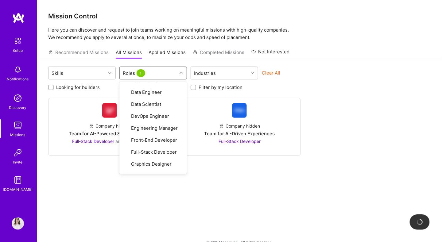
click at [342, 113] on div "Company hidden Team for AI-Powered Sales Platform Full-Stack Developer and 1 ot…" at bounding box center [239, 127] width 383 height 58
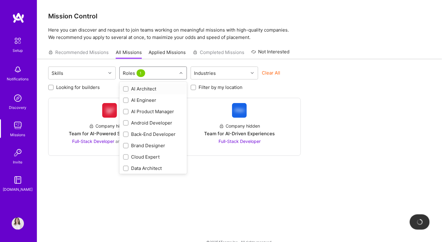
click at [182, 72] on icon at bounding box center [181, 73] width 3 height 3
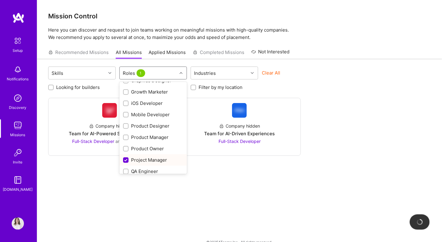
scroll to position [168, 0]
click at [125, 160] on input "checkbox" at bounding box center [127, 160] width 6 height 6
checkbox input "false"
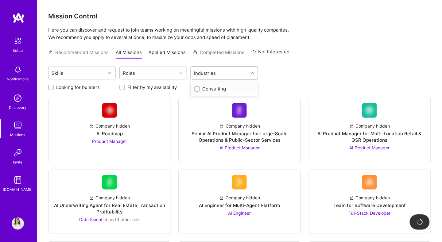
click at [210, 74] on div "Industries" at bounding box center [205, 73] width 25 height 9
click at [198, 88] on input "checkbox" at bounding box center [197, 89] width 4 height 4
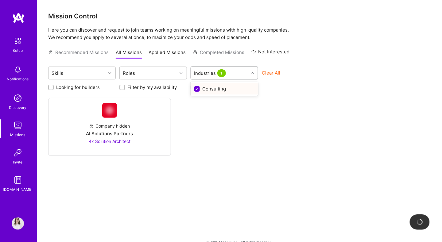
click at [198, 88] on input "checkbox" at bounding box center [198, 90] width 6 height 6
checkbox input "false"
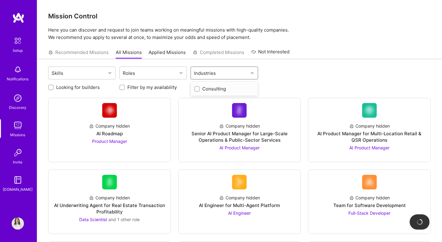
click at [52, 86] on input "Looking for builders" at bounding box center [51, 88] width 4 height 4
click at [52, 87] on input "Looking for builders" at bounding box center [52, 88] width 6 height 6
checkbox input "false"
click at [17, 43] on img at bounding box center [17, 40] width 13 height 13
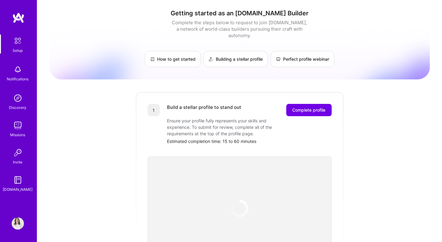
click at [14, 20] on img at bounding box center [18, 17] width 12 height 11
